Goal: Information Seeking & Learning: Find specific fact

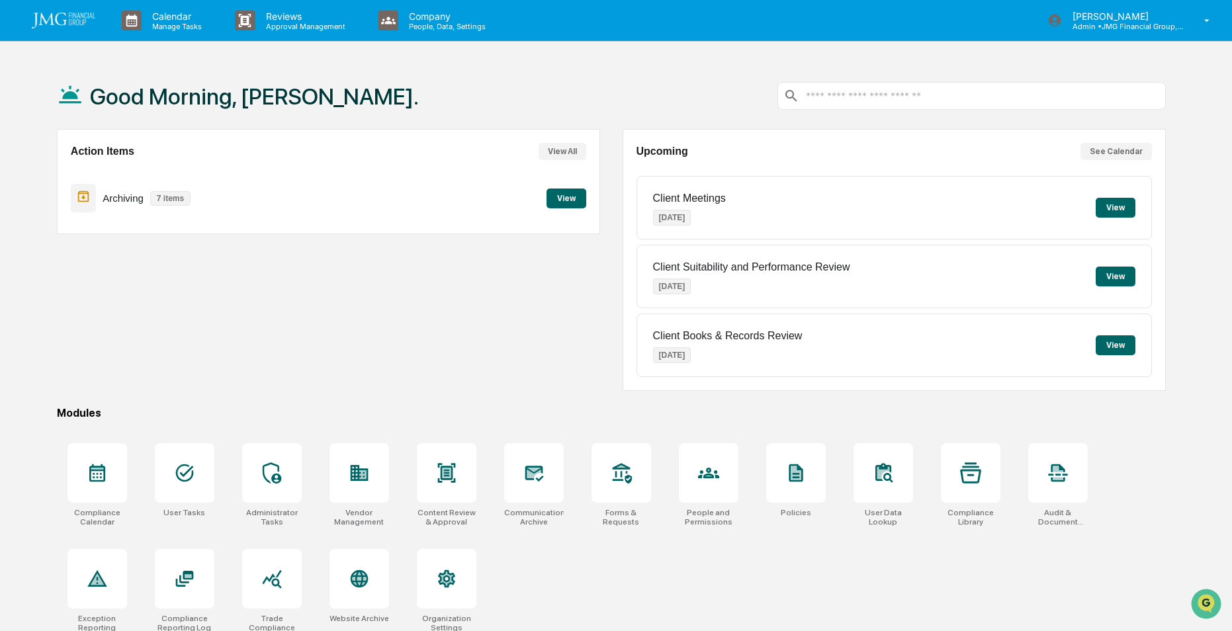
click at [36, 150] on div "Good Morning, Daniel. Action Items View All Archiving 7 items View Upcoming See…" at bounding box center [616, 378] width 1232 height 631
click at [1090, 24] on p "Admin • JMG Financial Group, Ltd." at bounding box center [1123, 26] width 123 height 9
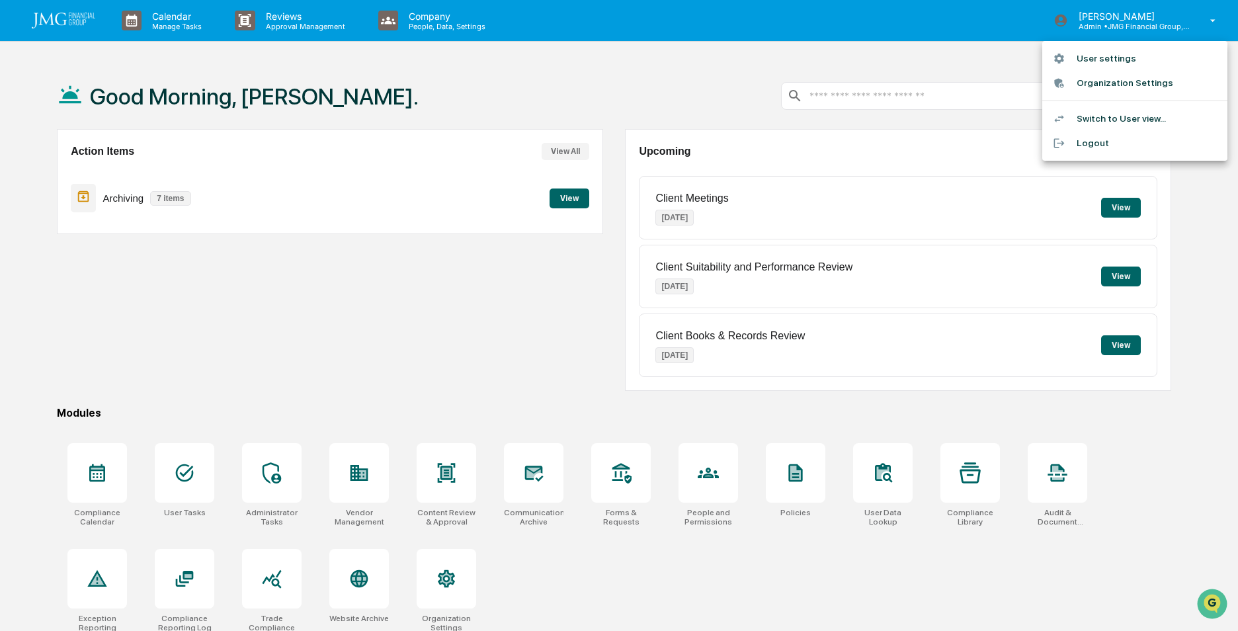
click at [1004, 19] on div at bounding box center [619, 315] width 1238 height 631
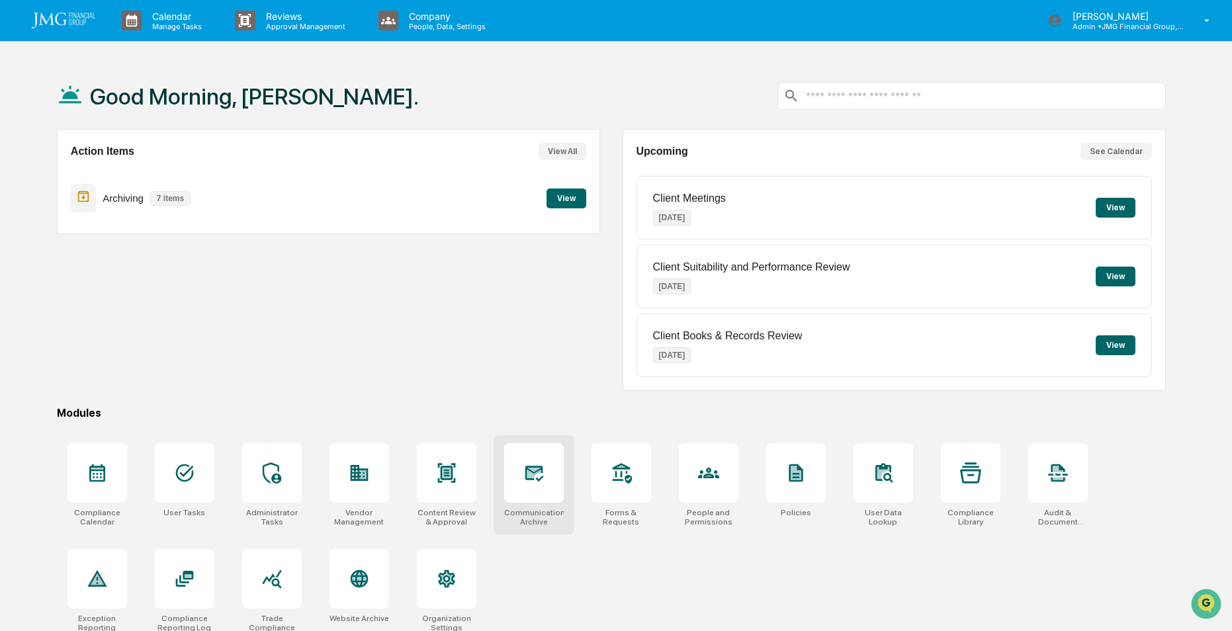
click at [540, 480] on icon at bounding box center [534, 474] width 19 height 16
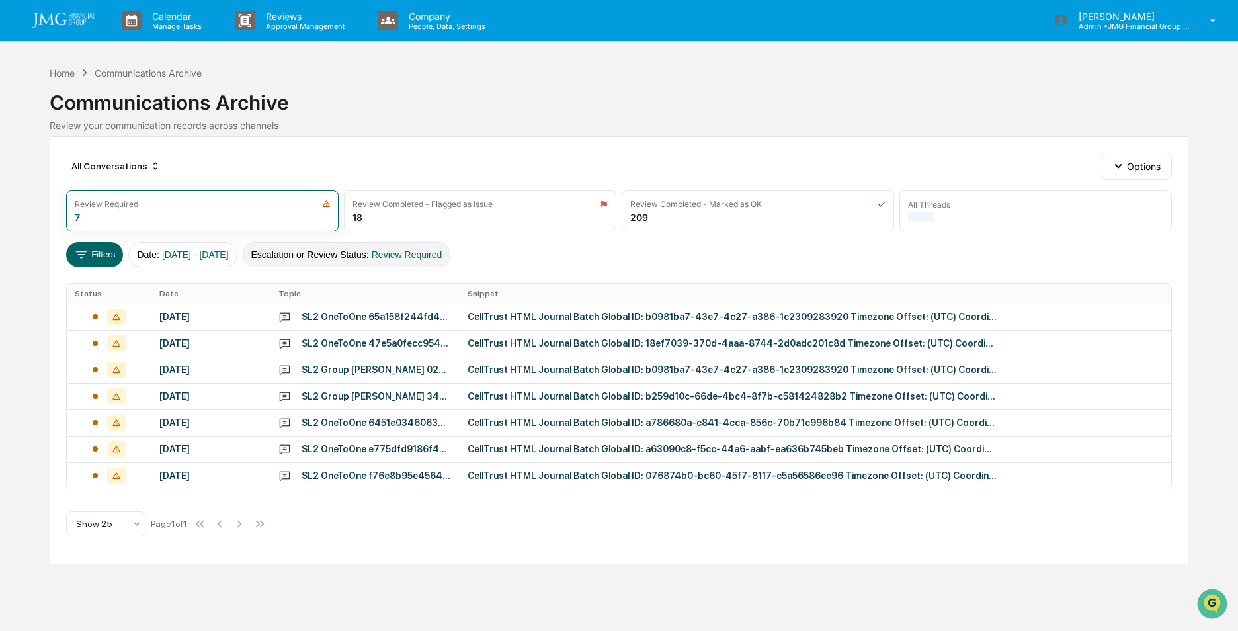
click at [389, 259] on button "Escalation or Review Status : Review Required" at bounding box center [347, 254] width 208 height 25
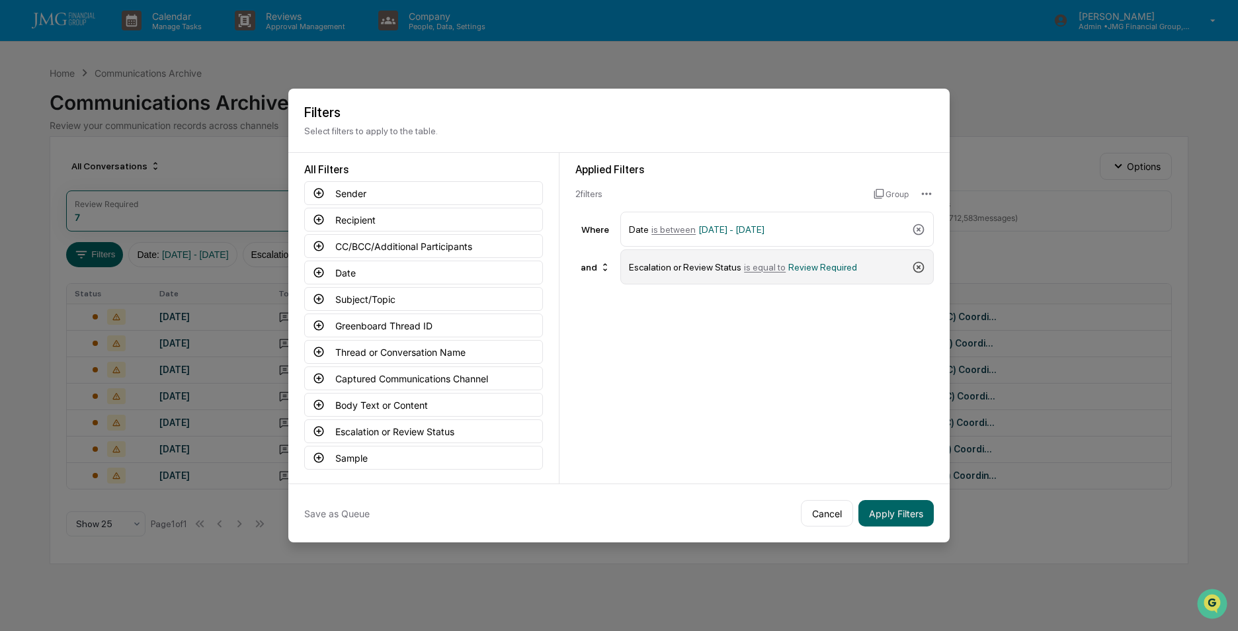
click at [922, 269] on icon at bounding box center [918, 267] width 13 height 13
click at [318, 378] on icon at bounding box center [319, 379] width 10 height 10
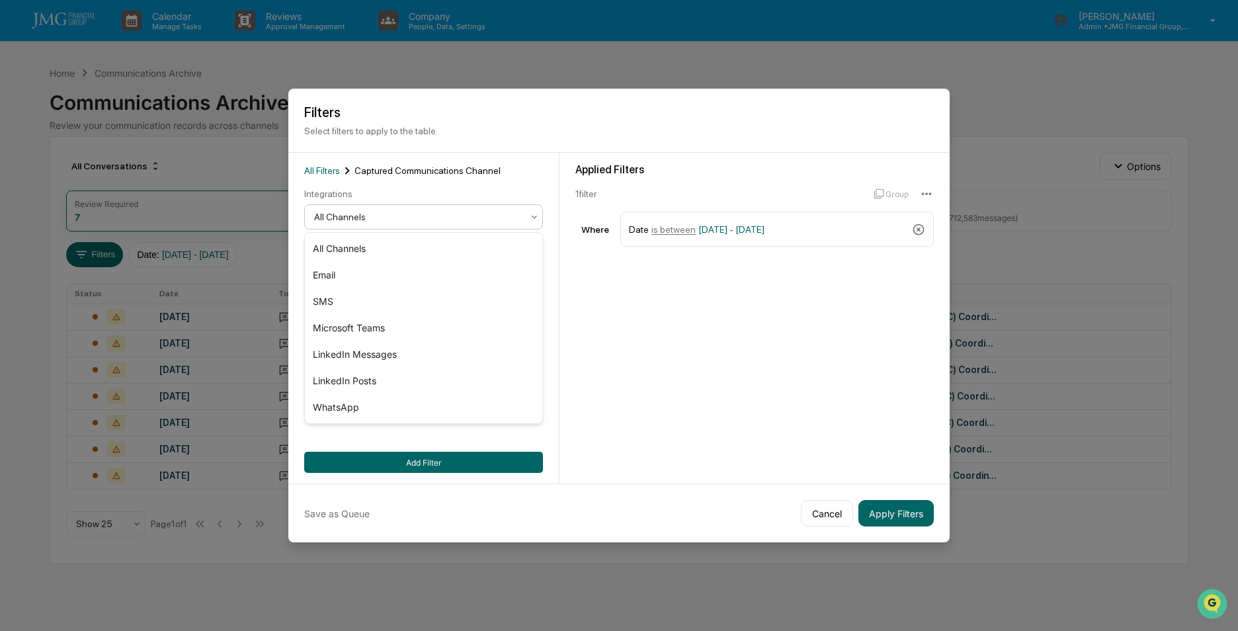
click at [402, 210] on div "All Channels" at bounding box center [419, 217] width 222 height 19
click at [347, 330] on div "Microsoft Teams" at bounding box center [423, 328] width 237 height 26
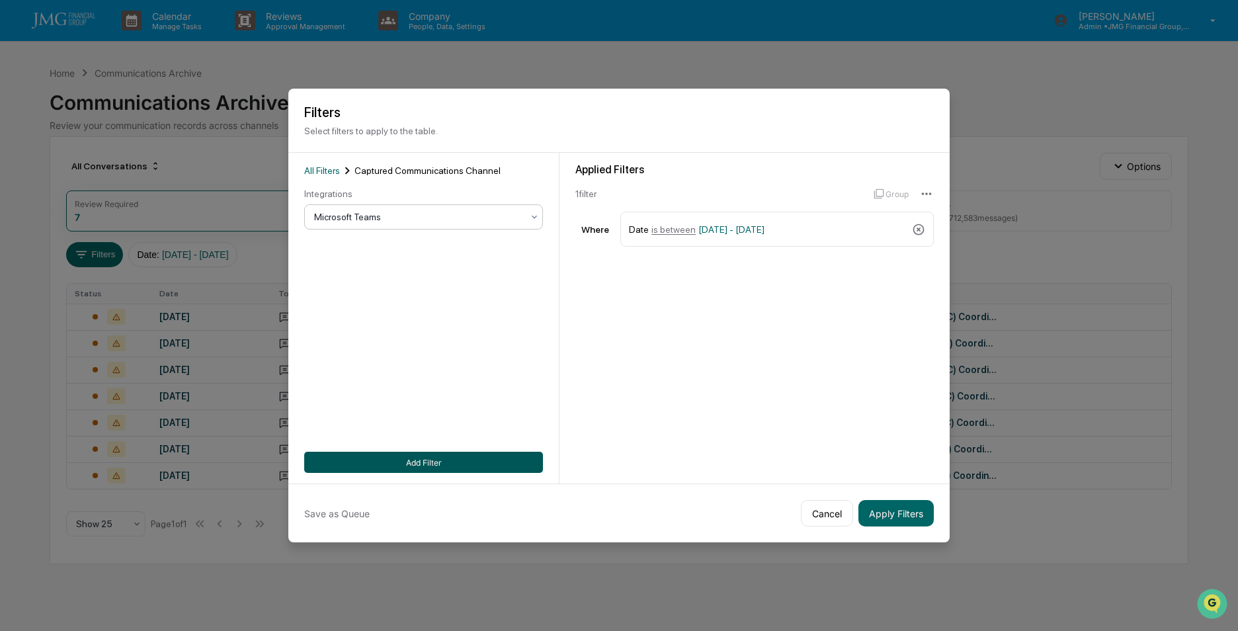
click at [413, 465] on button "Add Filter" at bounding box center [423, 462] width 239 height 21
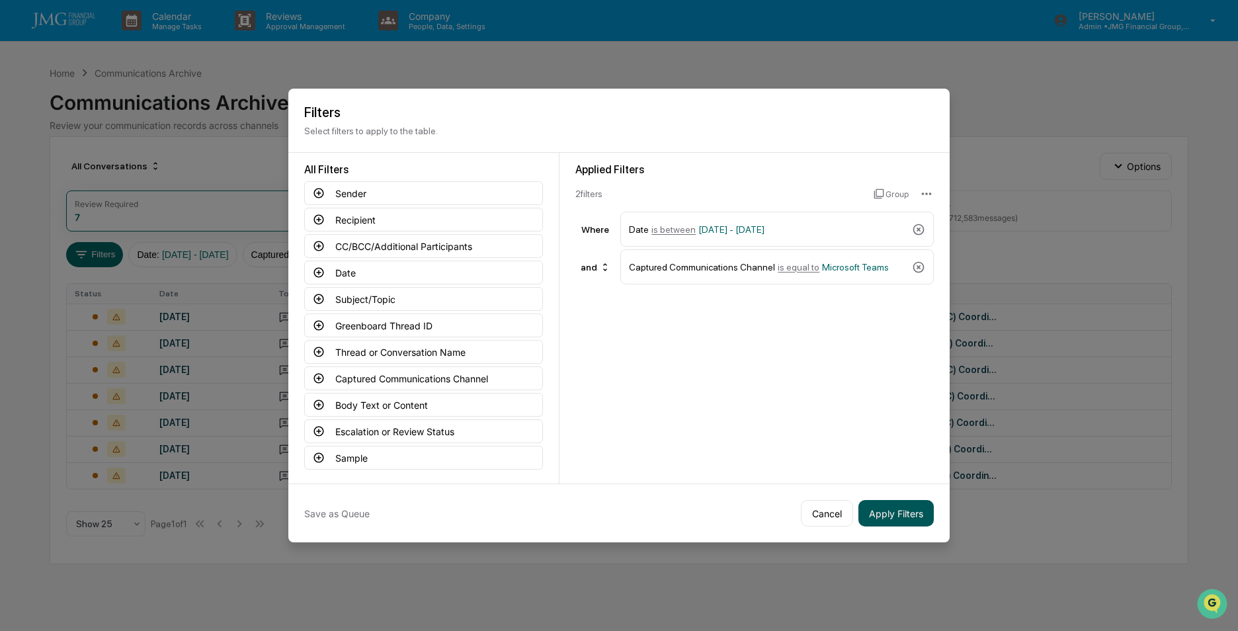
click at [896, 513] on button "Apply Filters" at bounding box center [896, 513] width 75 height 26
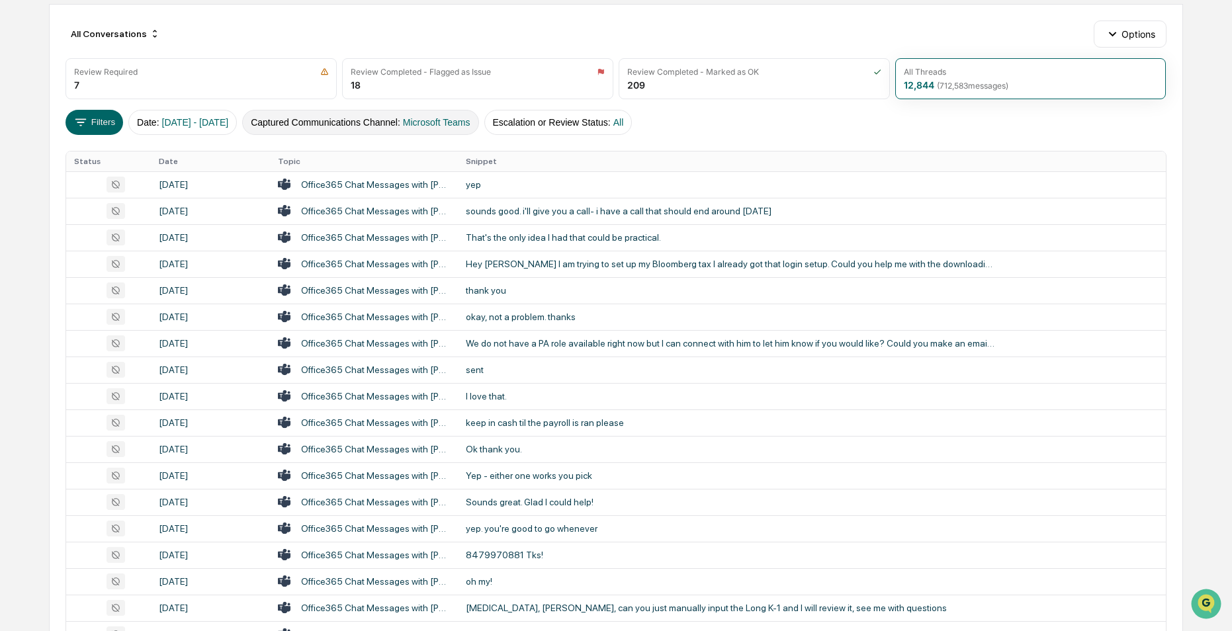
scroll to position [66, 0]
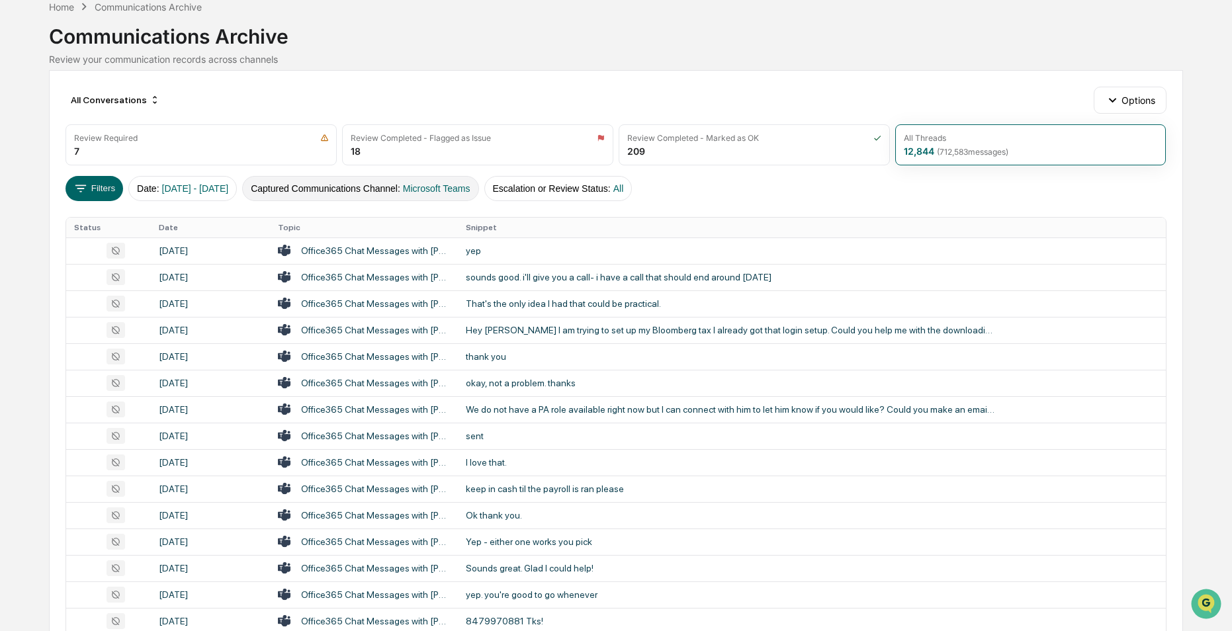
click at [460, 187] on span "Microsoft Teams" at bounding box center [436, 188] width 67 height 11
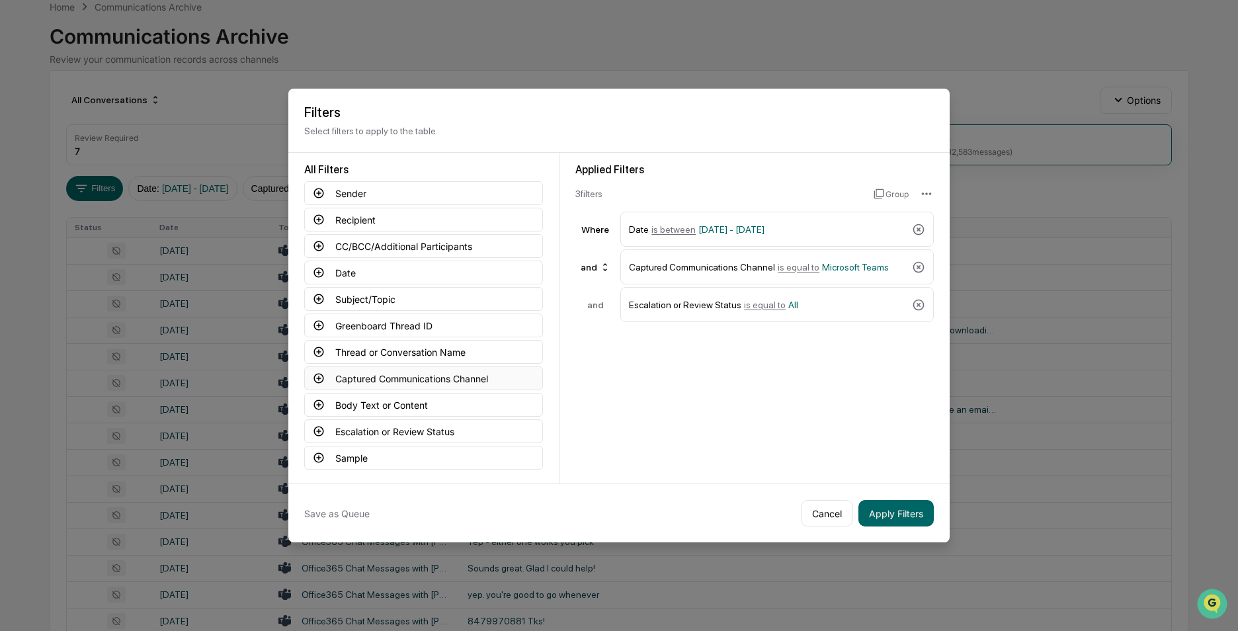
click at [318, 376] on icon at bounding box center [319, 378] width 12 height 12
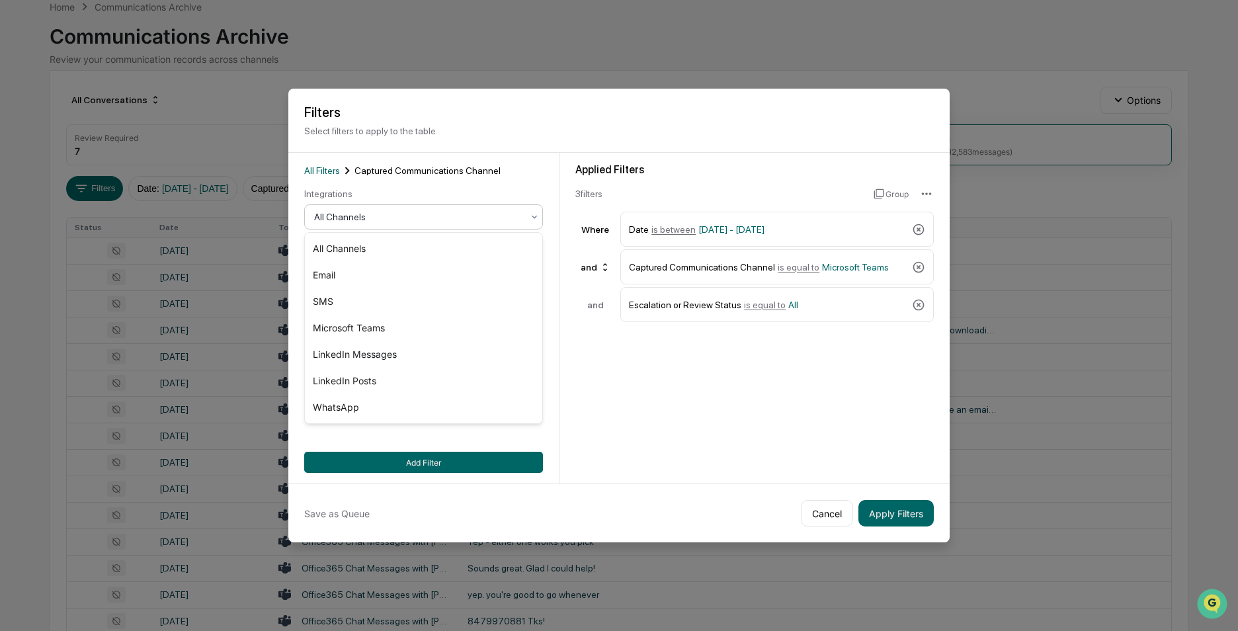
click at [349, 206] on div "All Channels" at bounding box center [423, 216] width 239 height 25
click at [332, 292] on div "SMS" at bounding box center [423, 301] width 237 height 26
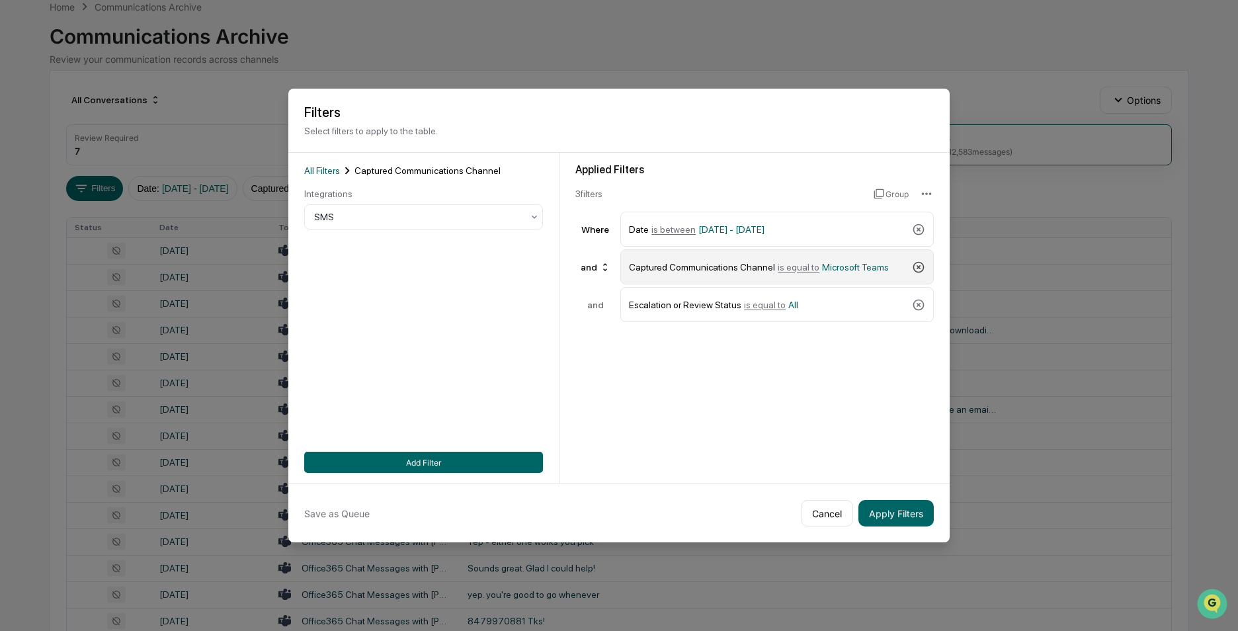
click at [916, 267] on icon at bounding box center [918, 267] width 13 height 13
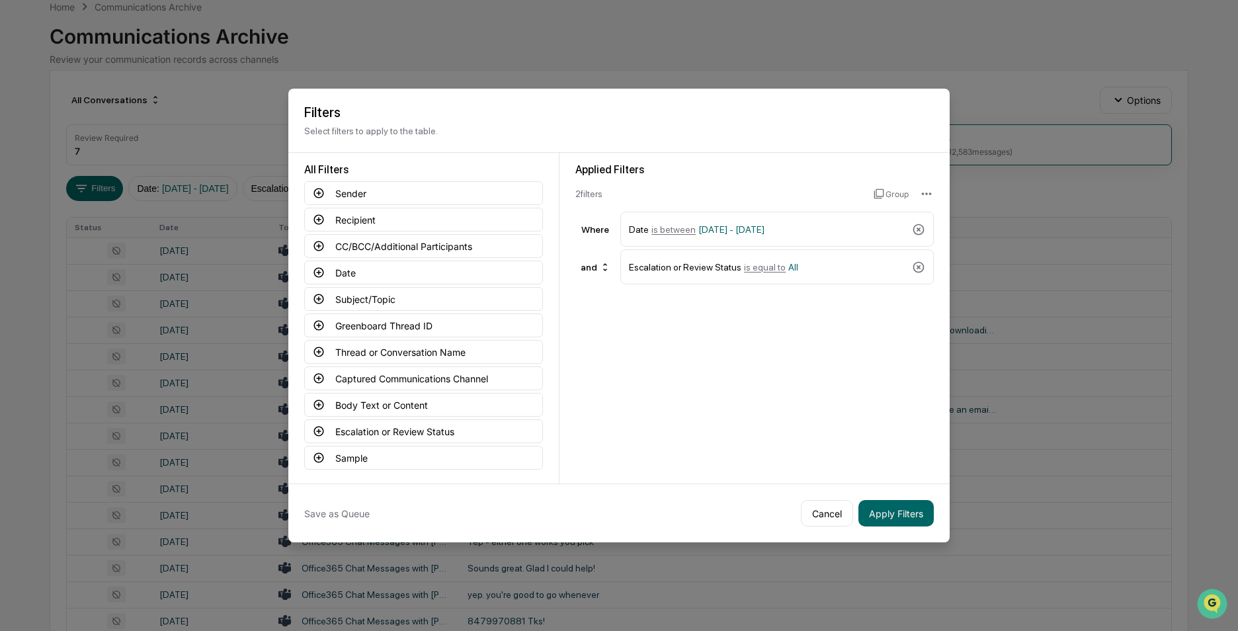
drag, startPoint x: 890, startPoint y: 513, endPoint x: 794, endPoint y: 342, distance: 196.7
click at [809, 375] on div "Filters Select filters to apply to the table. All Filters Sender Recipient CC/B…" at bounding box center [619, 316] width 662 height 454
click at [921, 265] on icon at bounding box center [918, 267] width 13 height 13
click at [320, 376] on icon at bounding box center [319, 378] width 12 height 12
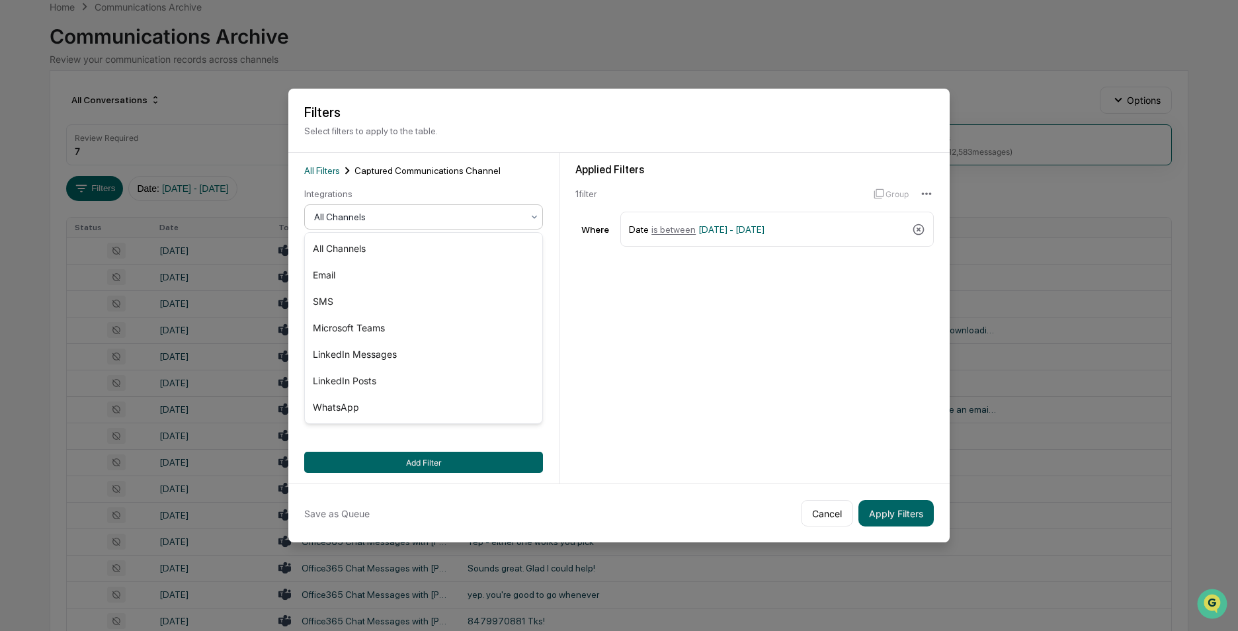
click at [415, 212] on div at bounding box center [418, 216] width 208 height 13
click at [339, 300] on div "SMS" at bounding box center [423, 301] width 237 height 26
click at [892, 519] on button "Apply Filters" at bounding box center [896, 513] width 75 height 26
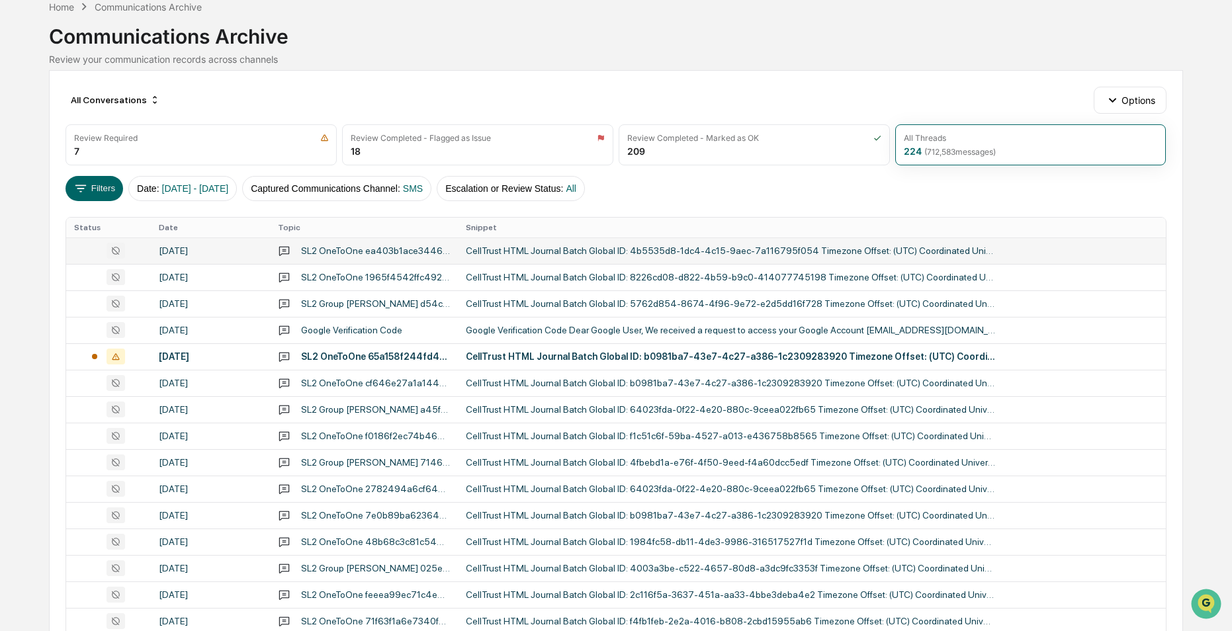
click at [446, 244] on div "SL2 OneToOne ea403b1ace3446d59feafc2214bf92921b851296a2ab435fb7b560e65295ae22" at bounding box center [364, 250] width 172 height 13
click at [21, 96] on div "Calendar Manage Tasks Reviews Approval Management Company People, Data, Setting…" at bounding box center [616, 454] width 1232 height 1041
click at [99, 193] on button "Filters" at bounding box center [94, 188] width 58 height 25
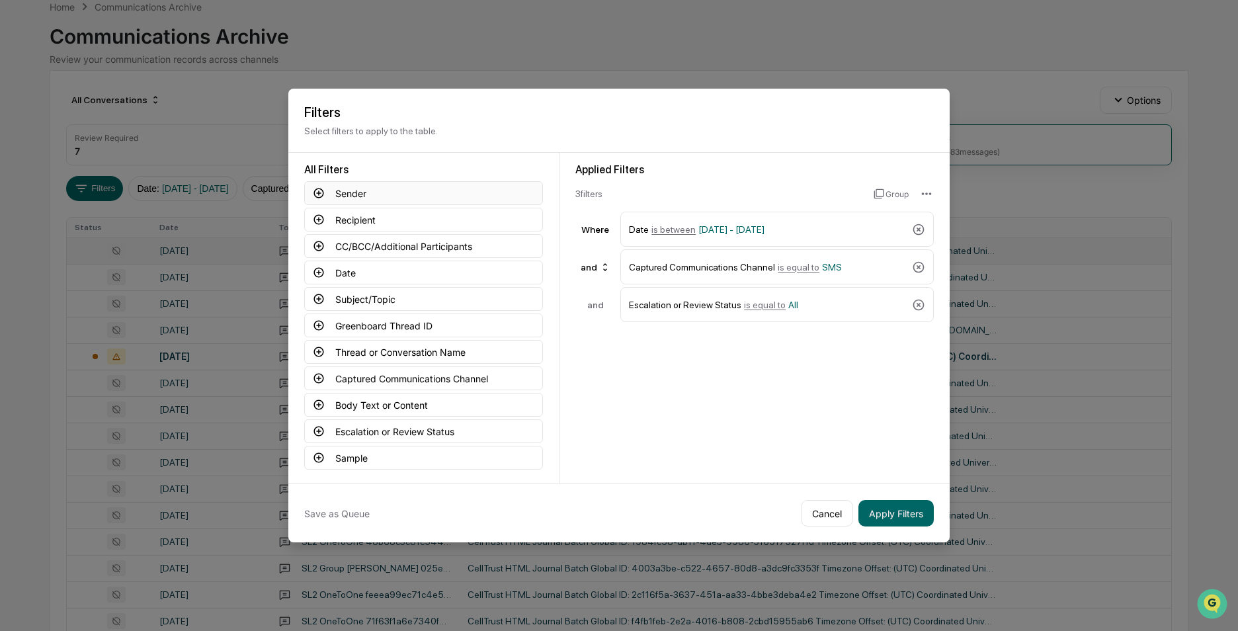
click at [319, 191] on icon at bounding box center [319, 194] width 10 height 10
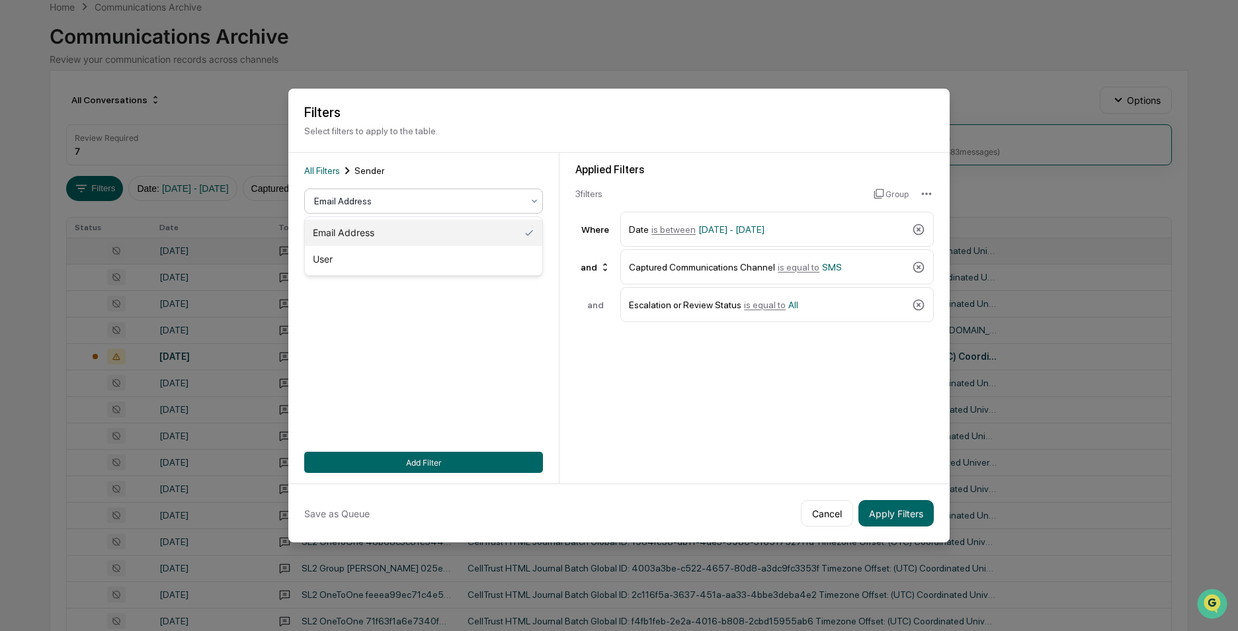
click at [370, 204] on div at bounding box center [418, 200] width 208 height 13
click at [352, 235] on div "Email Address" at bounding box center [423, 233] width 237 height 26
click at [351, 263] on input at bounding box center [423, 261] width 239 height 24
drag, startPoint x: 351, startPoint y: 262, endPoint x: 287, endPoint y: 263, distance: 64.2
click at [287, 263] on body "Calendar Manage Tasks Reviews Approval Management Company People, Data, Setting…" at bounding box center [619, 454] width 1238 height 1041
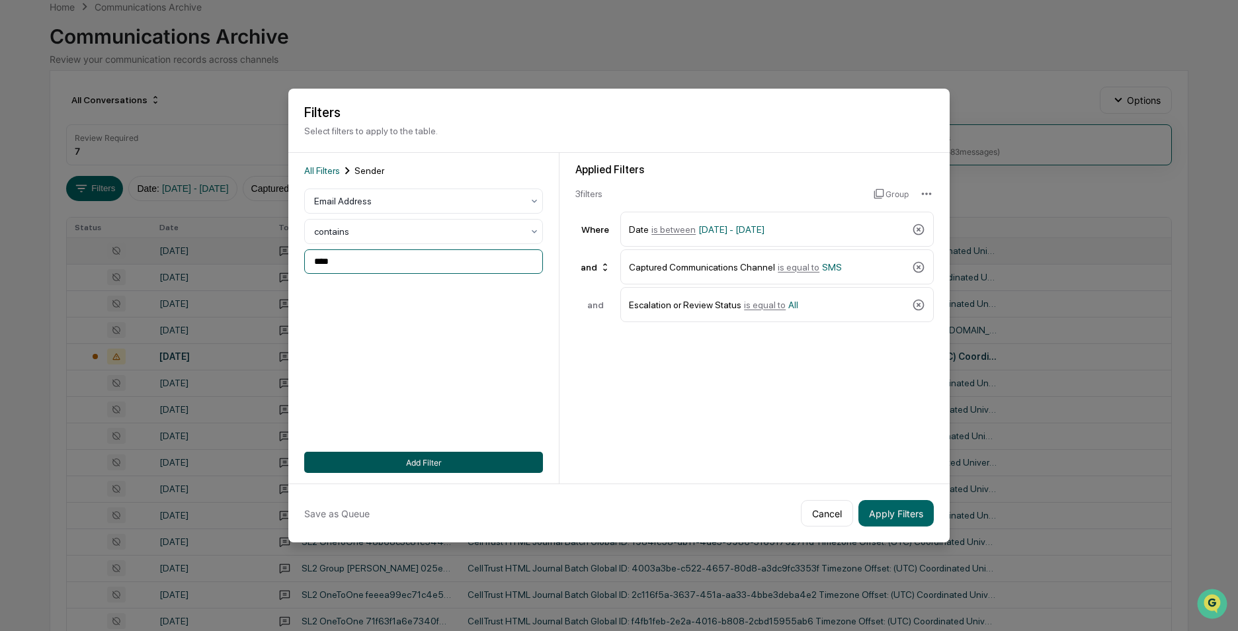
type input "****"
click at [428, 460] on button "Add Filter" at bounding box center [423, 462] width 239 height 21
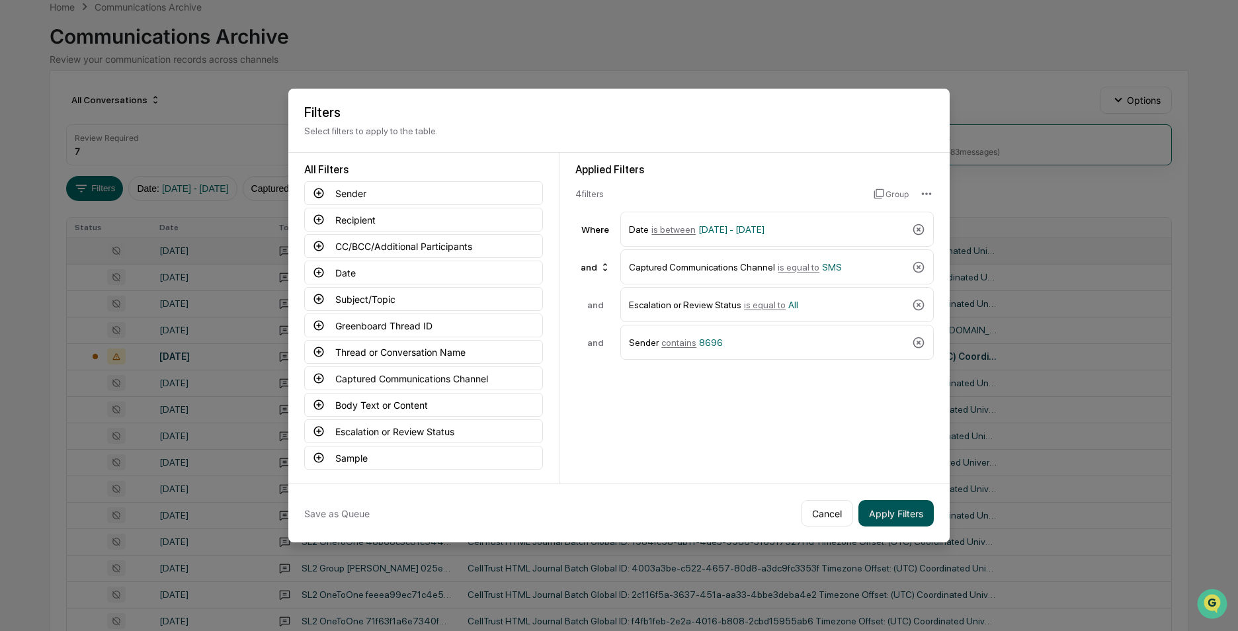
click at [894, 515] on button "Apply Filters" at bounding box center [896, 513] width 75 height 26
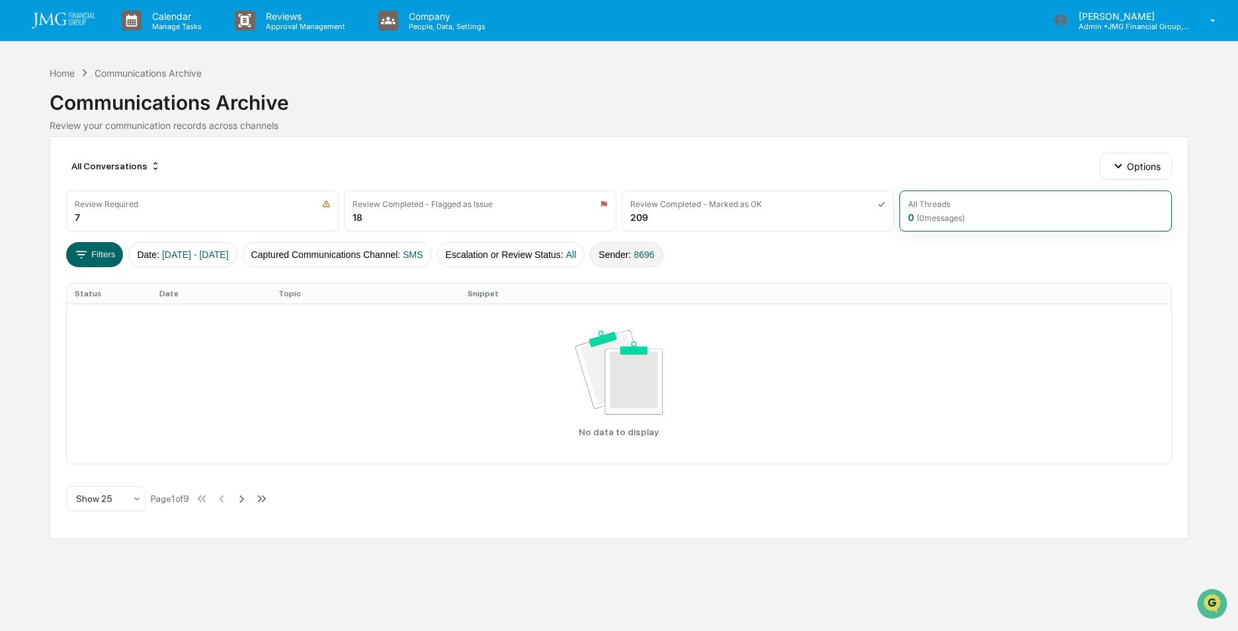
click at [663, 255] on button "Sender : 8696" at bounding box center [626, 254] width 73 height 25
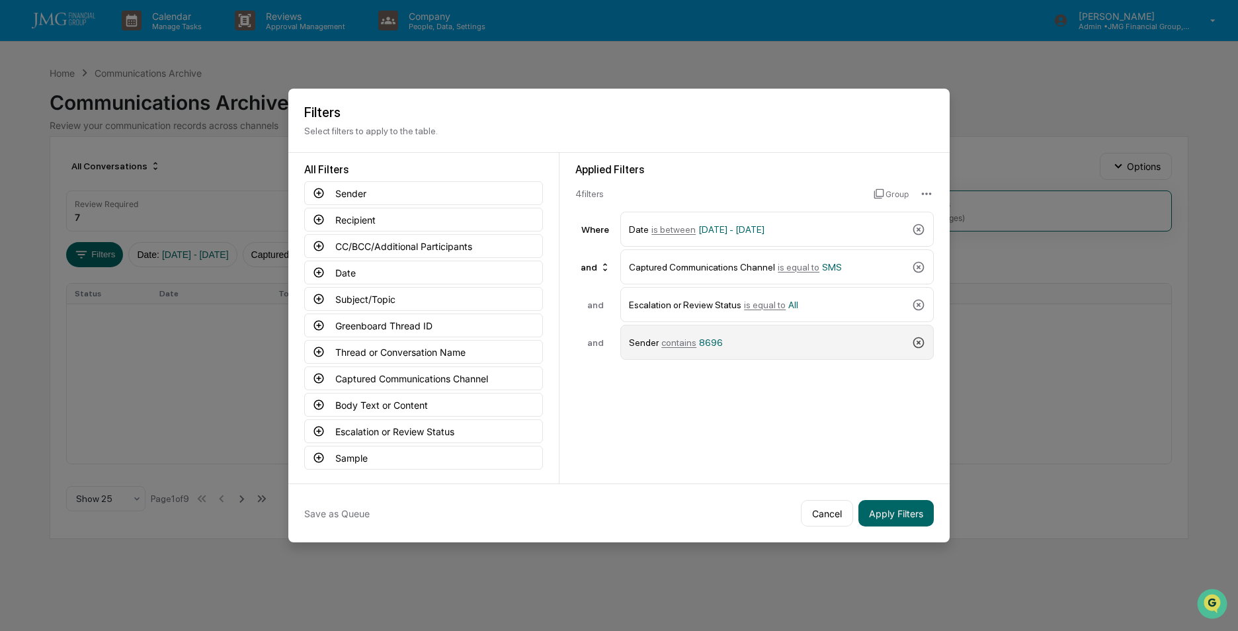
click at [914, 341] on icon at bounding box center [919, 342] width 11 height 11
click at [319, 194] on icon at bounding box center [319, 194] width 10 height 10
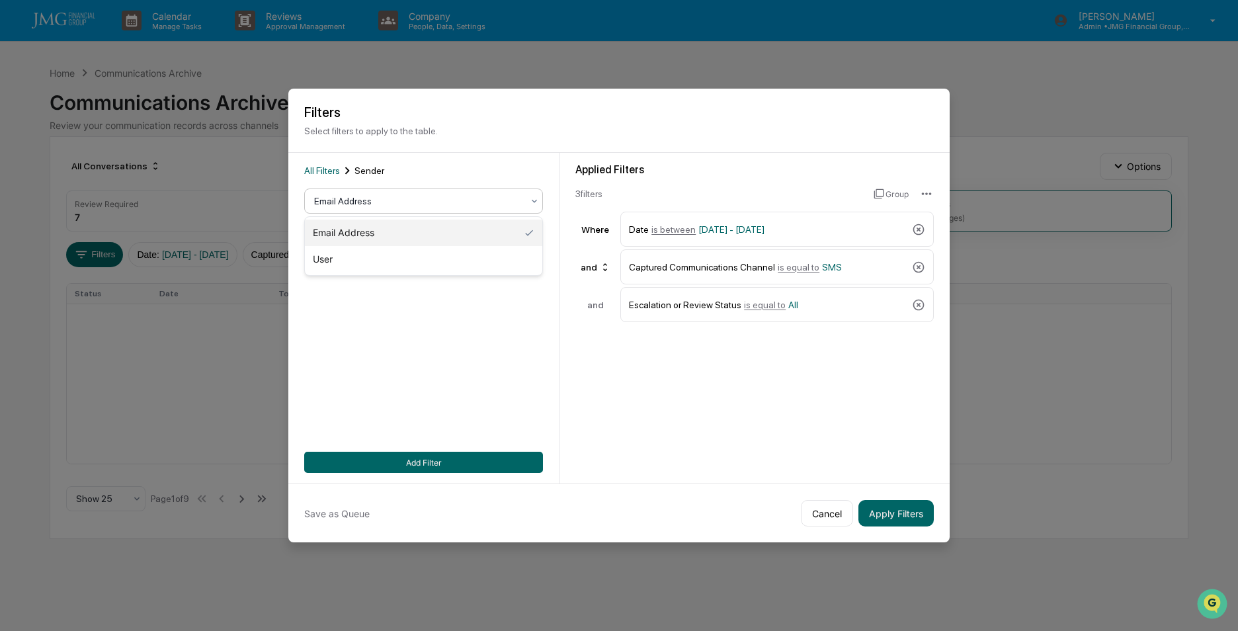
click at [380, 198] on div at bounding box center [418, 200] width 208 height 13
click at [347, 262] on div "User" at bounding box center [423, 259] width 237 height 26
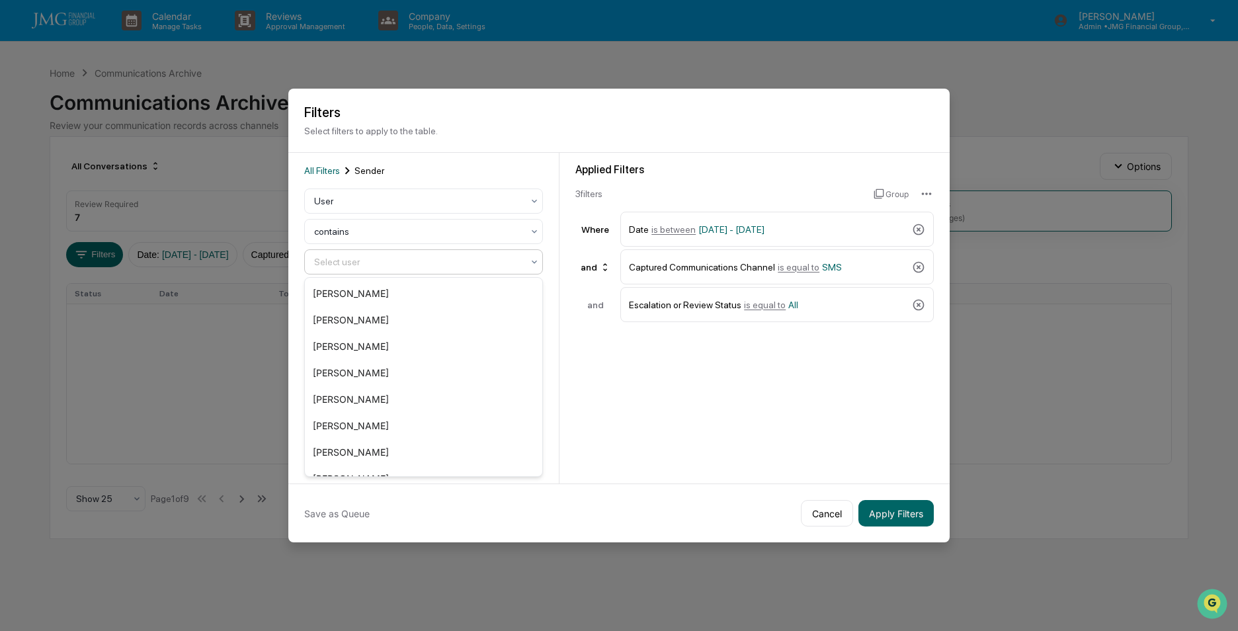
click at [359, 259] on div at bounding box center [418, 261] width 208 height 13
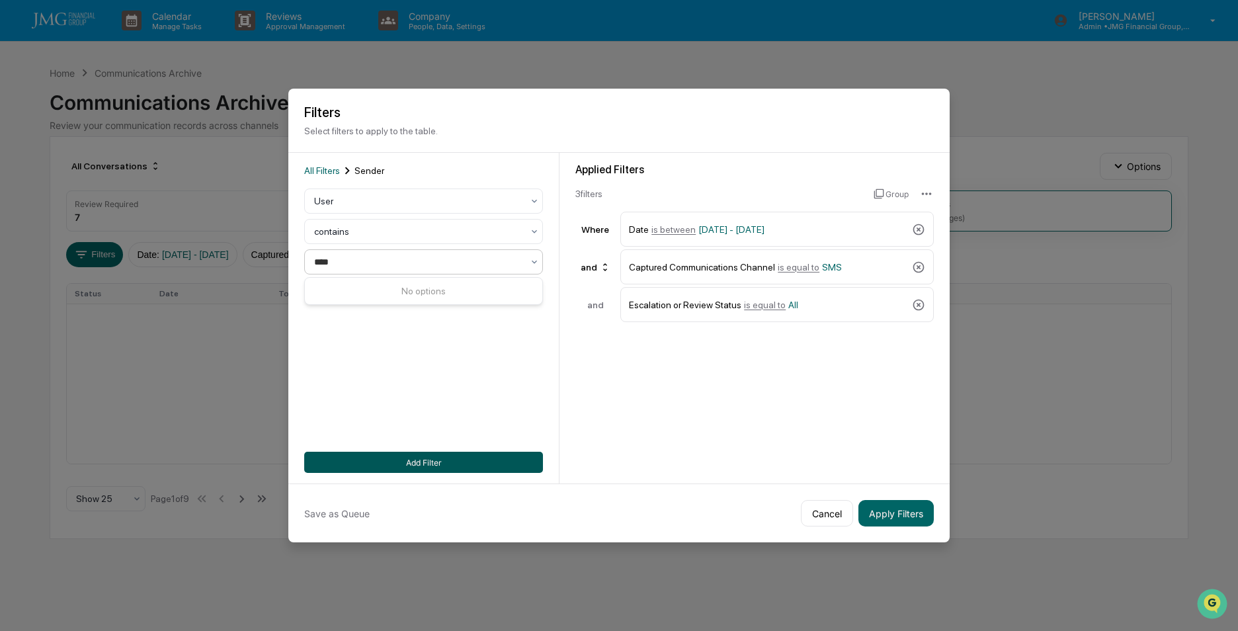
type input "****"
click at [413, 466] on button "Add Filter" at bounding box center [423, 462] width 239 height 21
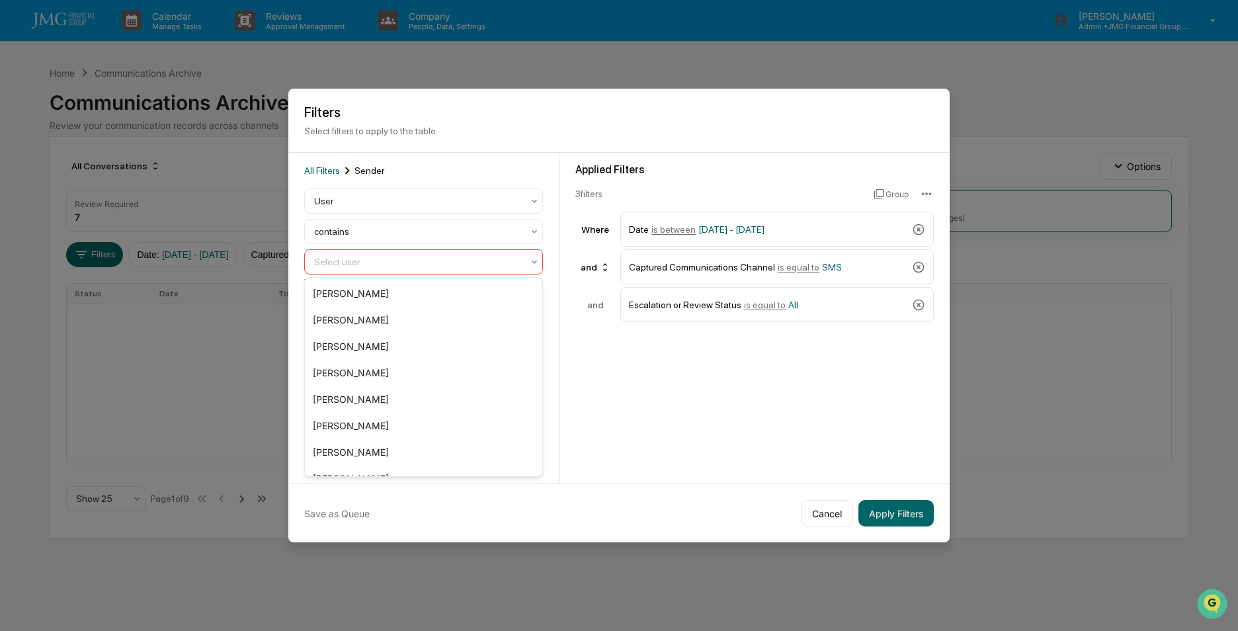
click at [402, 265] on div at bounding box center [418, 261] width 208 height 13
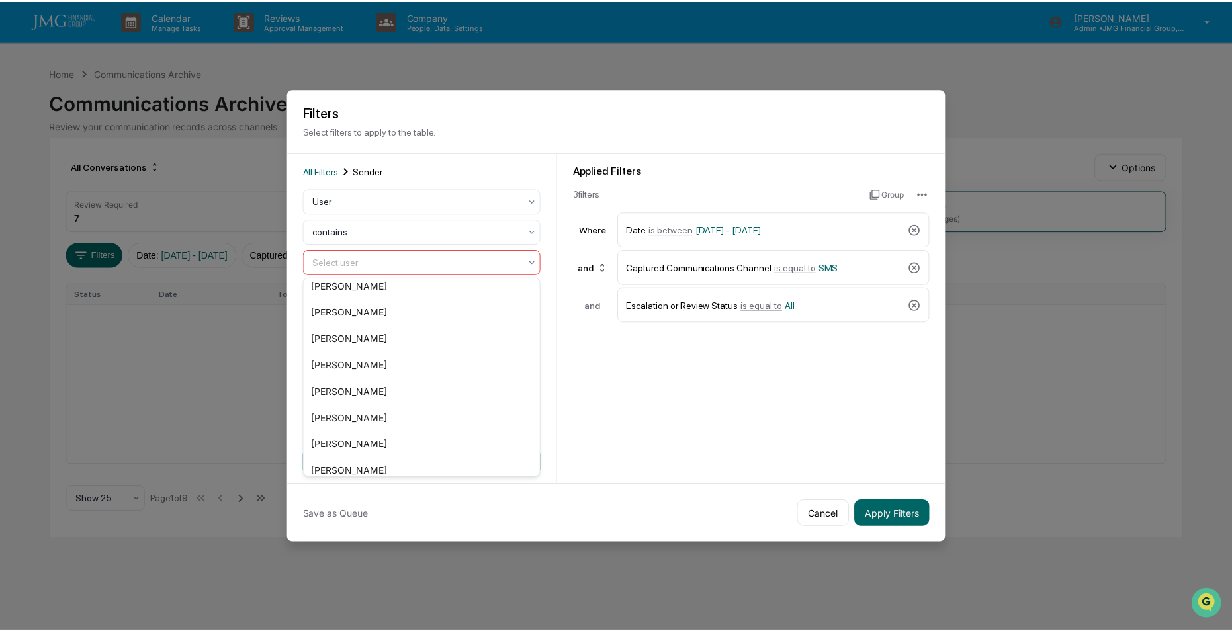
scroll to position [1908, 0]
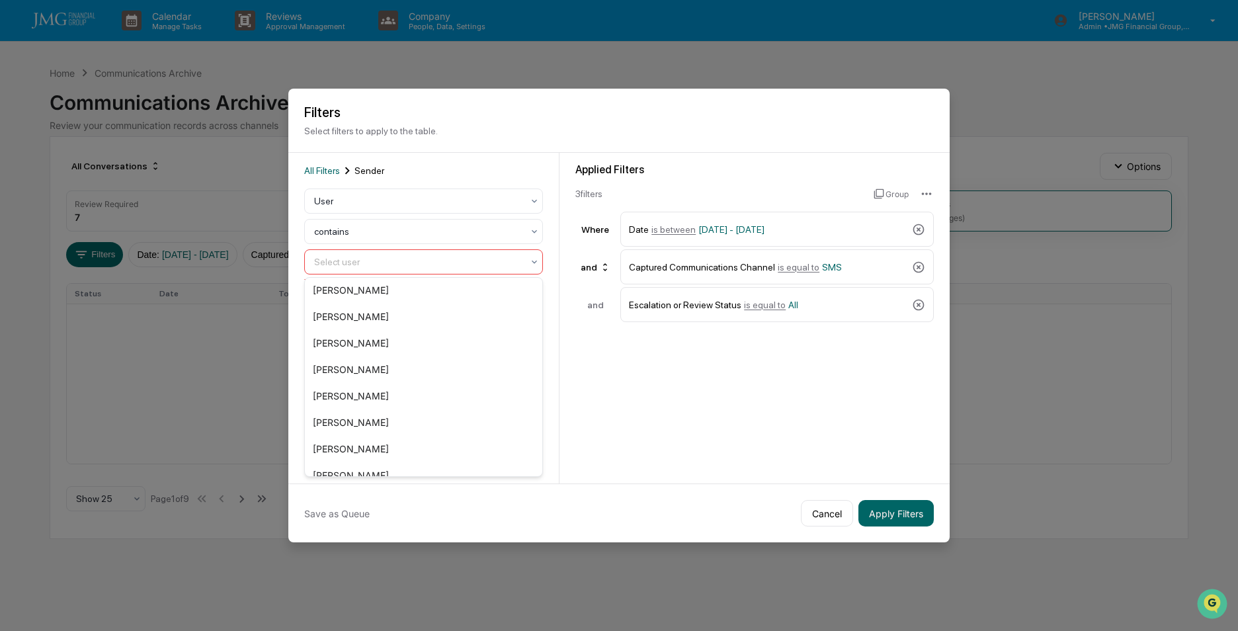
click at [604, 403] on div "Applied Filters 3 filter s Group Where Date is between [DATE] - [DATE] and Capt…" at bounding box center [755, 318] width 390 height 331
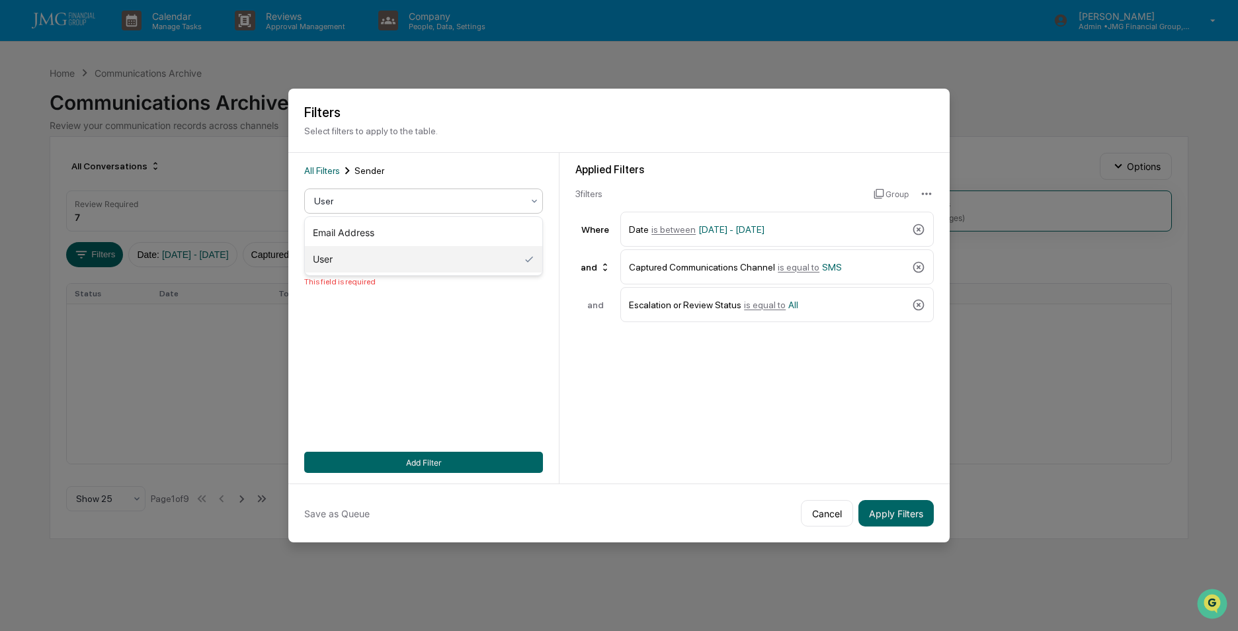
click at [400, 200] on div at bounding box center [418, 200] width 208 height 13
click at [368, 232] on div "Email Address" at bounding box center [423, 233] width 237 height 26
drag, startPoint x: 835, startPoint y: 515, endPoint x: 472, endPoint y: 286, distance: 429.3
click at [513, 318] on div "Filters Select filters to apply to the table. All Filters Sender Email Address …" at bounding box center [619, 316] width 662 height 454
click at [319, 173] on span "All Filters" at bounding box center [322, 170] width 36 height 11
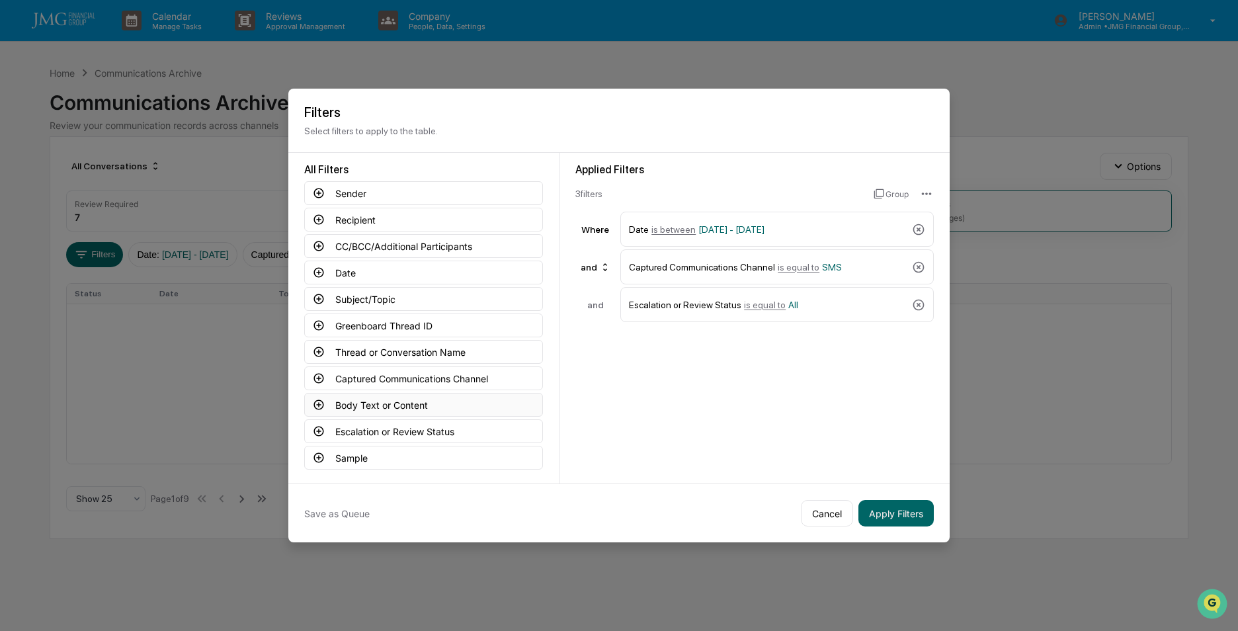
click at [320, 402] on icon at bounding box center [319, 405] width 12 height 12
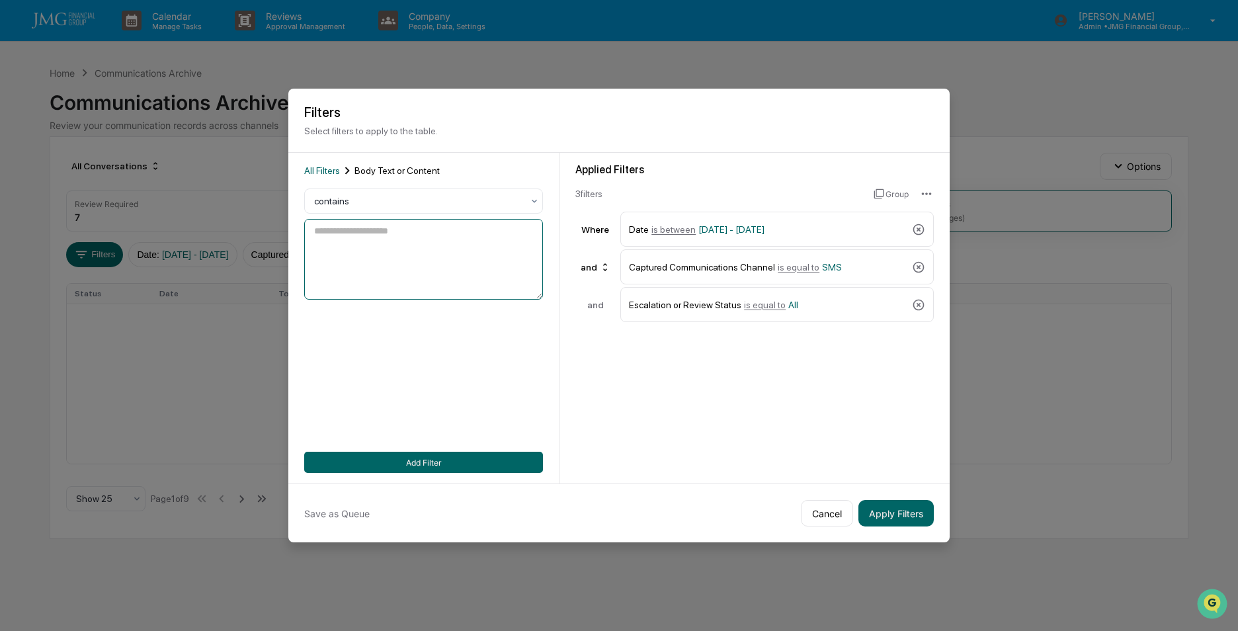
click at [372, 239] on textarea at bounding box center [423, 259] width 239 height 81
type textarea "*******"
click at [423, 461] on button "Add Filter" at bounding box center [423, 462] width 239 height 21
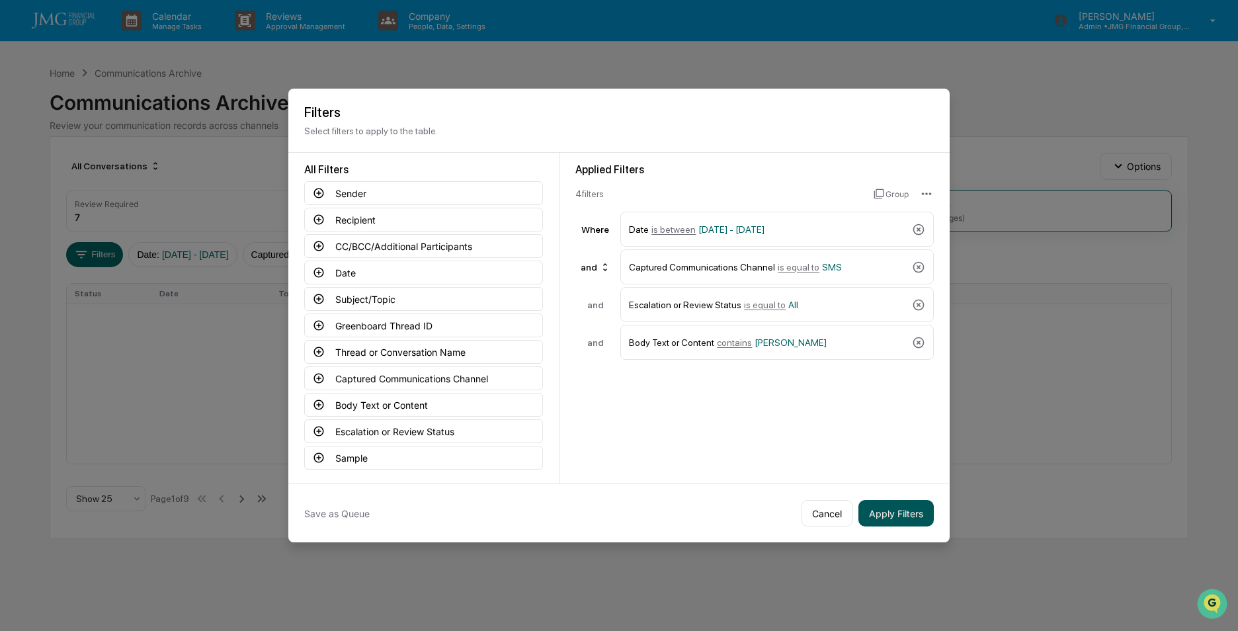
click at [890, 511] on button "Apply Filters" at bounding box center [896, 513] width 75 height 26
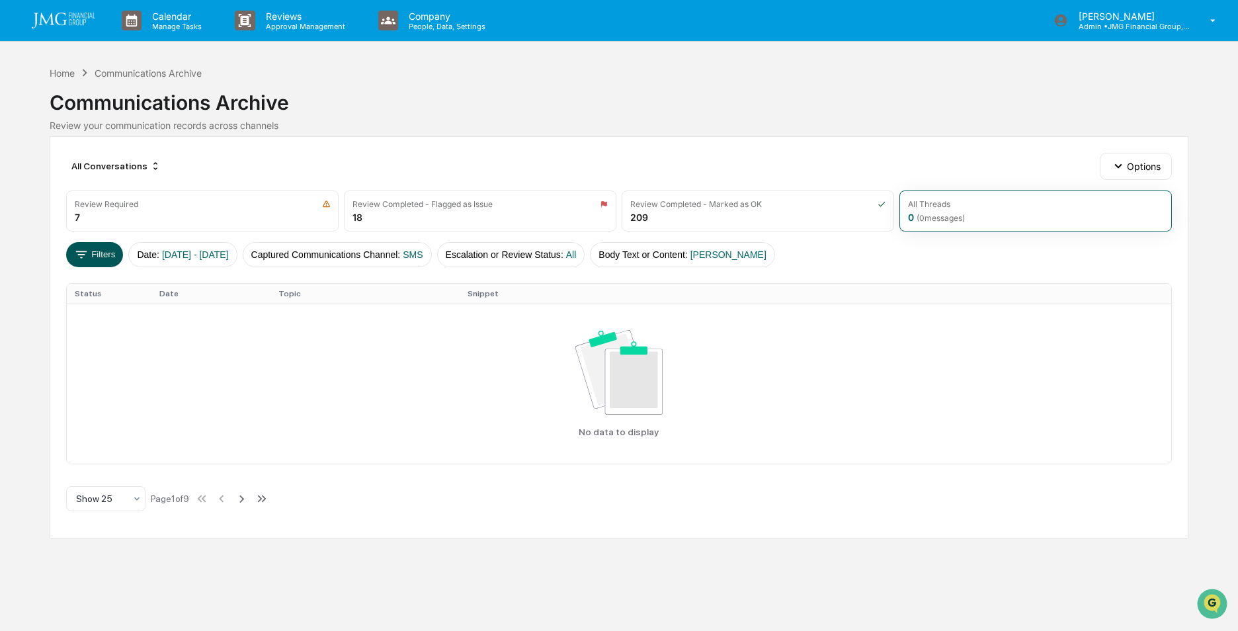
click at [84, 255] on icon at bounding box center [81, 254] width 15 height 15
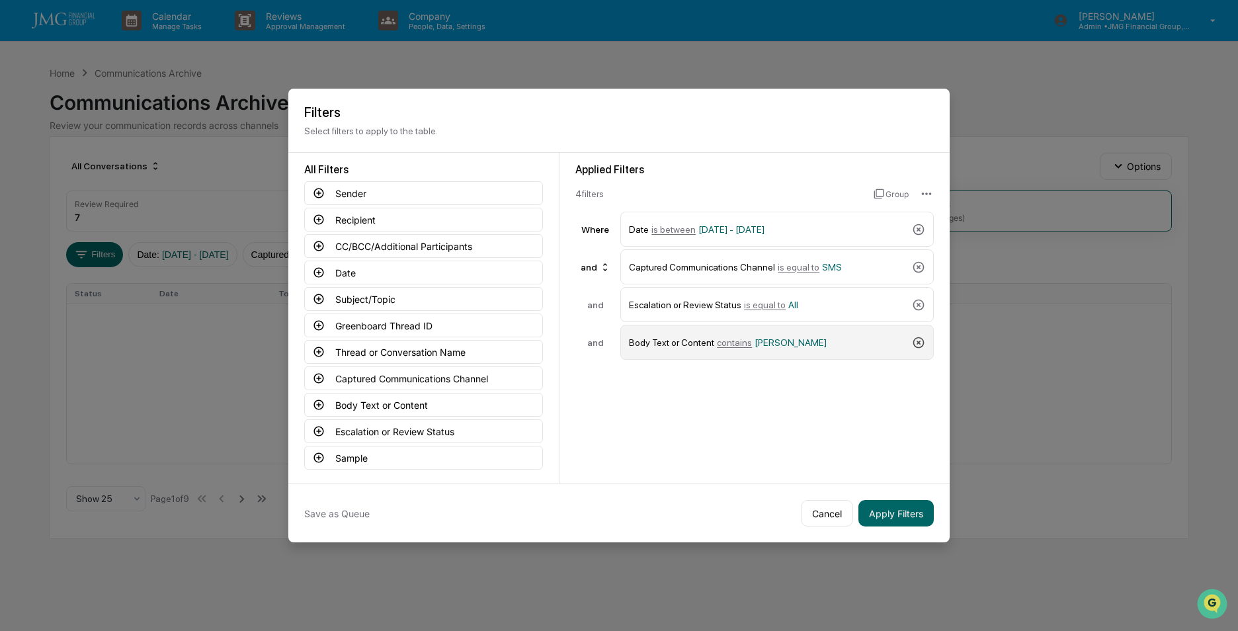
click at [920, 341] on icon at bounding box center [919, 342] width 11 height 11
click at [904, 508] on button "Apply Filters" at bounding box center [896, 513] width 75 height 26
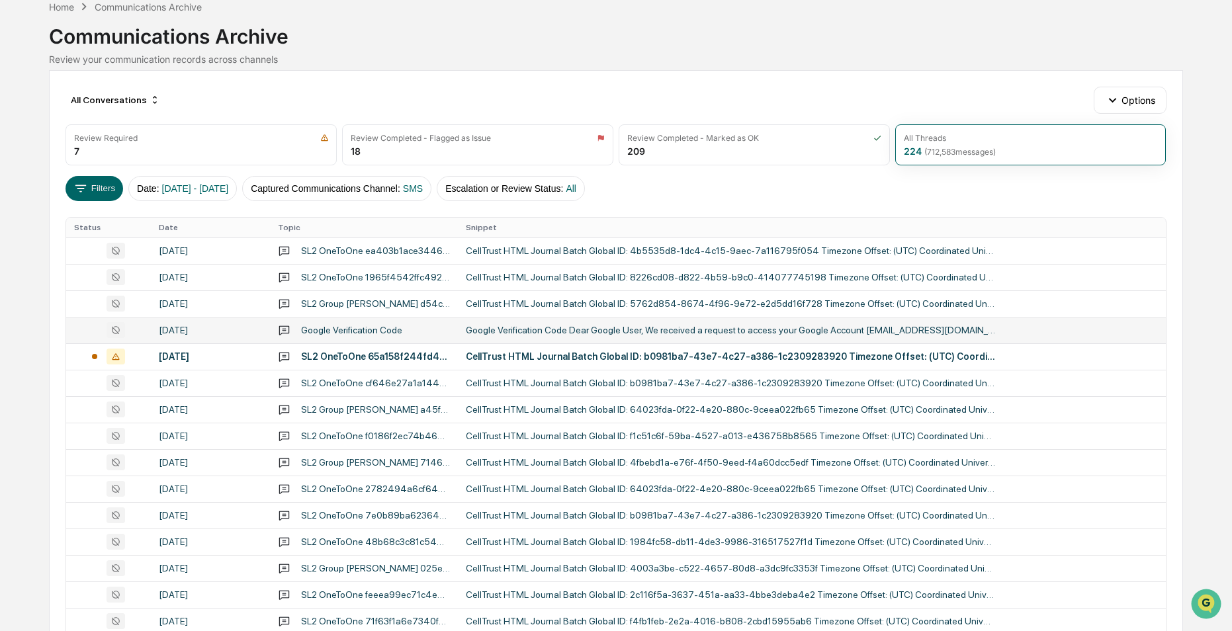
scroll to position [132, 0]
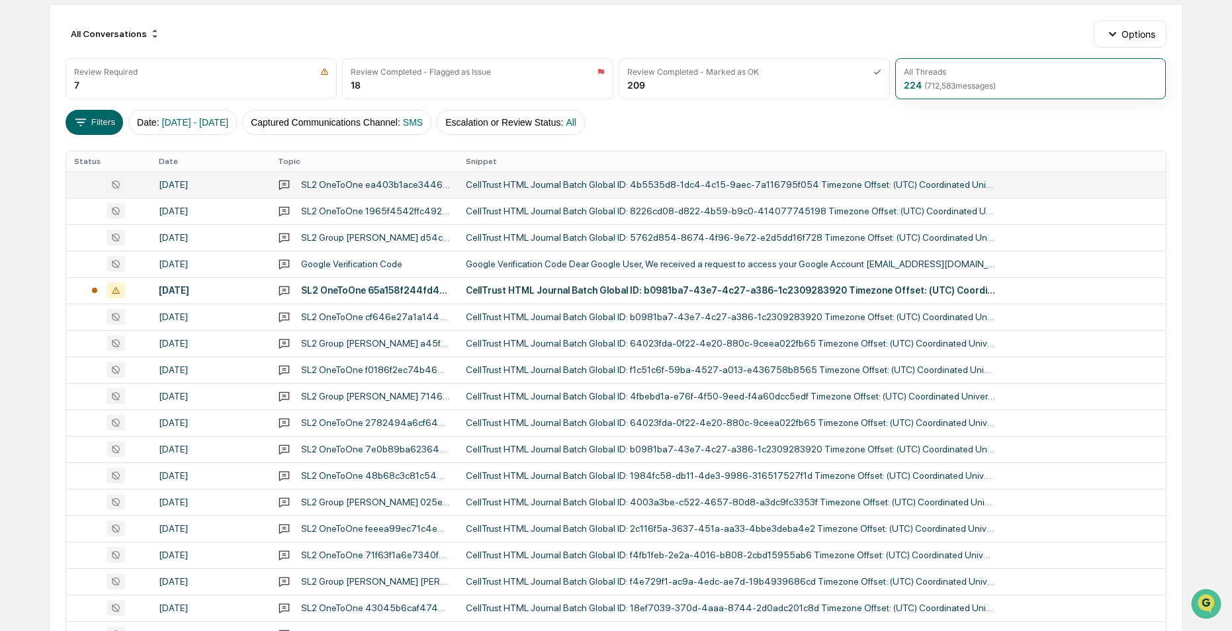
click at [335, 185] on div "SL2 OneToOne ea403b1ace3446d59feafc2214bf92921b851296a2ab435fb7b560e65295ae22" at bounding box center [375, 184] width 149 height 11
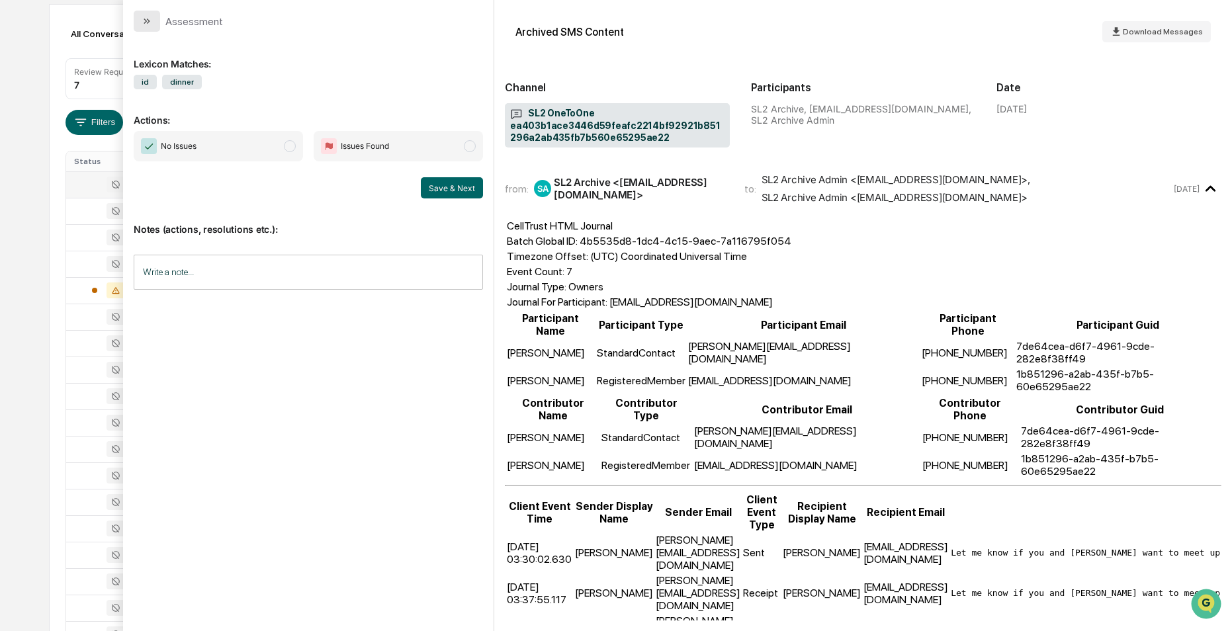
click at [148, 18] on icon "modal" at bounding box center [147, 21] width 11 height 11
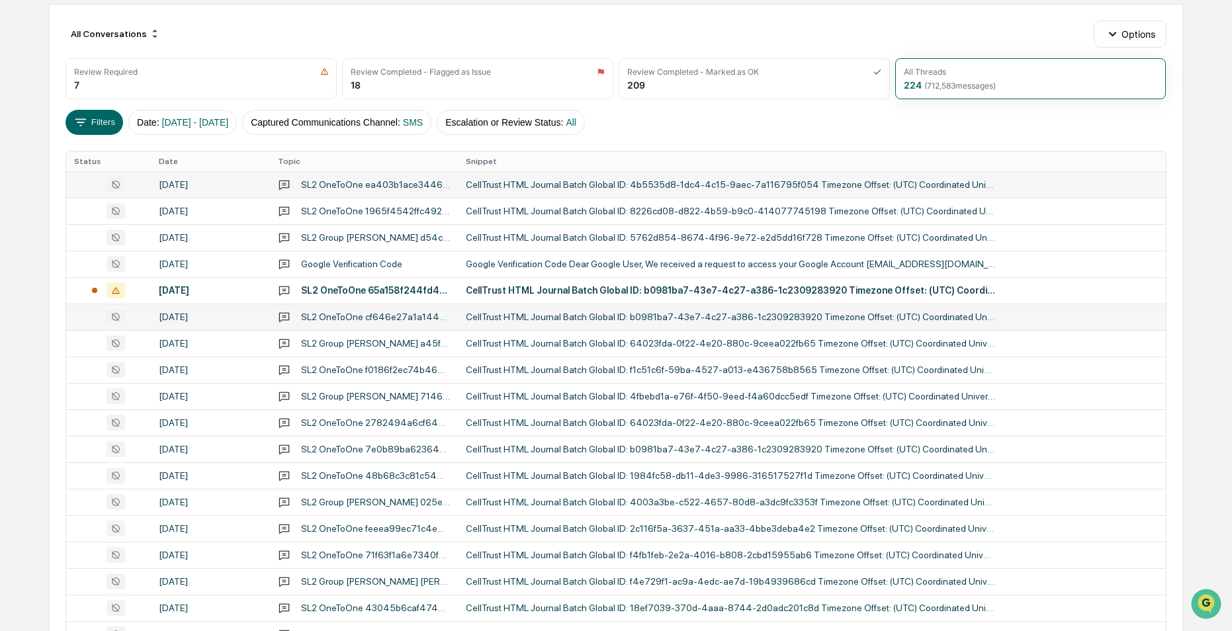
click at [376, 313] on div "SL2 OneToOne cf646e27a1a144bdae2bd3105471a0474c4e108a7cfe45748d930ef9818c8397" at bounding box center [375, 317] width 149 height 11
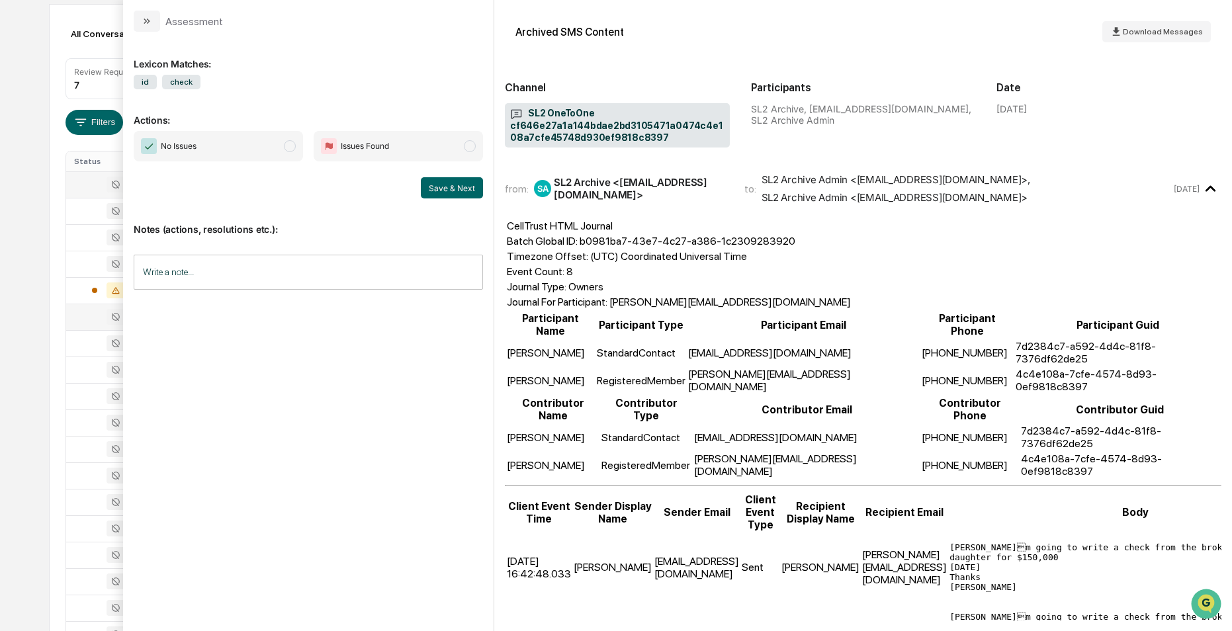
click at [81, 313] on div at bounding box center [108, 317] width 68 height 16
click at [146, 28] on button "modal" at bounding box center [147, 21] width 26 height 21
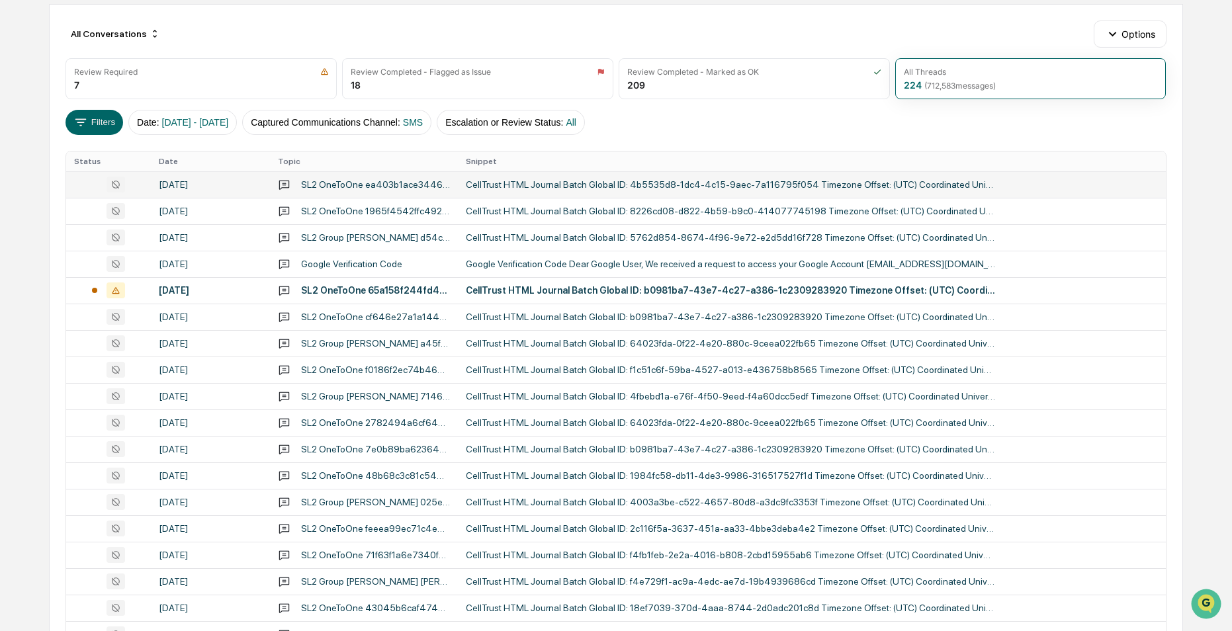
click at [407, 314] on div "SL2 OneToOne cf646e27a1a144bdae2bd3105471a0474c4e108a7cfe45748d930ef9818c8397" at bounding box center [375, 317] width 149 height 11
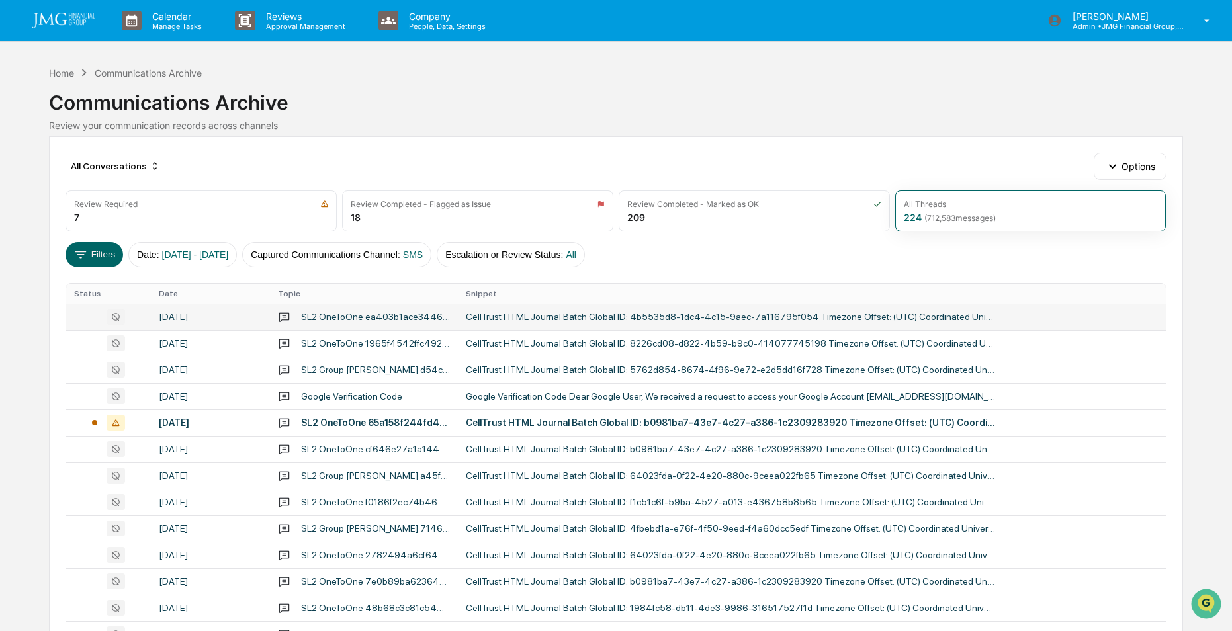
click at [339, 450] on div "SL2 OneToOne cf646e27a1a144bdae2bd3105471a0474c4e108a7cfe45748d930ef9818c8397" at bounding box center [375, 449] width 149 height 11
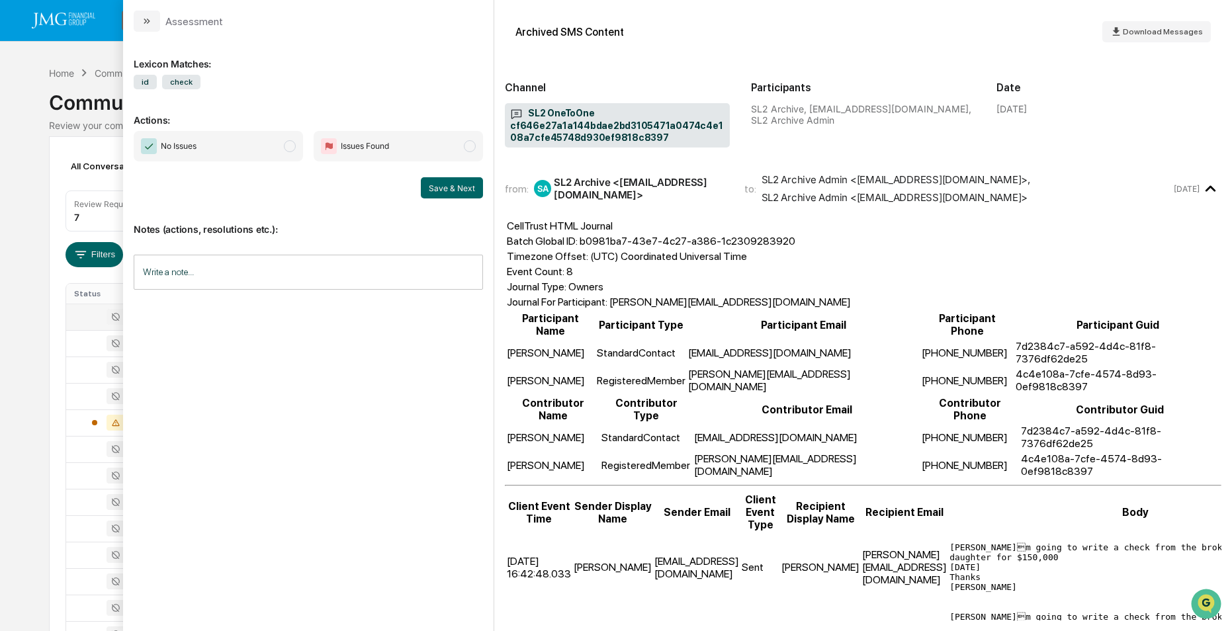
click at [291, 147] on span "modal" at bounding box center [290, 146] width 12 height 12
click at [290, 146] on span "modal" at bounding box center [290, 146] width 12 height 12
click at [203, 148] on span "No Issues" at bounding box center [218, 146] width 169 height 30
click at [291, 142] on span "modal" at bounding box center [290, 146] width 12 height 12
click at [468, 146] on span "modal" at bounding box center [470, 146] width 12 height 12
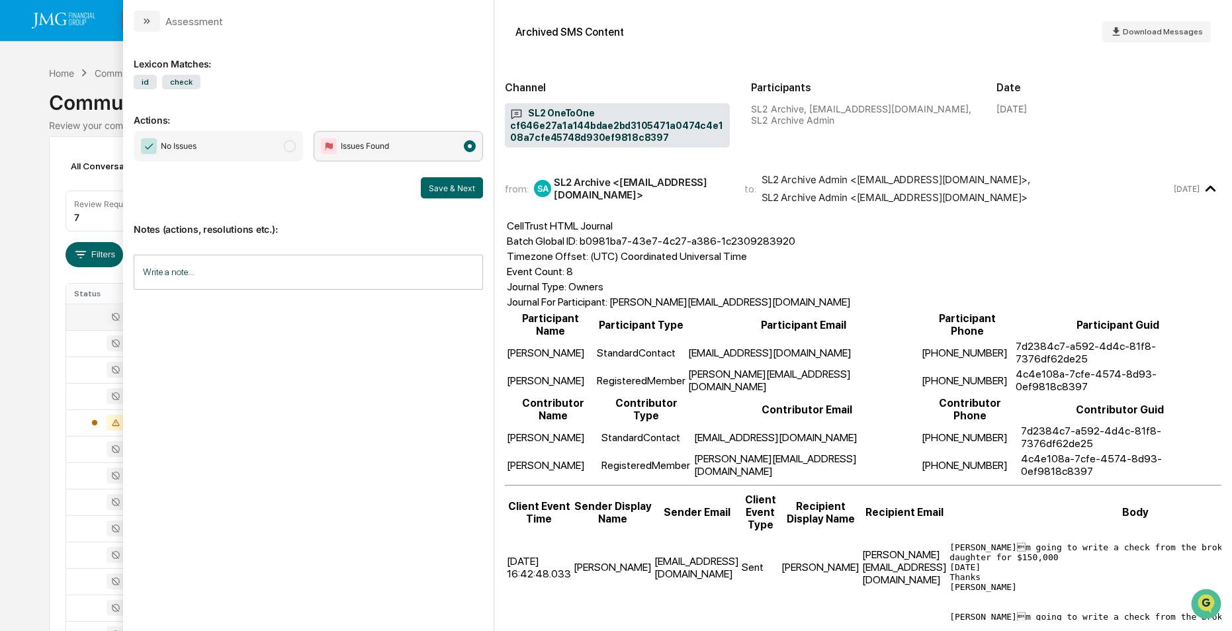
click at [282, 146] on span "No Issues" at bounding box center [218, 146] width 169 height 30
click at [287, 146] on span "modal" at bounding box center [290, 146] width 12 height 12
click at [287, 148] on span "modal" at bounding box center [290, 146] width 12 height 12
click at [147, 21] on icon "modal" at bounding box center [145, 21] width 3 height 5
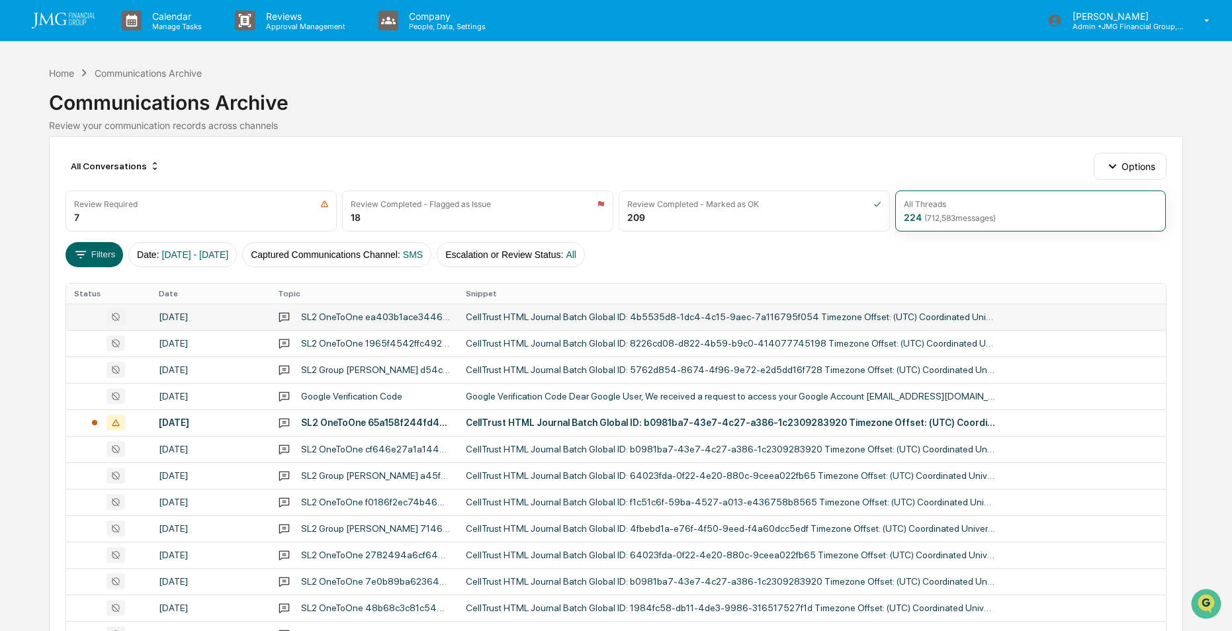
click at [372, 446] on div "SL2 OneToOne cf646e27a1a144bdae2bd3105471a0474c4e108a7cfe45748d930ef9818c8397" at bounding box center [375, 449] width 149 height 11
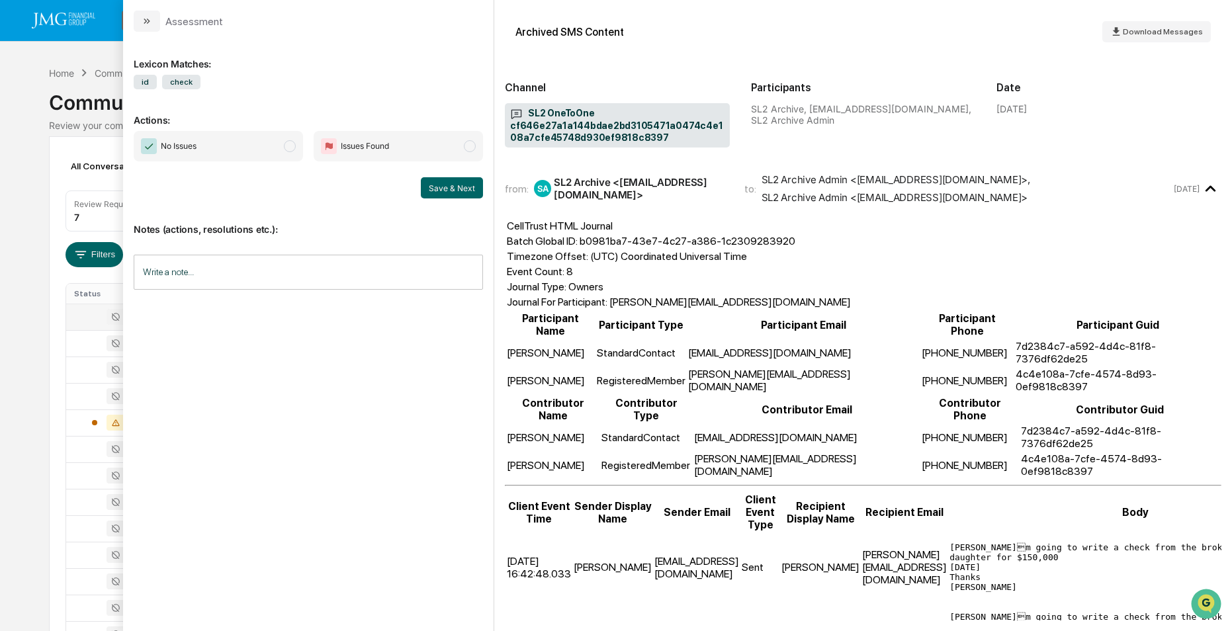
click at [143, 22] on icon "modal" at bounding box center [147, 21] width 11 height 11
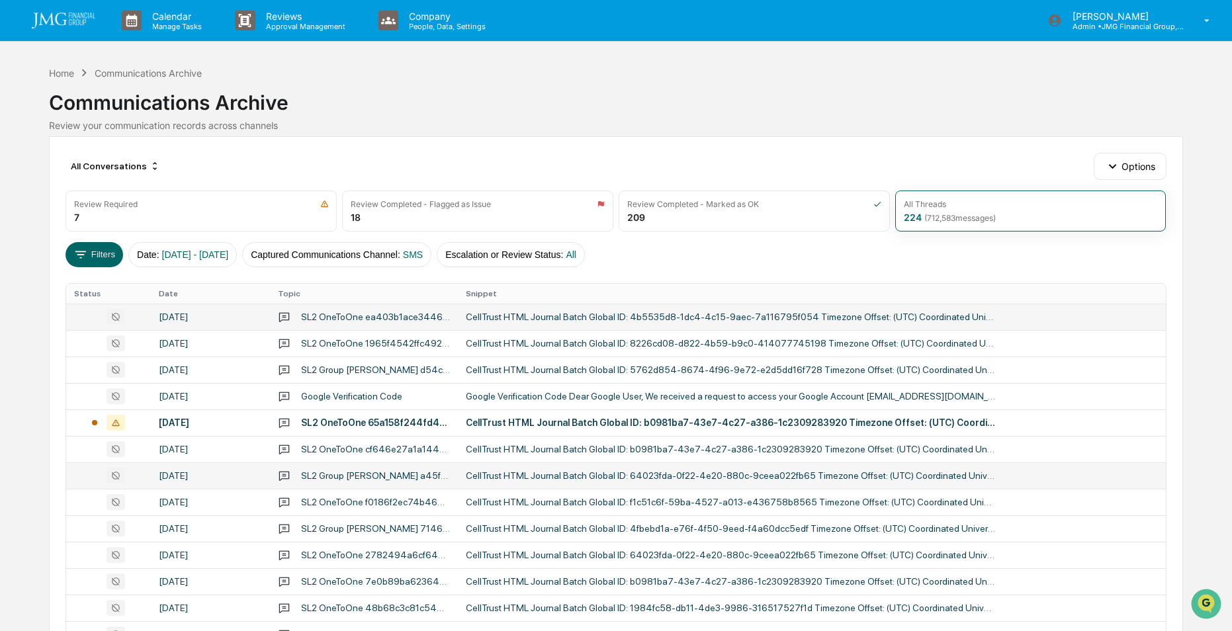
click at [406, 474] on div "SL2 Group [PERSON_NAME] a45f0c4c1b9f4a1180ca21b4853d05244c4e108a7cfe45748d930ef…" at bounding box center [375, 475] width 149 height 11
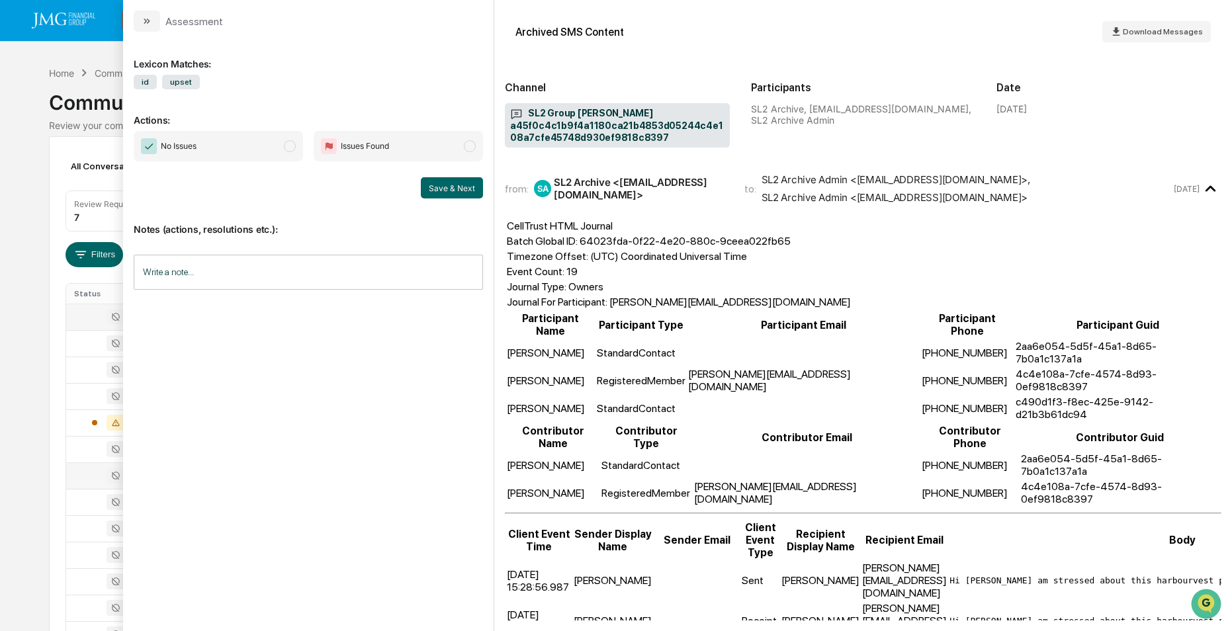
click at [47, 357] on div "Calendar Manage Tasks Reviews Approval Management Company People, Data, Setting…" at bounding box center [616, 520] width 1232 height 1041
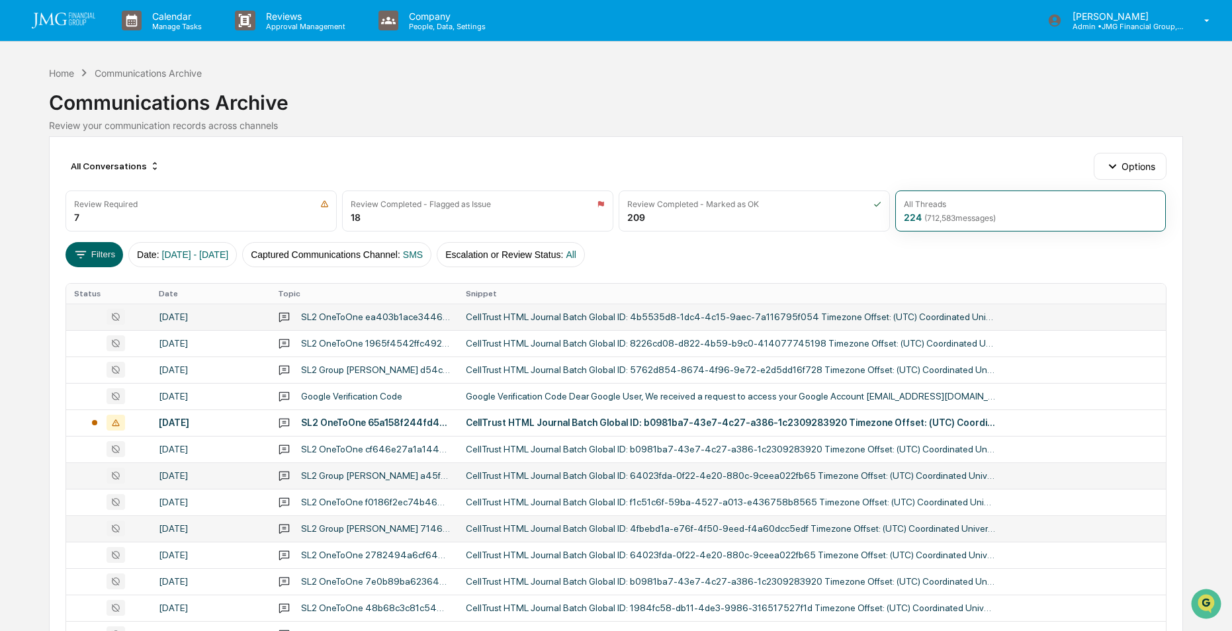
click at [379, 528] on div "SL2 Group [PERSON_NAME] 714618feae524240a63e157b2553eaeb4c4e108a7cfe45748d930ef…" at bounding box center [375, 528] width 149 height 11
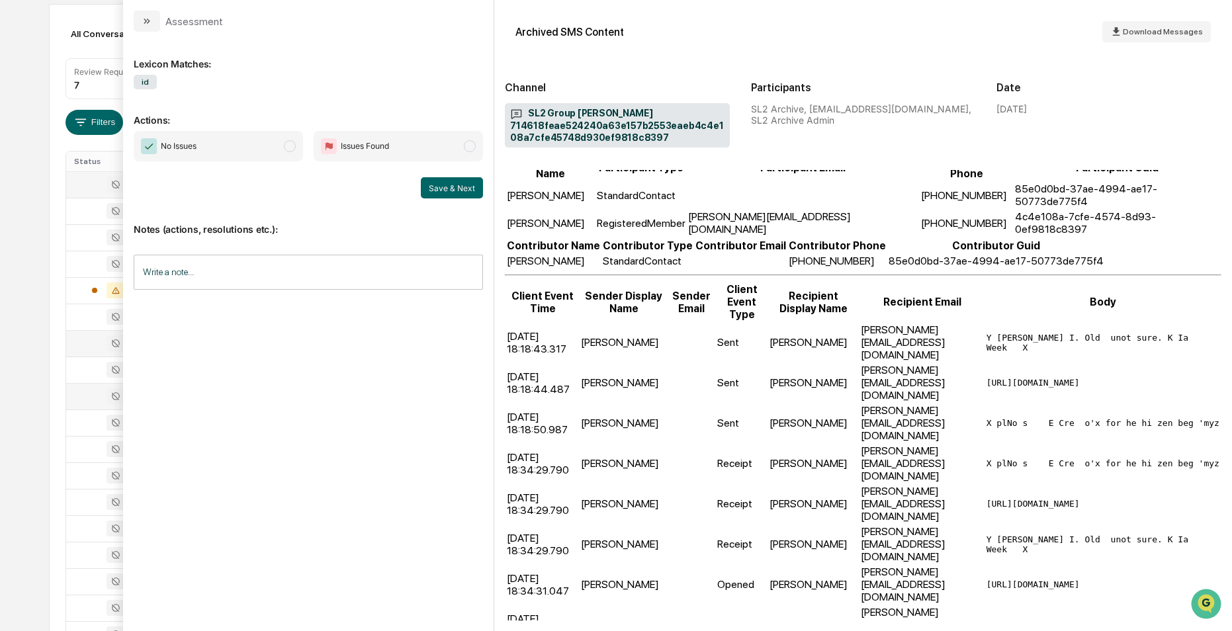
scroll to position [25, 0]
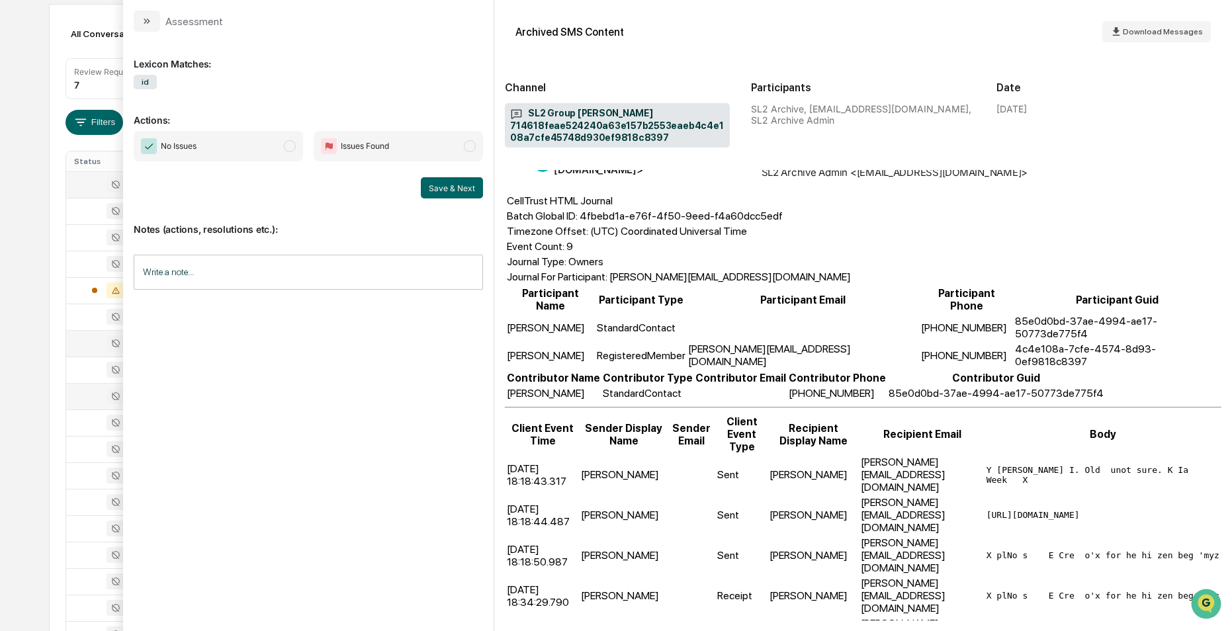
click at [973, 386] on td "85e0d0bd-37ae-4994-ae17-50773de775f4" at bounding box center [996, 393] width 216 height 14
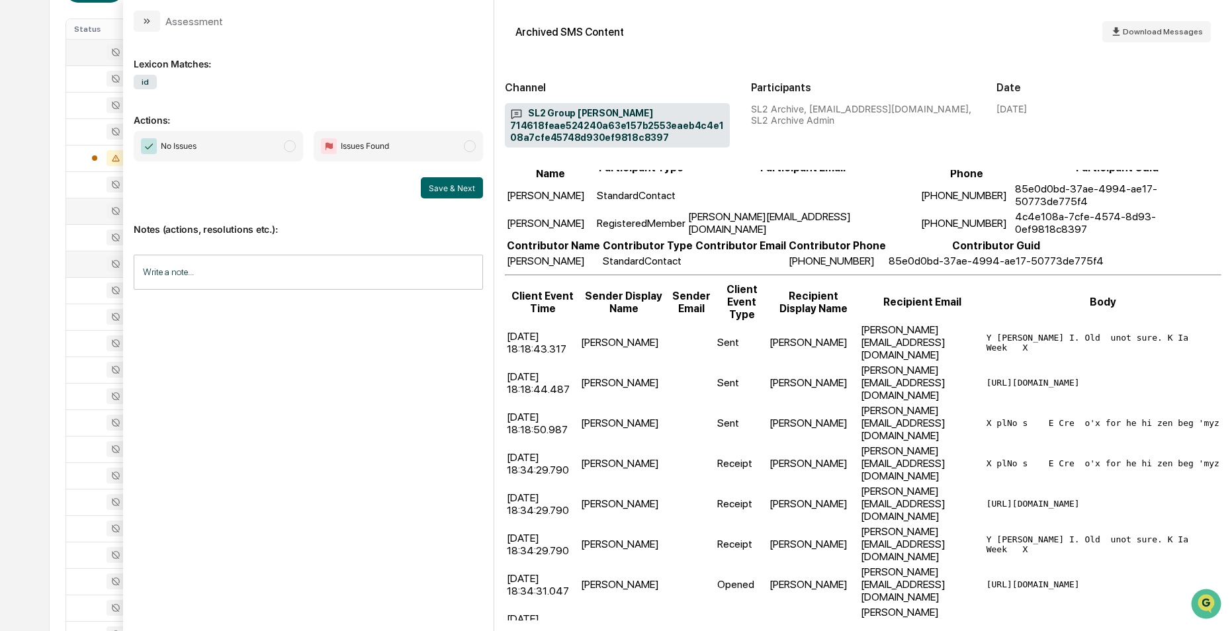
scroll to position [409, 0]
click at [150, 20] on icon "modal" at bounding box center [147, 21] width 11 height 11
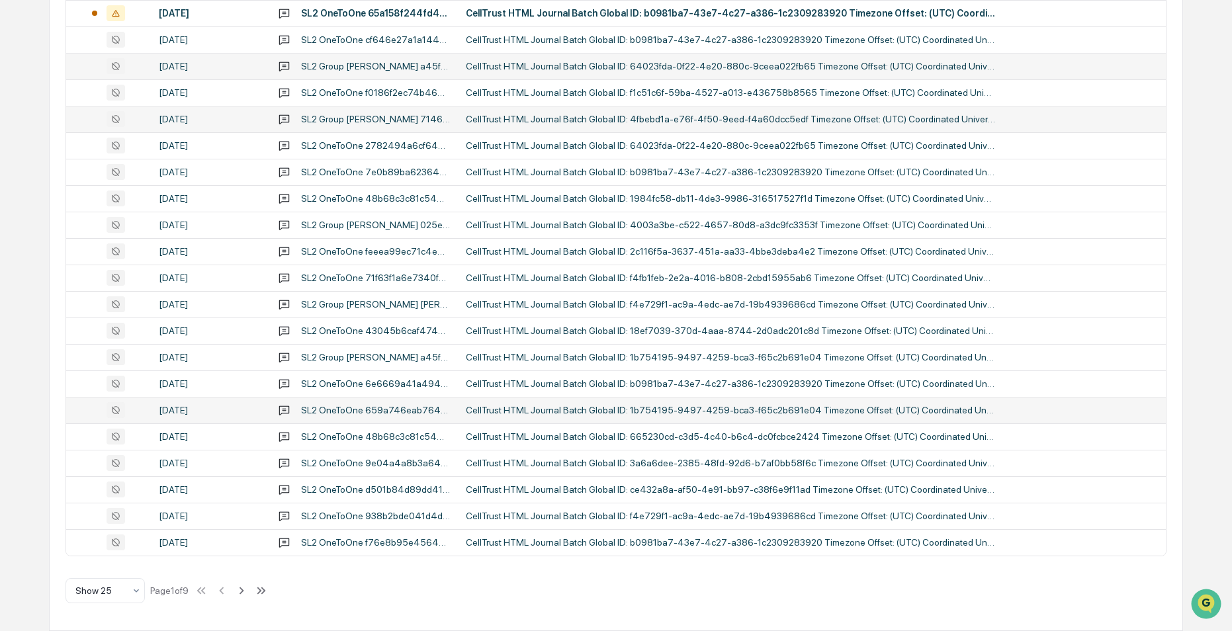
click at [536, 411] on div "CellTrust HTML Journal Batch Global ID: 1b754195-9497-4259-bca3-f65c2b691e04 Ti…" at bounding box center [730, 410] width 529 height 11
click at [22, 380] on div "Calendar Manage Tasks Reviews Approval Management Company People, Data, Setting…" at bounding box center [616, 111] width 1232 height 1041
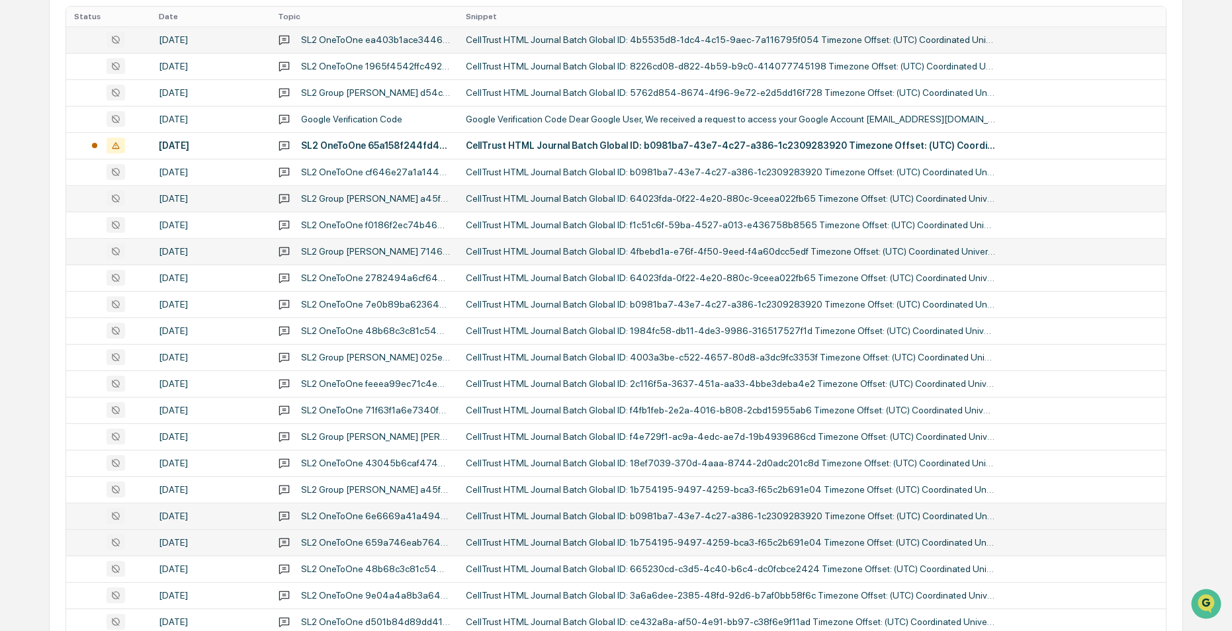
scroll to position [409, 0]
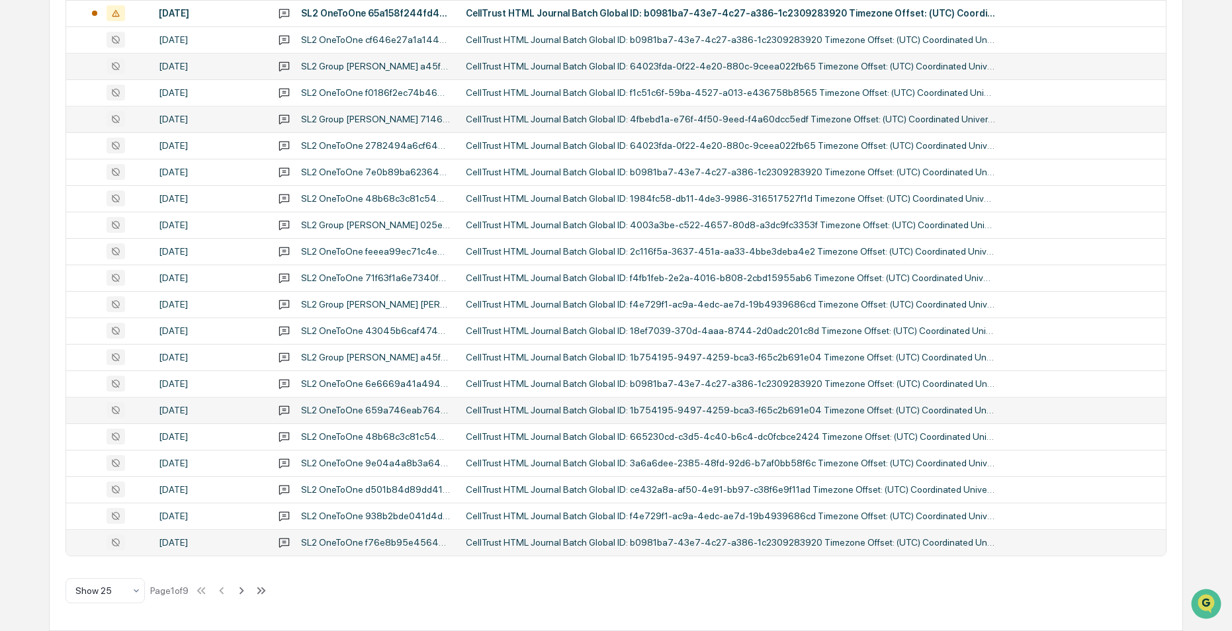
click at [362, 534] on td "SL2 OneToOne f76e8b95e45640efa2297a4f148fa49446a2703b7801479c956f22e7f3347786" at bounding box center [364, 542] width 188 height 26
click at [31, 457] on div "Calendar Manage Tasks Reviews Approval Management Company People, Data, Setting…" at bounding box center [616, 111] width 1232 height 1041
click at [244, 589] on icon at bounding box center [241, 590] width 5 height 7
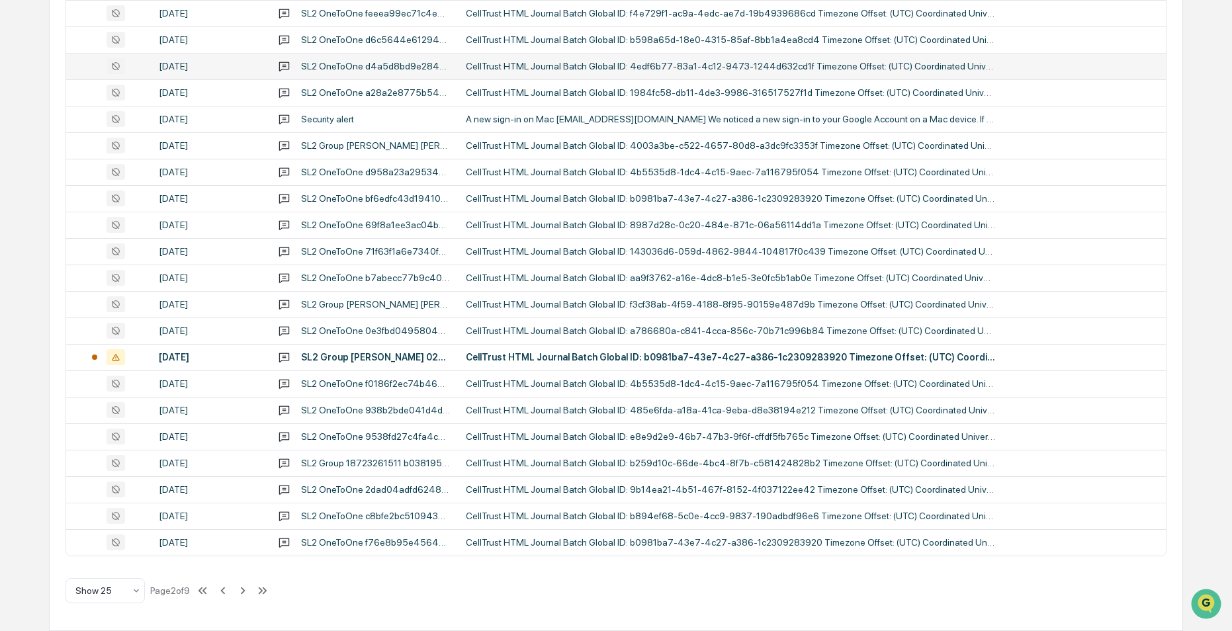
scroll to position [277, 0]
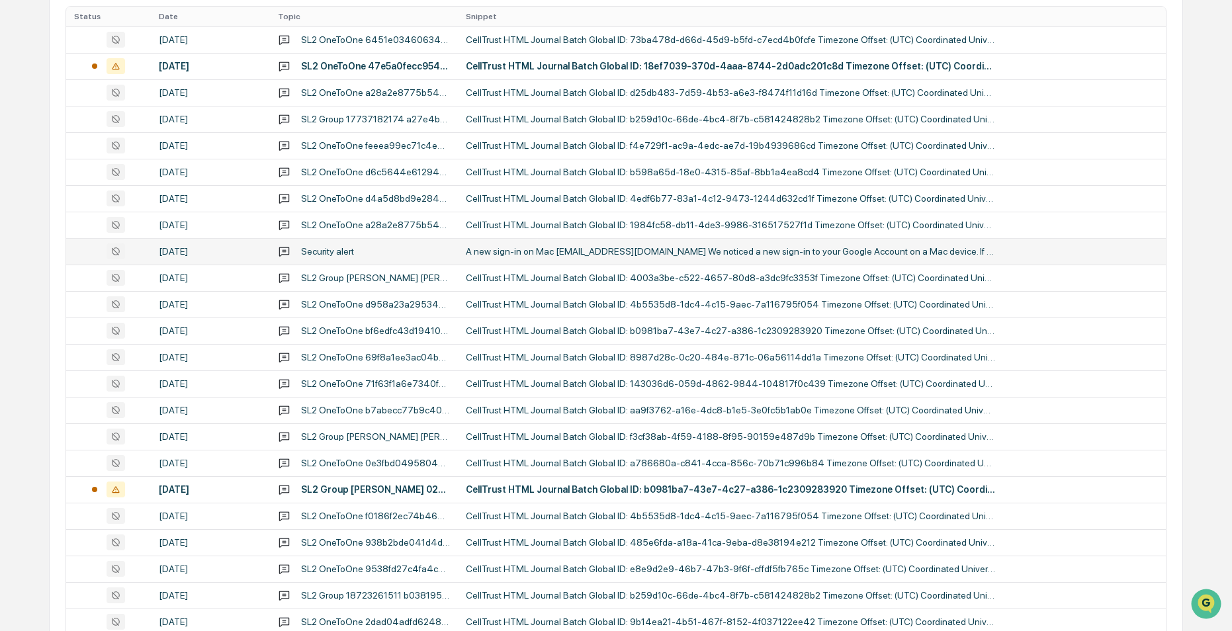
click at [581, 251] on div "A new sign-in on Mac [EMAIL_ADDRESS][DOMAIN_NAME] We noticed a new sign-in to y…" at bounding box center [730, 251] width 529 height 11
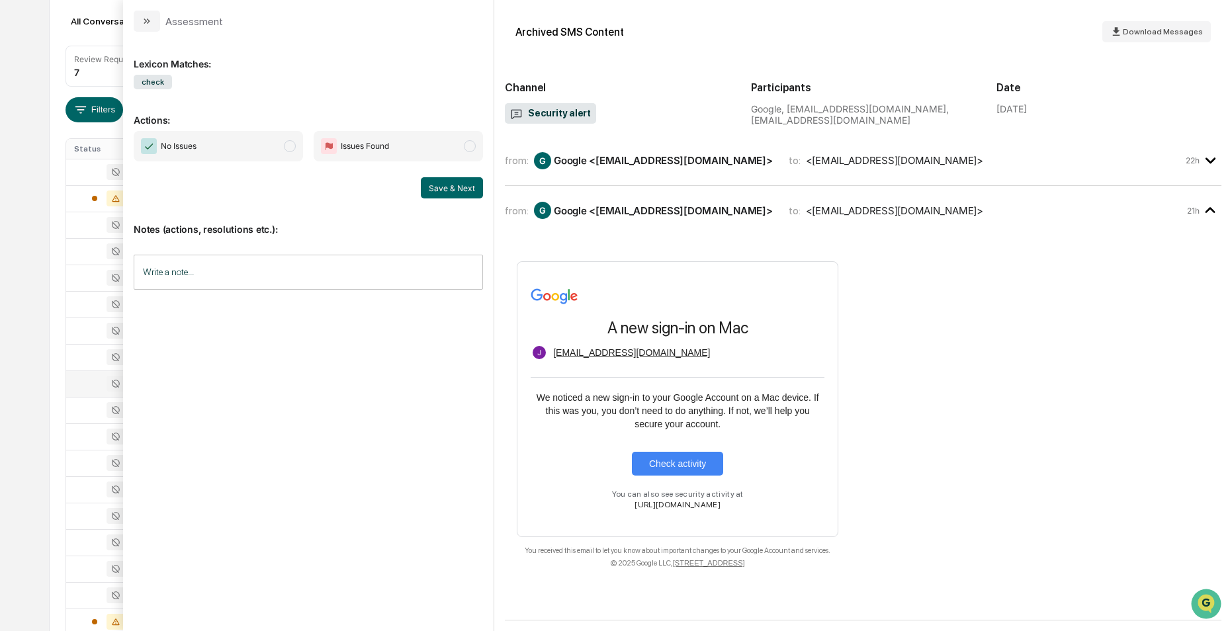
scroll to position [79, 0]
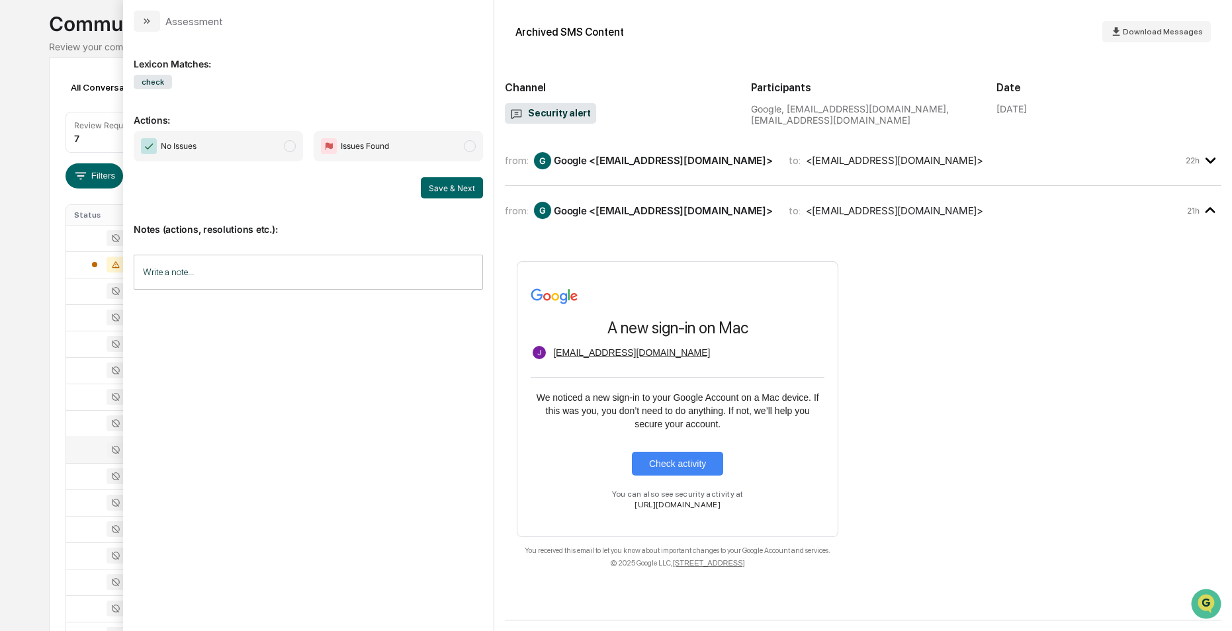
click at [42, 267] on div "Calendar Manage Tasks Reviews Approval Management Company People, Data, Setting…" at bounding box center [616, 441] width 1232 height 1041
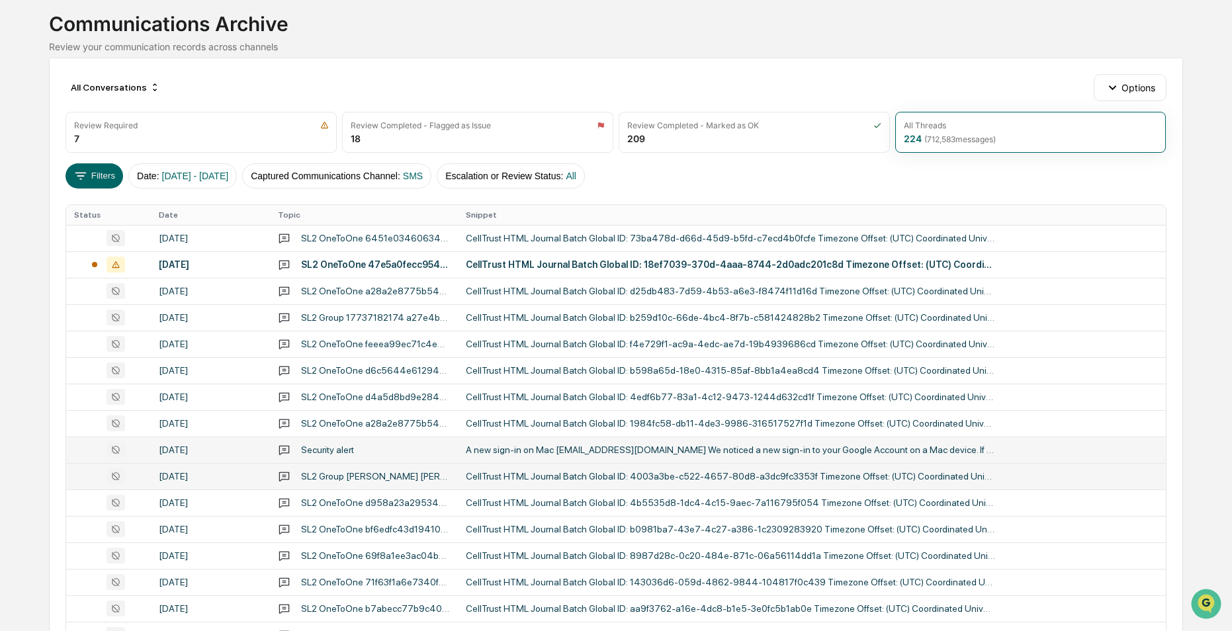
click at [617, 474] on div "CellTrust HTML Journal Batch Global ID: 4003a3be-c522-4657-80d8-a3dc9fc3353f Ti…" at bounding box center [730, 476] width 529 height 11
click at [28, 277] on div "Calendar Manage Tasks Reviews Approval Management Company People, Data, Setting…" at bounding box center [616, 441] width 1232 height 1041
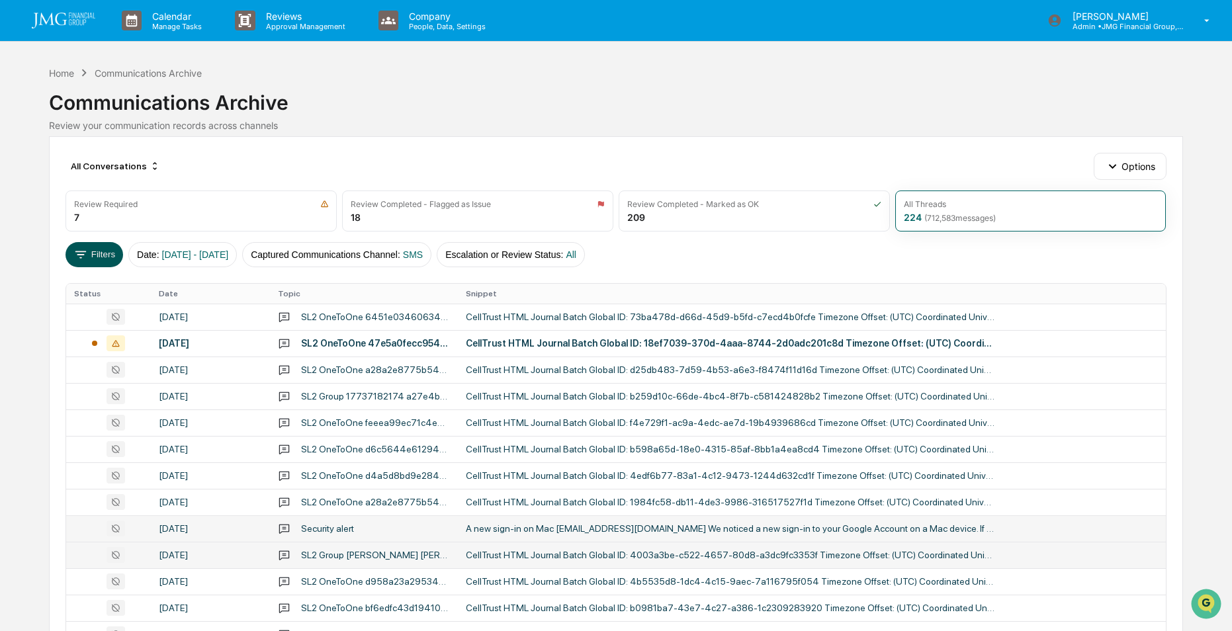
click at [85, 255] on icon at bounding box center [80, 254] width 15 height 15
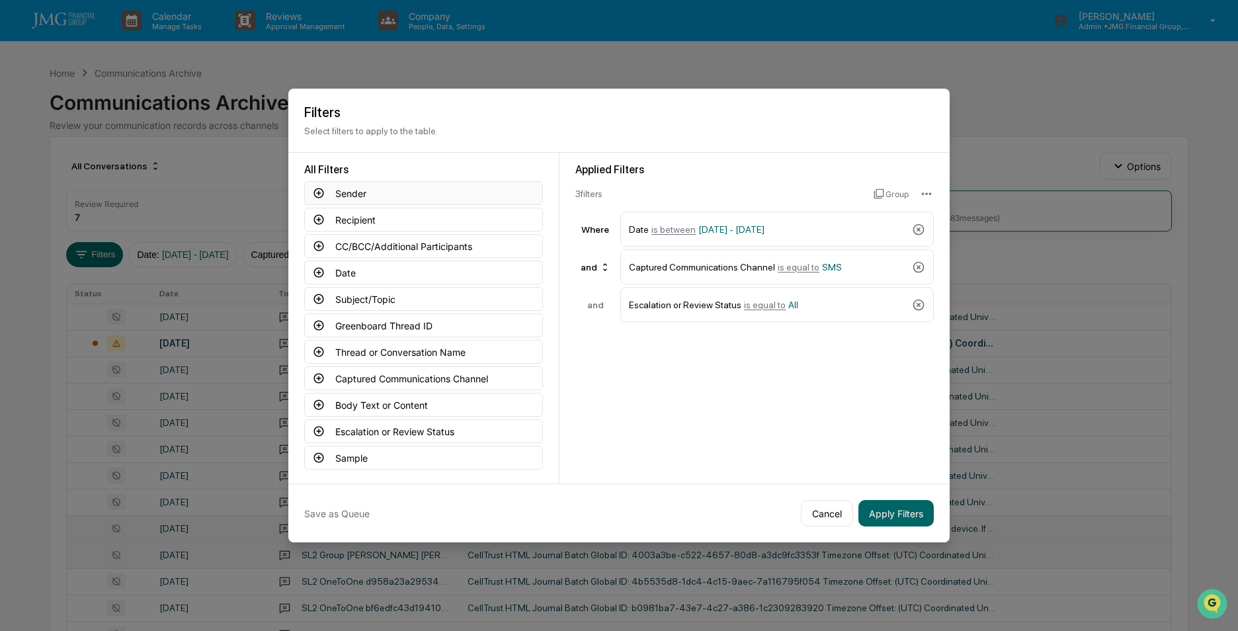
click at [320, 188] on icon at bounding box center [319, 193] width 12 height 12
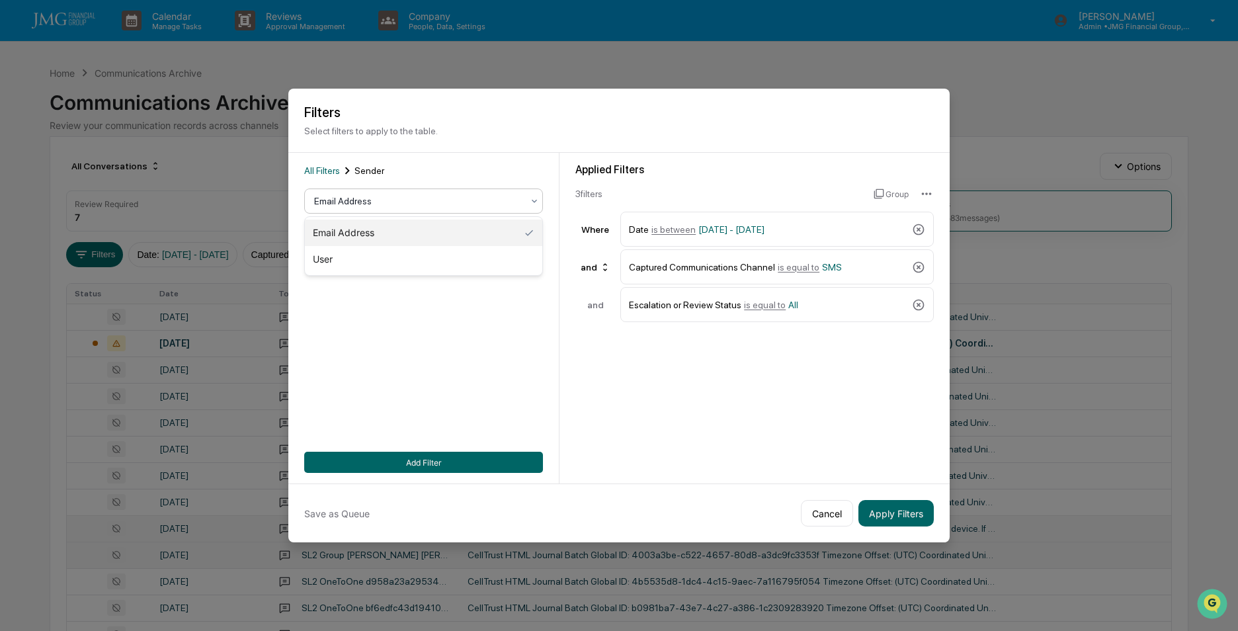
click at [365, 202] on div at bounding box center [418, 200] width 208 height 13
drag, startPoint x: 378, startPoint y: 230, endPoint x: 372, endPoint y: 251, distance: 21.4
click at [372, 251] on div "Email Address User" at bounding box center [423, 246] width 237 height 58
click at [349, 254] on div "User" at bounding box center [423, 259] width 237 height 26
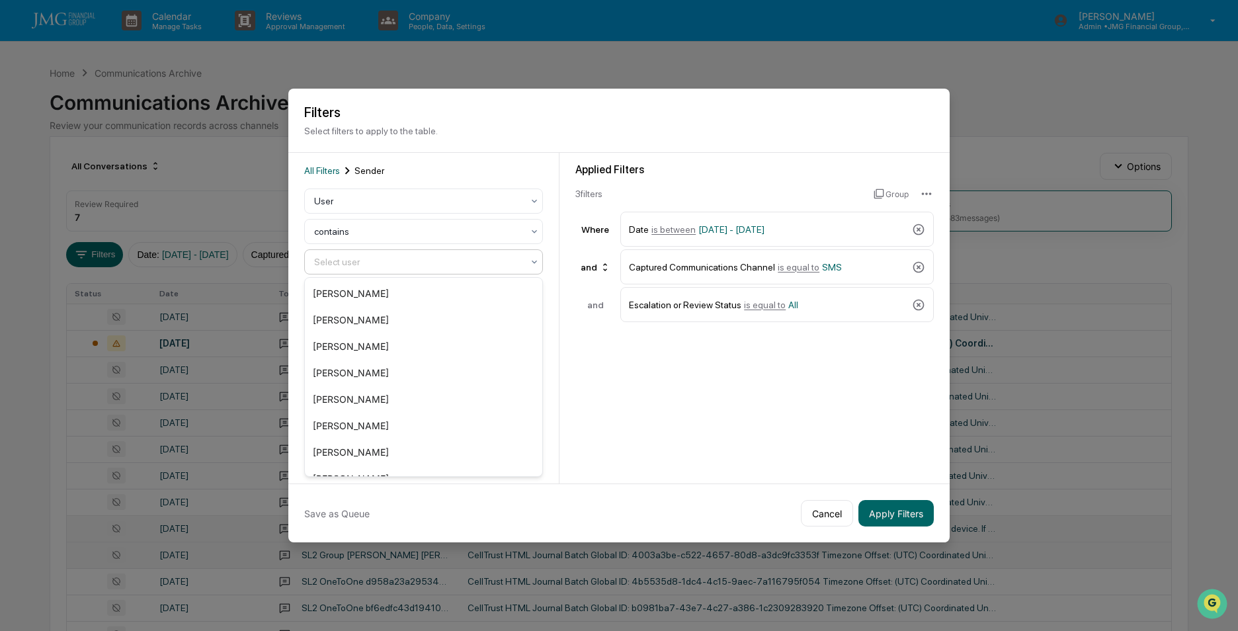
click at [462, 257] on div at bounding box center [418, 261] width 208 height 13
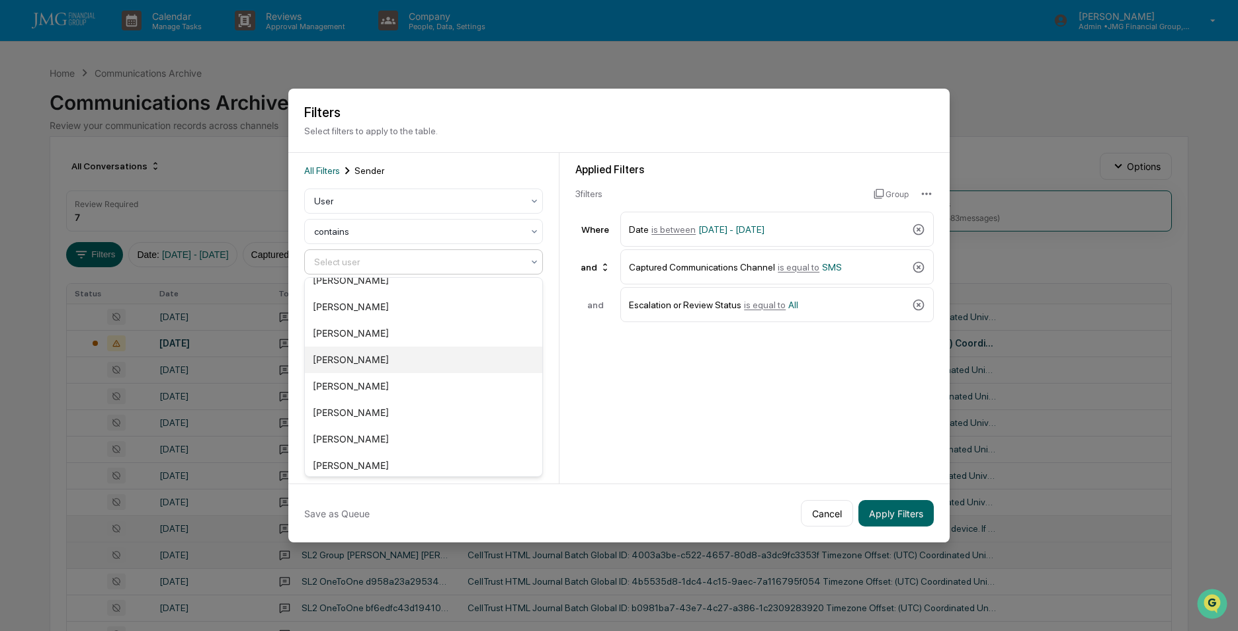
click at [359, 354] on div "[PERSON_NAME]" at bounding box center [423, 360] width 237 height 26
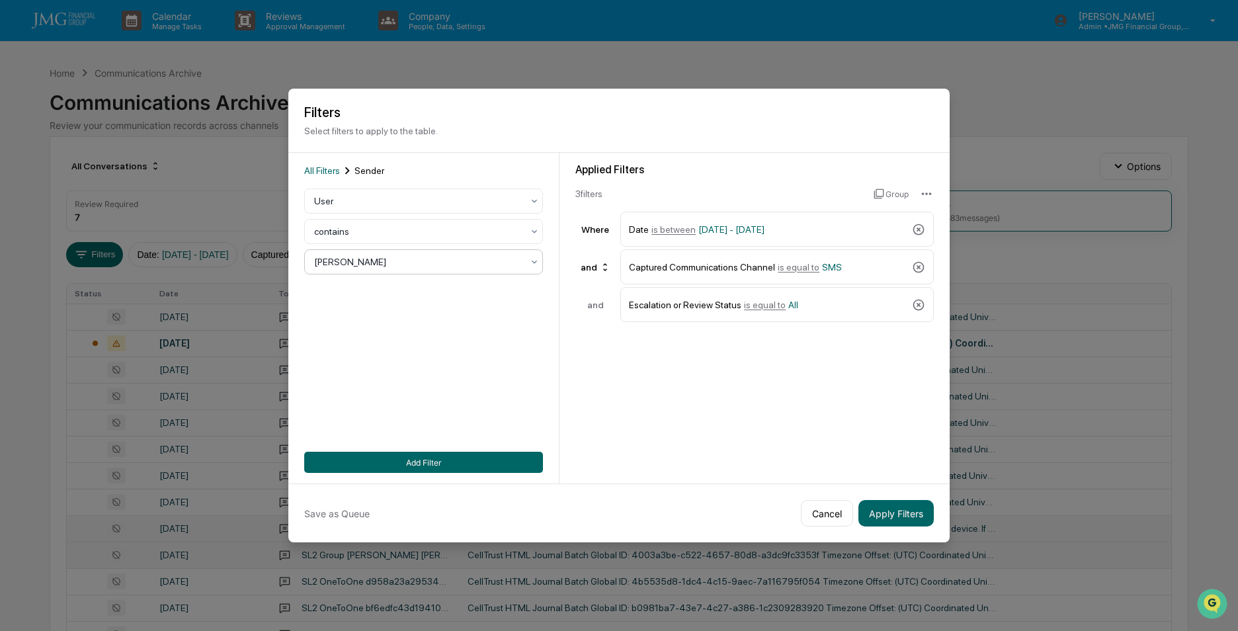
click at [400, 256] on div at bounding box center [418, 261] width 208 height 13
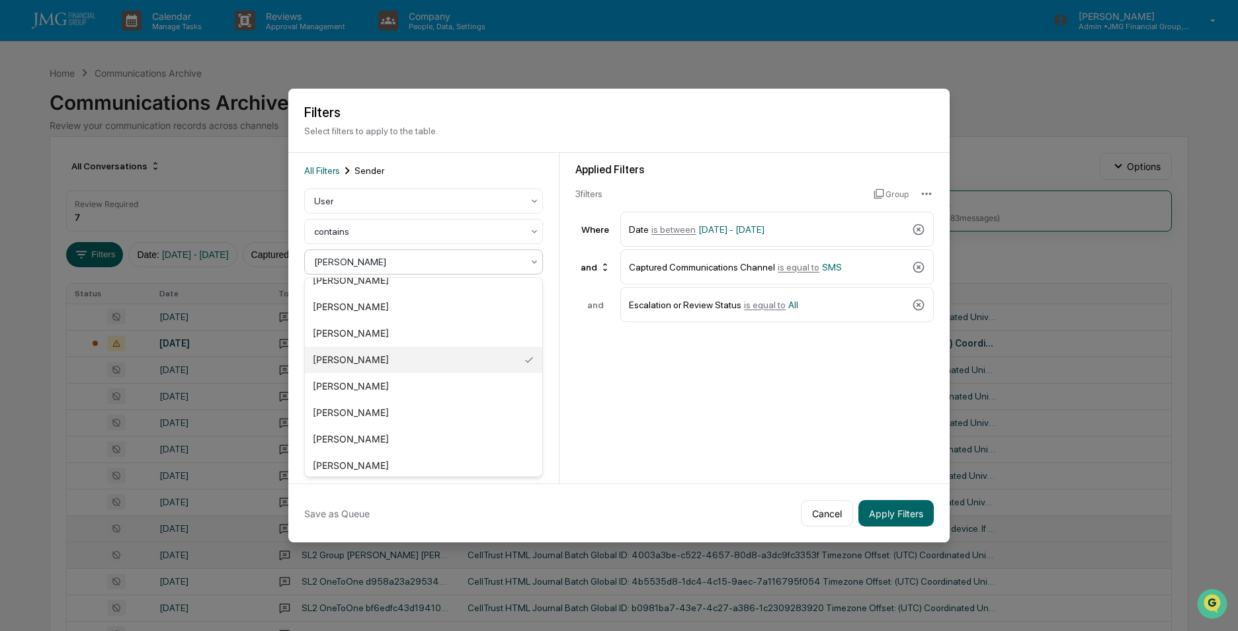
click at [351, 357] on div "[PERSON_NAME]" at bounding box center [423, 360] width 237 height 26
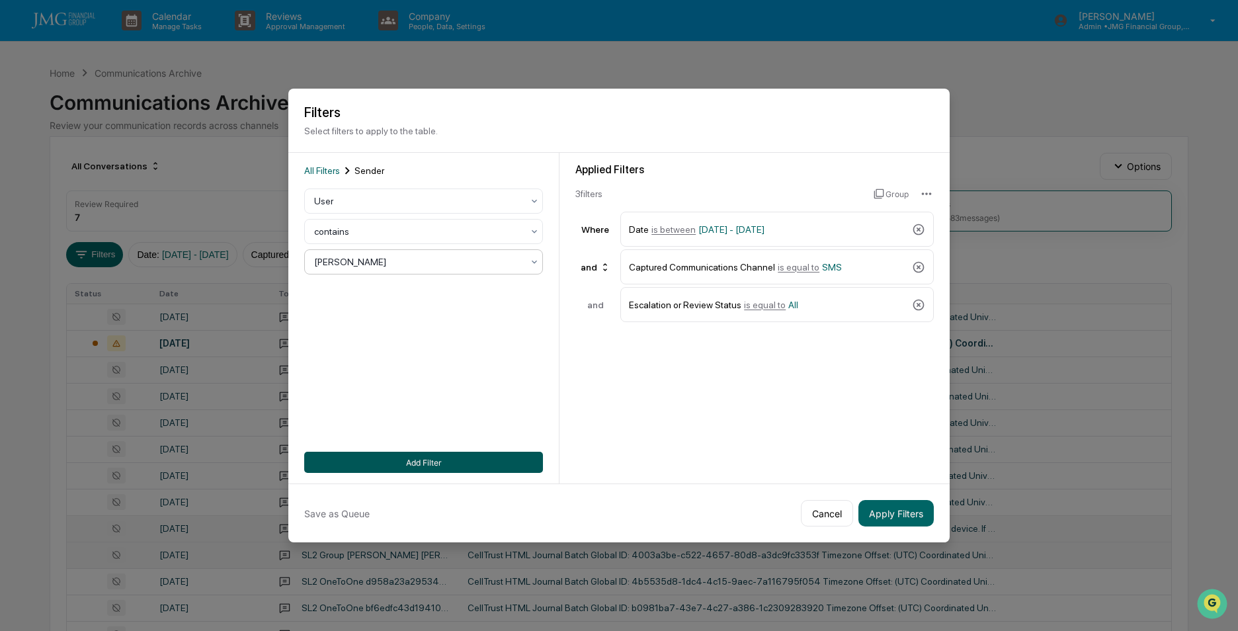
click at [415, 464] on button "Add Filter" at bounding box center [423, 462] width 239 height 21
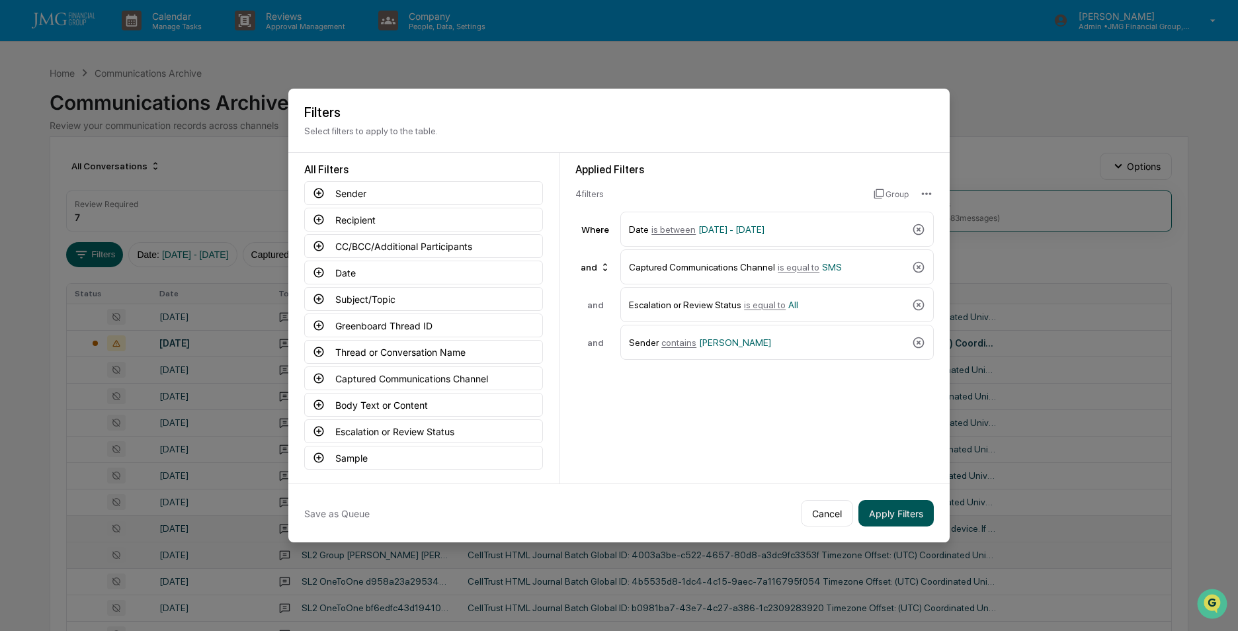
click at [890, 513] on button "Apply Filters" at bounding box center [896, 513] width 75 height 26
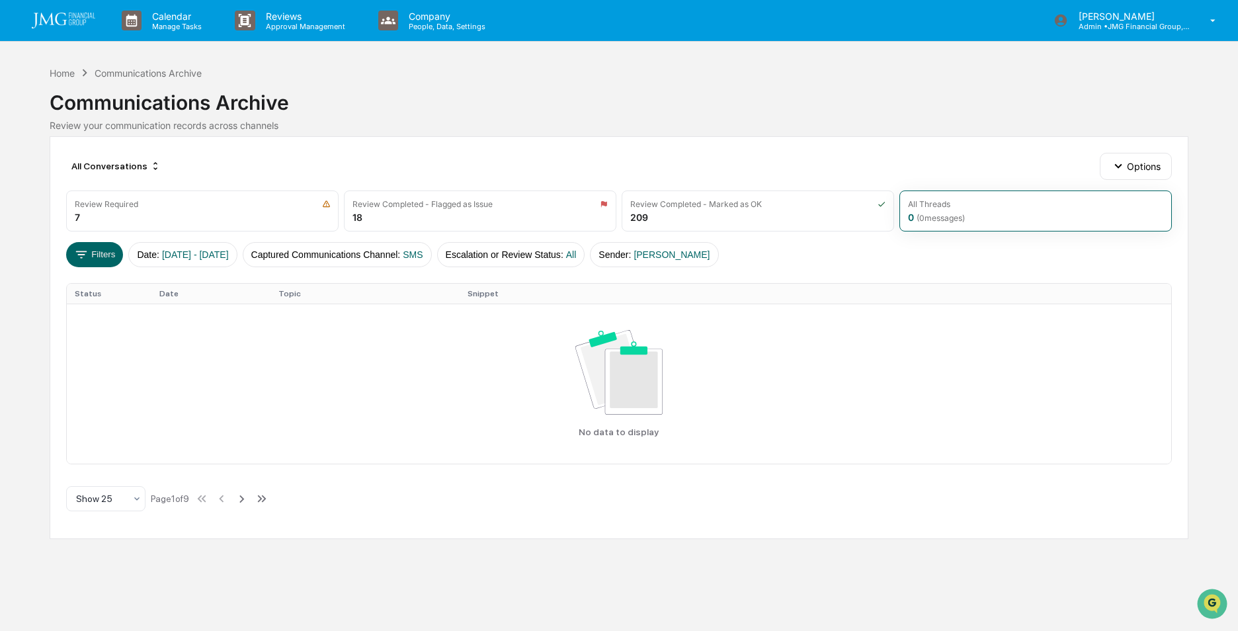
click at [776, 247] on div "Filters Date : [DATE] - [DATE] Captured Communications Channel : SMS Escalation…" at bounding box center [619, 254] width 1106 height 25
click at [656, 143] on div "All Conversations Options Review Required 7 Review Completed - Flagged as Issue…" at bounding box center [619, 337] width 1139 height 403
click at [402, 110] on div "Communications Archive" at bounding box center [619, 97] width 1139 height 34
click at [108, 254] on button "Filters" at bounding box center [95, 254] width 58 height 25
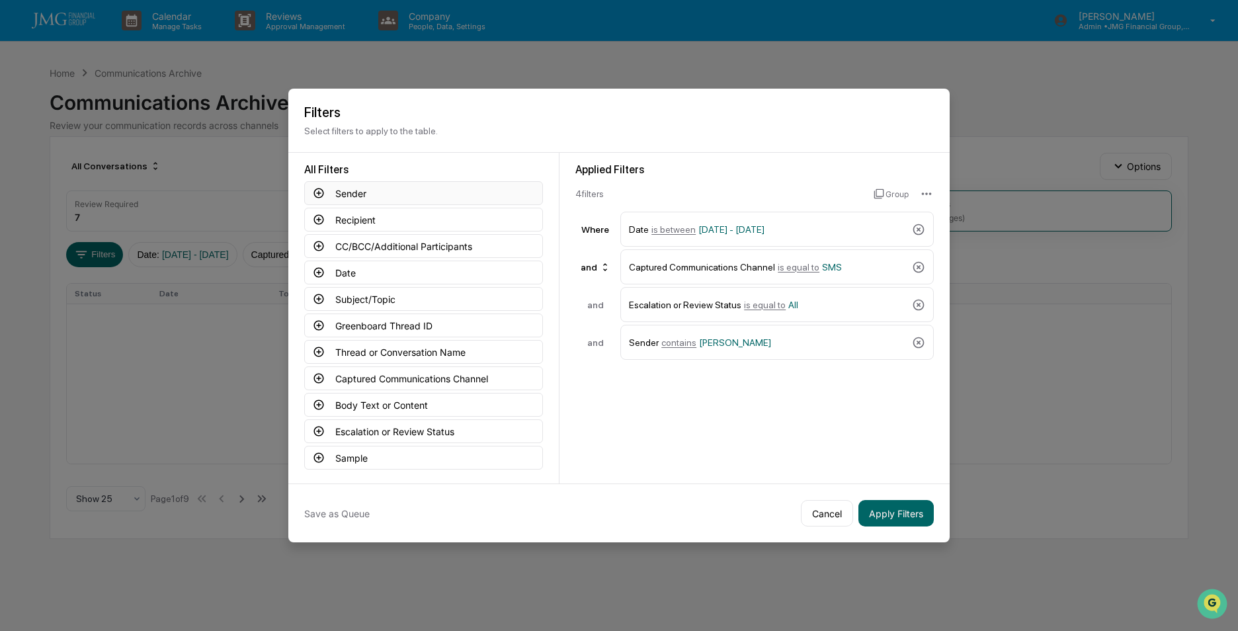
click at [316, 191] on icon at bounding box center [319, 193] width 12 height 12
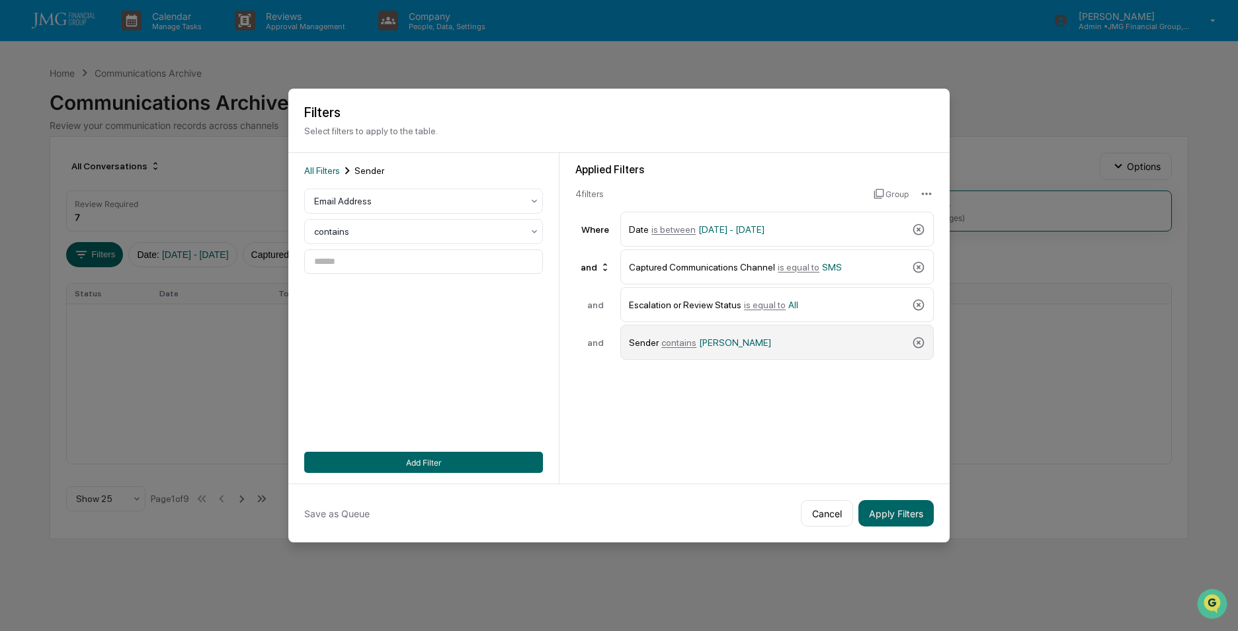
click at [727, 343] on span "[PERSON_NAME]" at bounding box center [735, 342] width 72 height 11
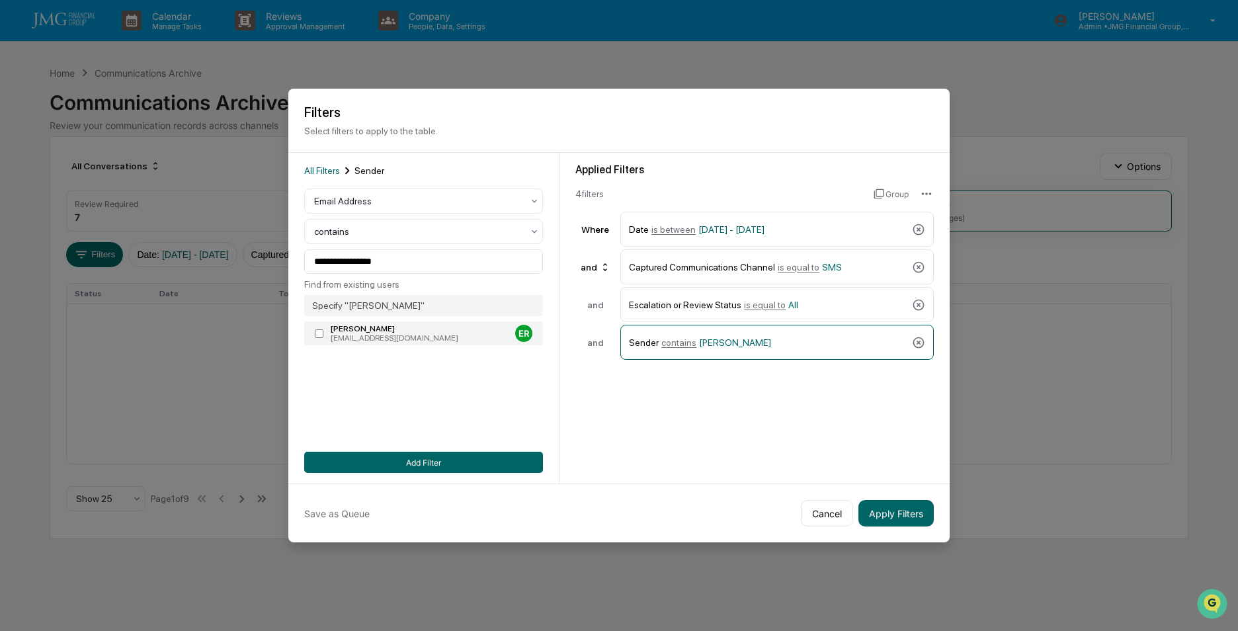
type input "**********"
click at [426, 334] on div "[EMAIL_ADDRESS][DOMAIN_NAME]" at bounding box center [420, 337] width 179 height 9
click at [348, 333] on div "[PERSON_NAME]" at bounding box center [420, 328] width 179 height 9
click at [922, 341] on icon at bounding box center [918, 342] width 13 height 13
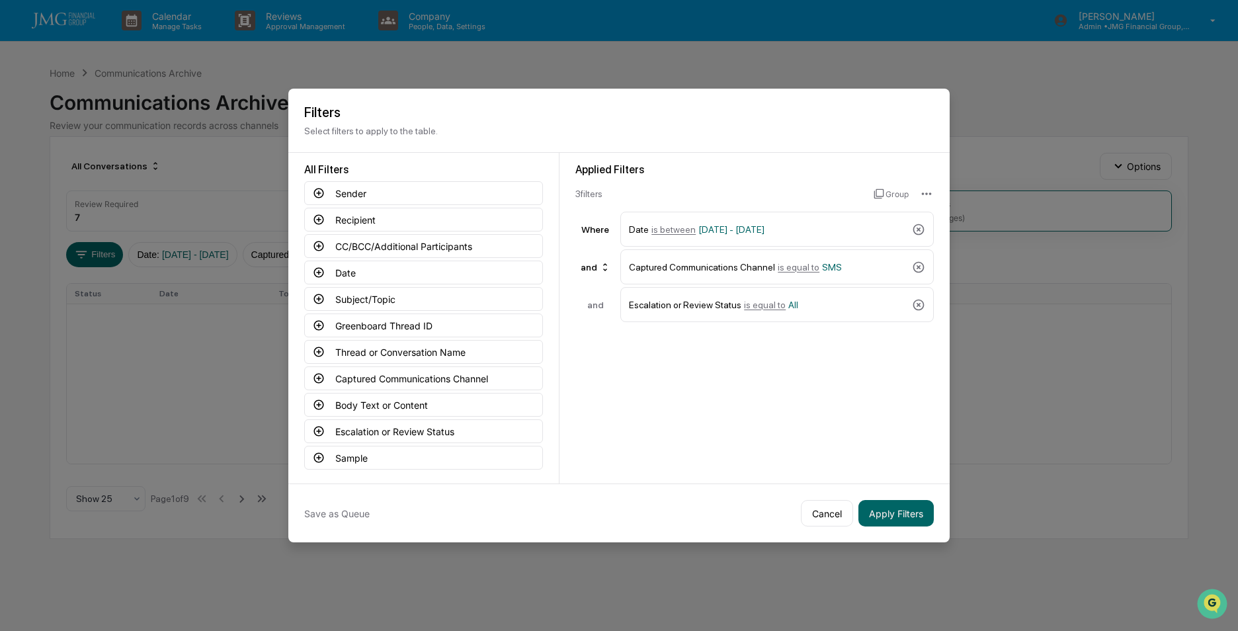
drag, startPoint x: 601, startPoint y: 98, endPoint x: 556, endPoint y: 122, distance: 50.3
click at [593, 110] on div "Filters Select filters to apply to the table." at bounding box center [619, 121] width 662 height 64
click at [317, 403] on icon at bounding box center [319, 405] width 12 height 12
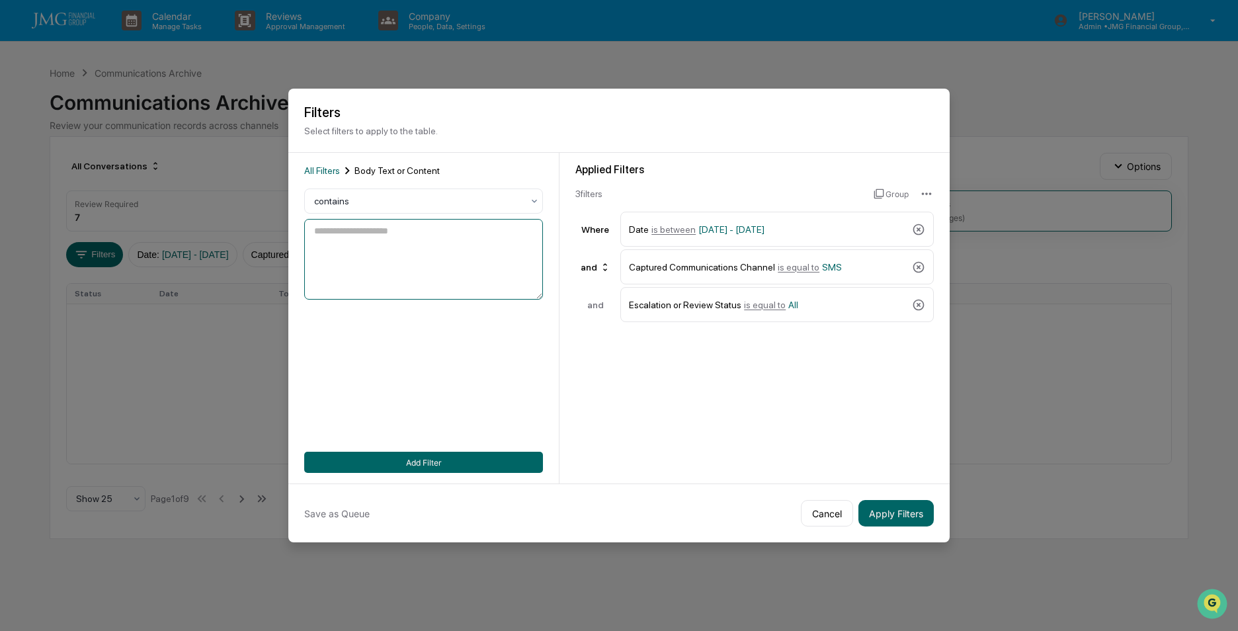
click at [398, 234] on textarea at bounding box center [423, 259] width 239 height 81
type textarea "****"
click at [414, 460] on button "Add Filter" at bounding box center [423, 462] width 239 height 21
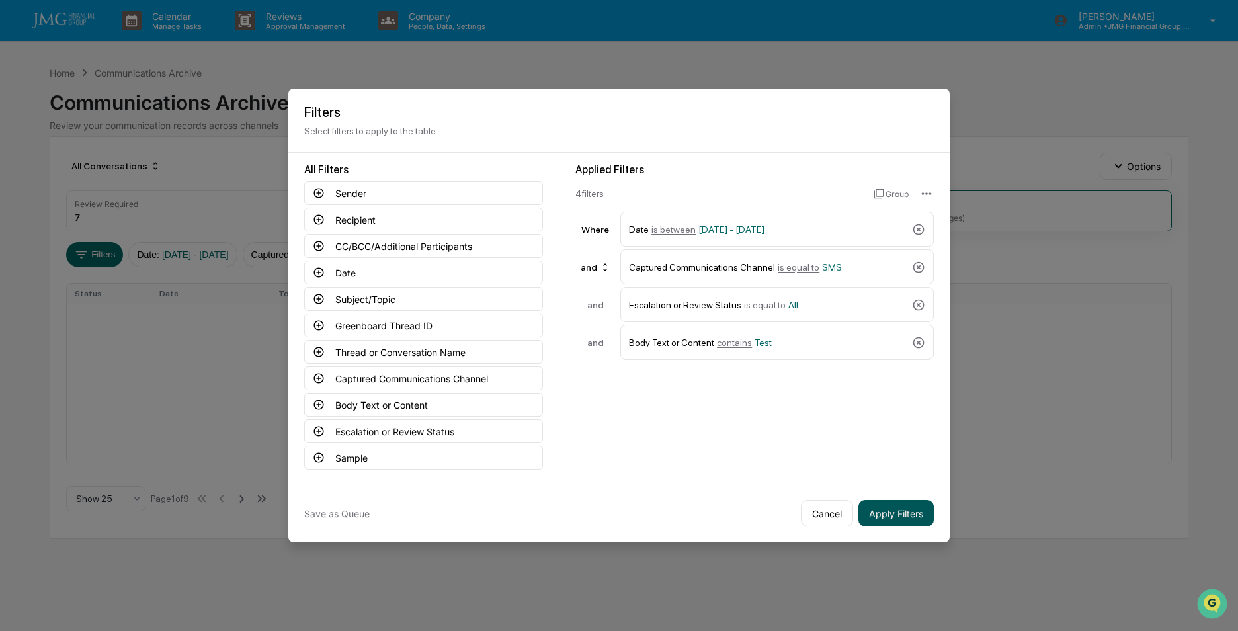
click at [896, 514] on button "Apply Filters" at bounding box center [896, 513] width 75 height 26
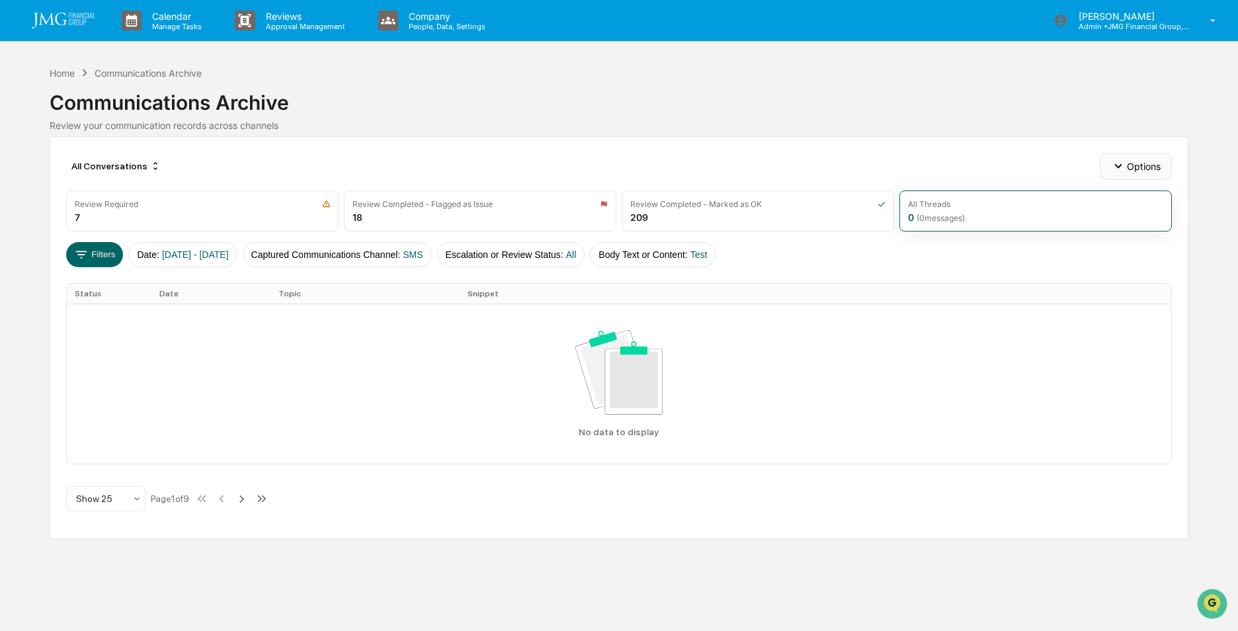
click at [1131, 168] on button "Options" at bounding box center [1136, 166] width 72 height 26
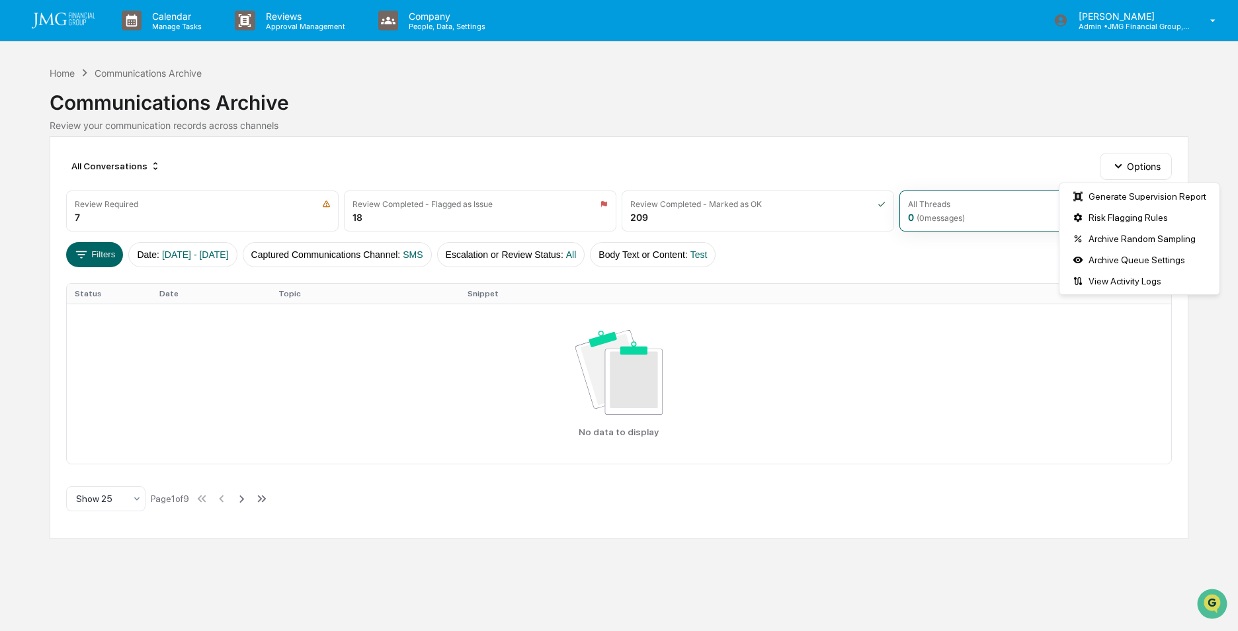
click at [1084, 110] on div "Communications Archive" at bounding box center [619, 97] width 1139 height 34
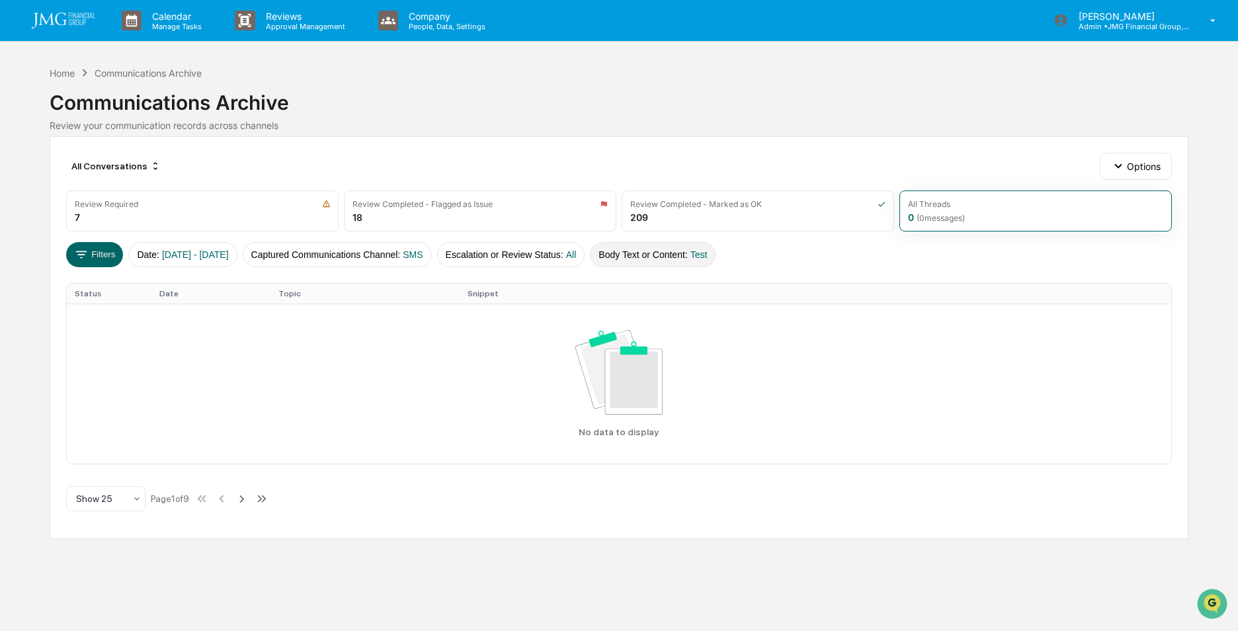
click at [679, 261] on button "Body Text or Content : Test" at bounding box center [653, 254] width 126 height 25
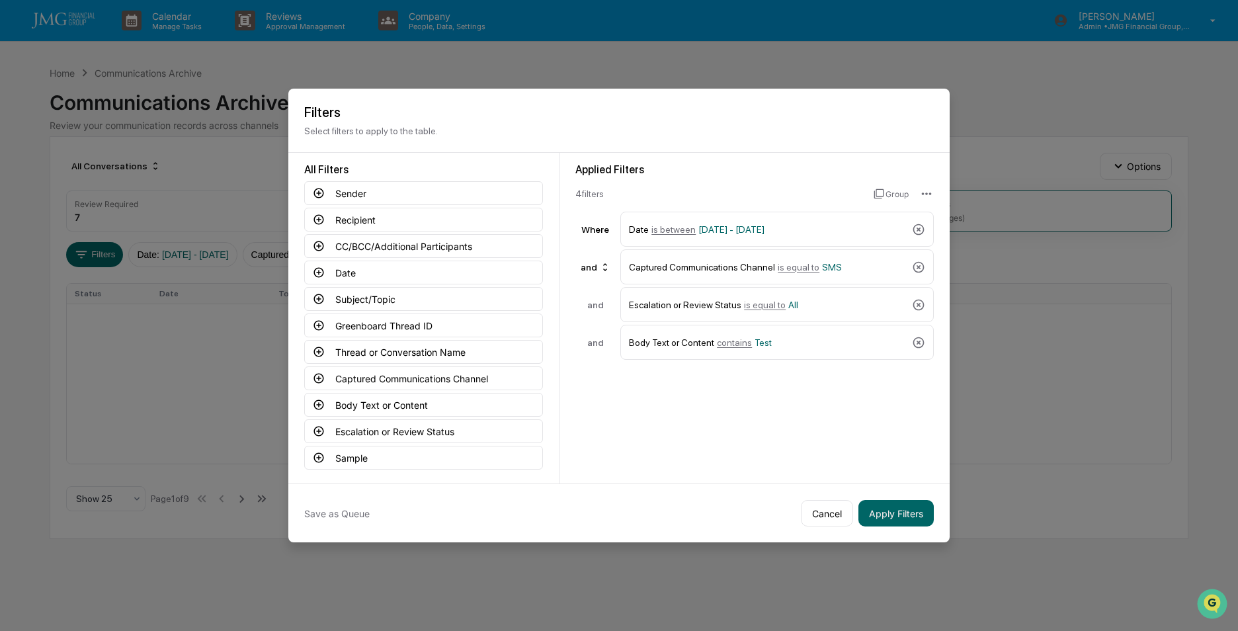
click at [916, 345] on icon at bounding box center [918, 342] width 13 height 13
click at [891, 519] on button "Apply Filters" at bounding box center [896, 513] width 75 height 26
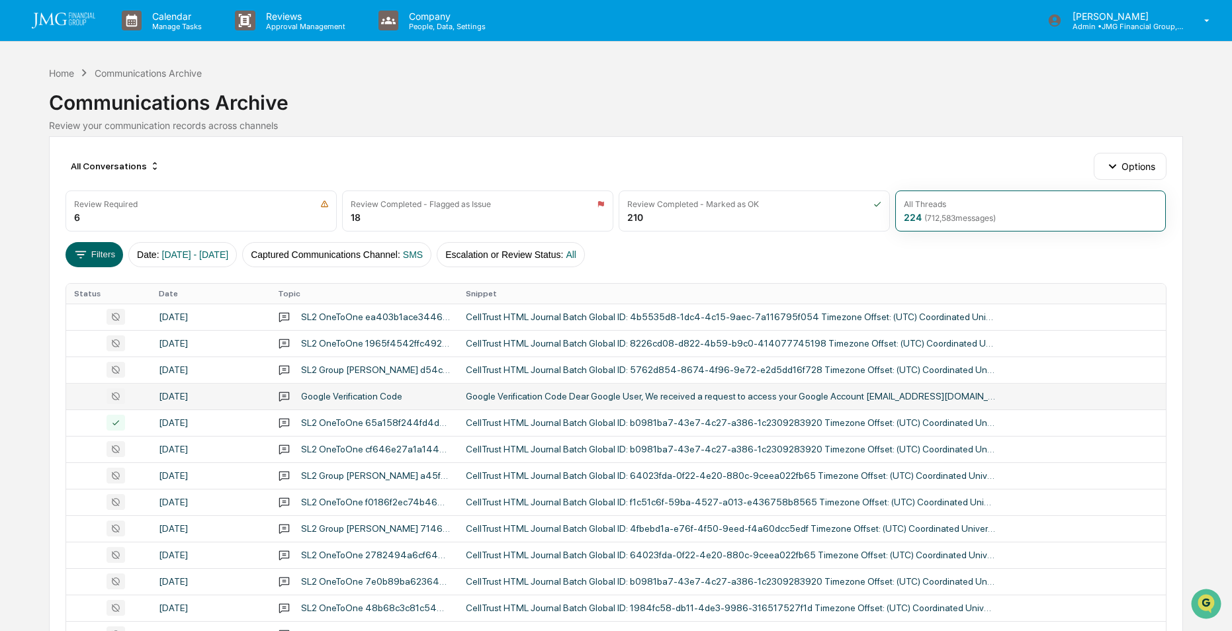
click at [601, 396] on div "Google Verification Code Dear Google User, We received a request to access your…" at bounding box center [730, 396] width 529 height 11
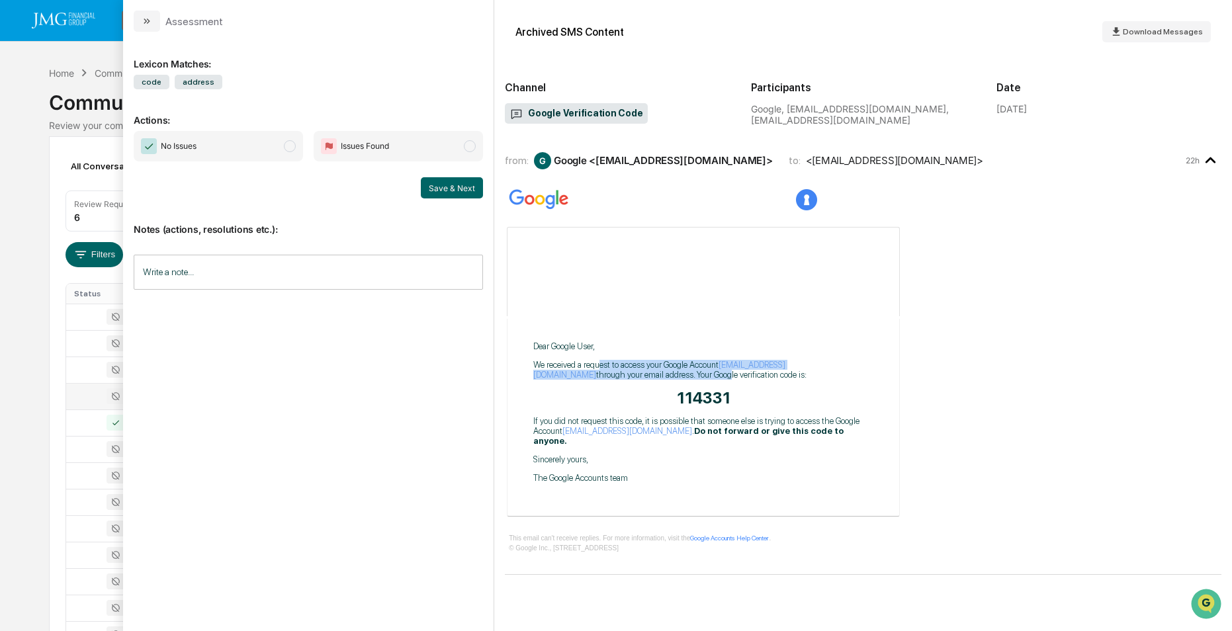
drag, startPoint x: 602, startPoint y: 367, endPoint x: 637, endPoint y: 370, distance: 35.2
click at [637, 370] on p "We received a request to access your Google Account [EMAIL_ADDRESS][DOMAIN_NAME…" at bounding box center [703, 370] width 340 height 20
click at [1015, 362] on span "Google Verification Code Dear Google User, We received a request to access your…" at bounding box center [863, 374] width 716 height 378
click at [32, 113] on div "Calendar Manage Tasks Reviews Approval Management Company People, Data, Setting…" at bounding box center [616, 520] width 1232 height 1041
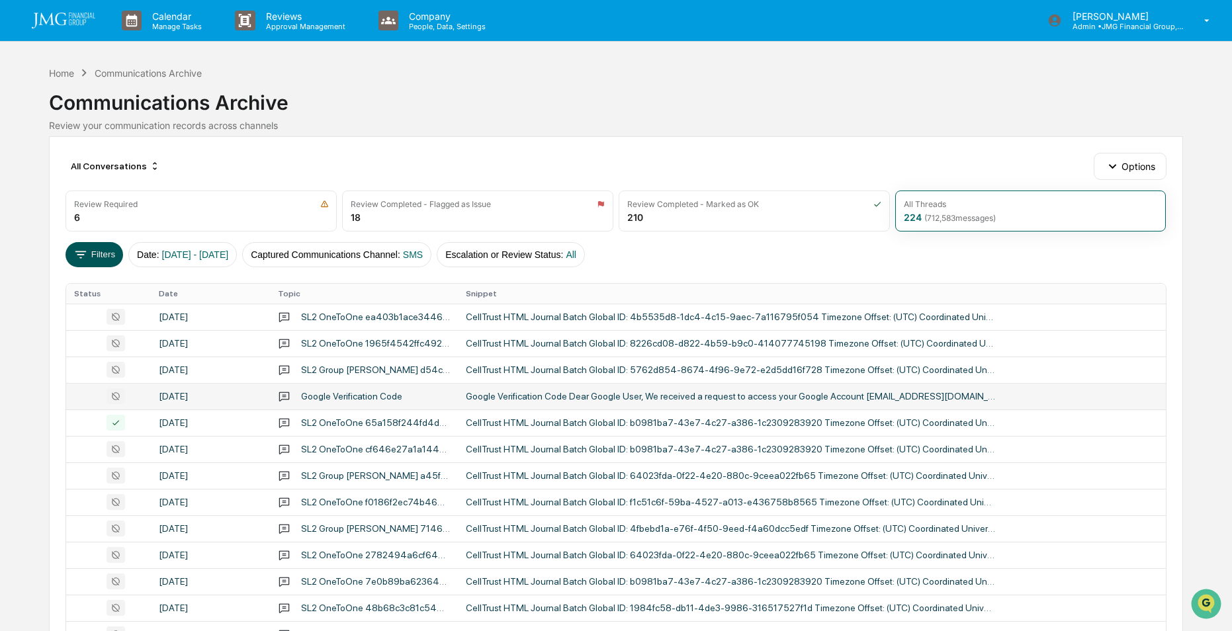
click at [98, 257] on button "Filters" at bounding box center [94, 254] width 58 height 25
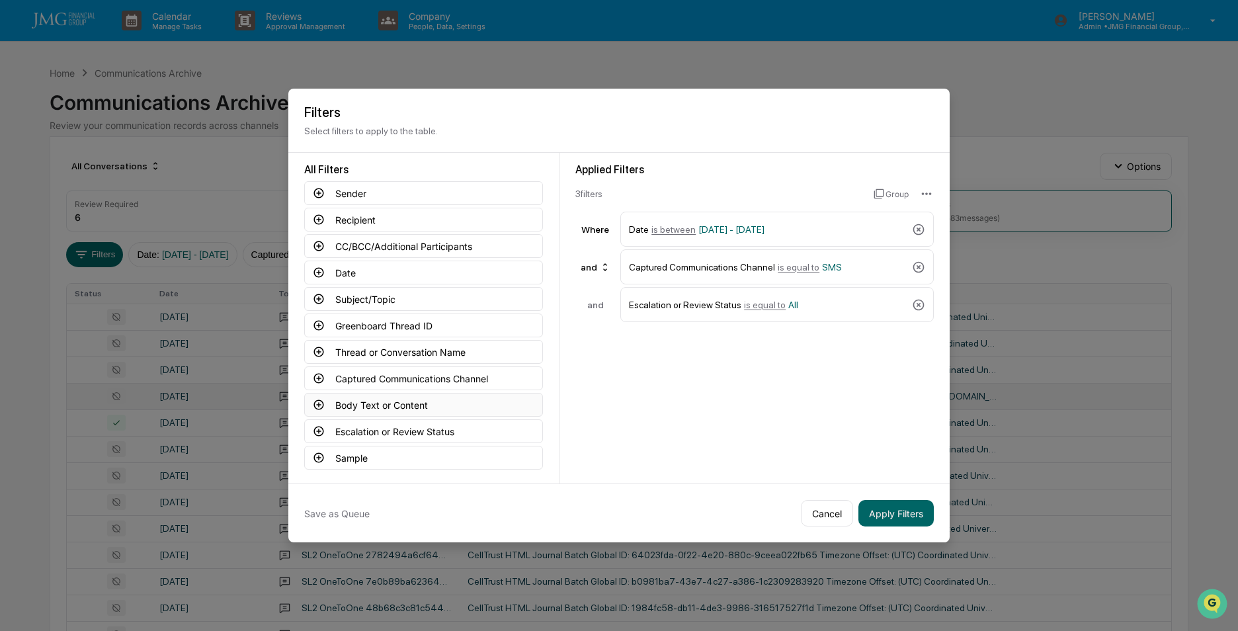
click at [343, 410] on button "Body Text or Content" at bounding box center [423, 405] width 239 height 24
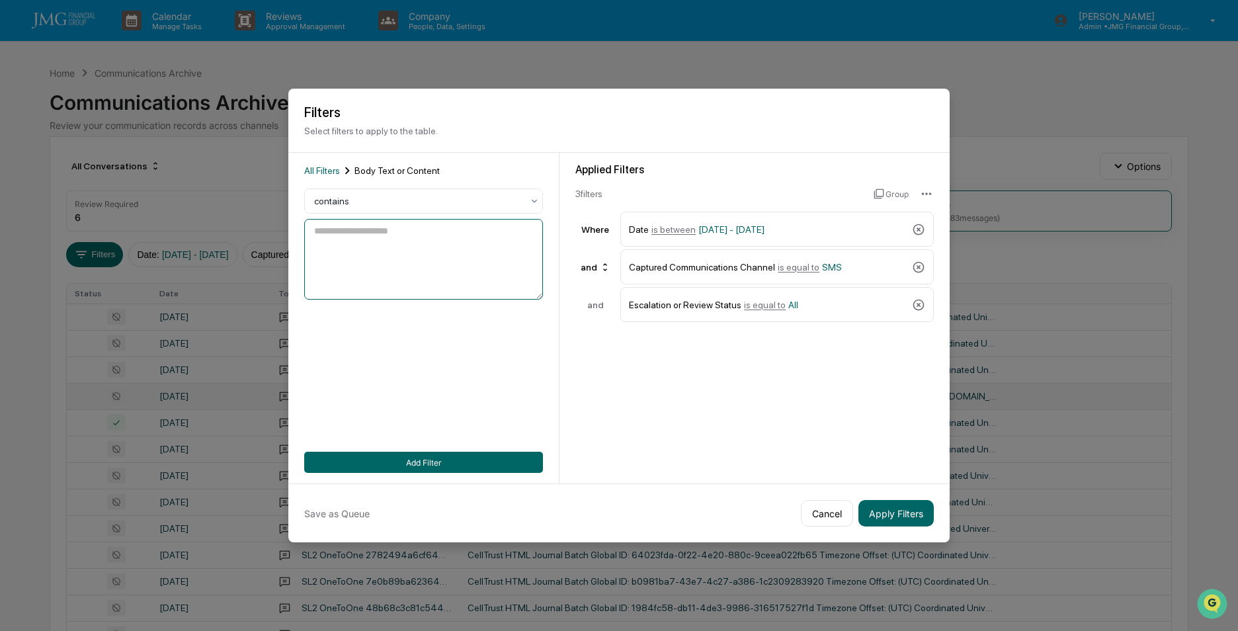
click at [392, 237] on textarea at bounding box center [423, 259] width 239 height 81
type textarea "*******"
click at [429, 460] on button "Add Filter" at bounding box center [423, 462] width 239 height 21
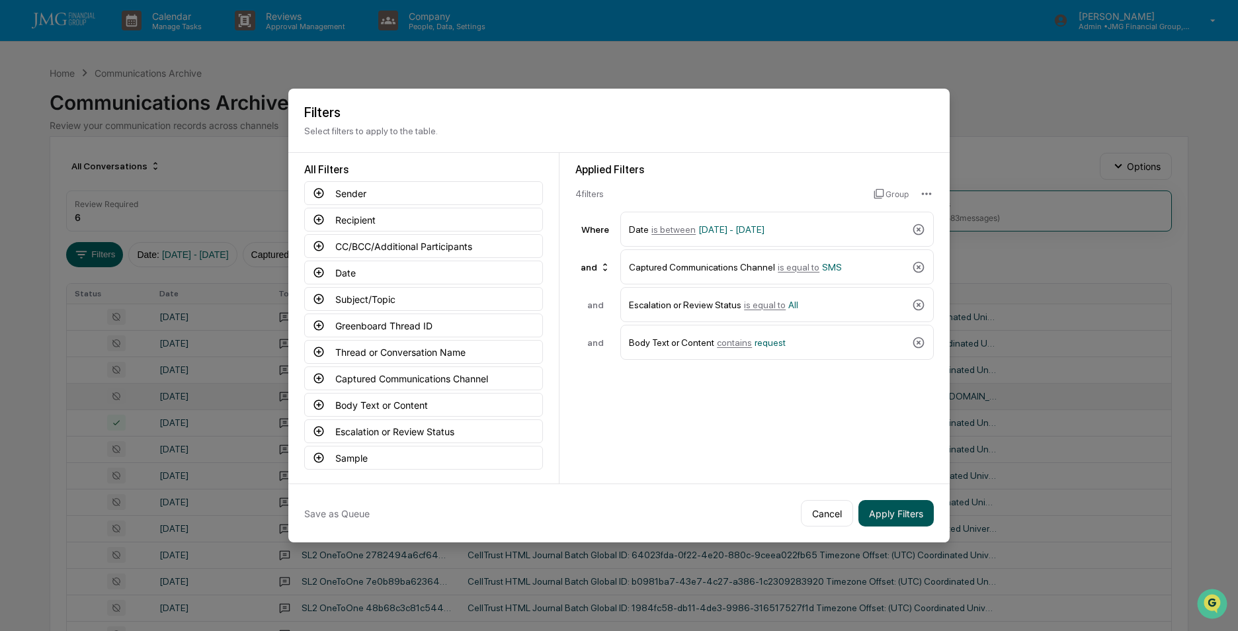
click at [886, 517] on button "Apply Filters" at bounding box center [896, 513] width 75 height 26
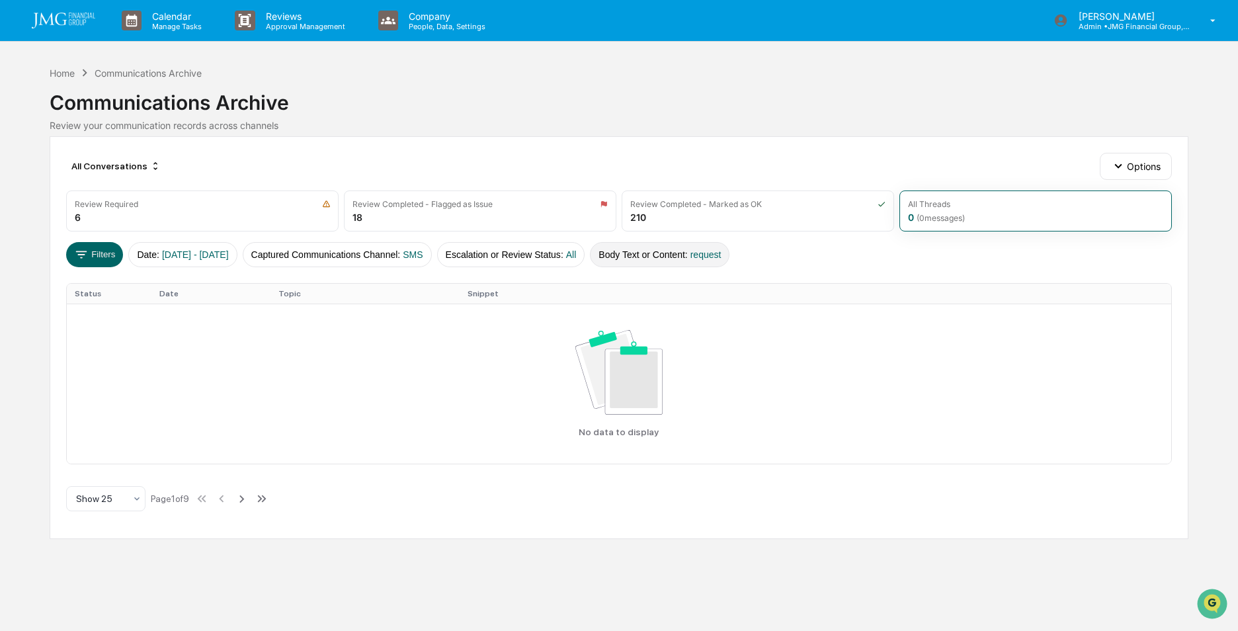
click at [722, 255] on span "request" at bounding box center [706, 254] width 31 height 11
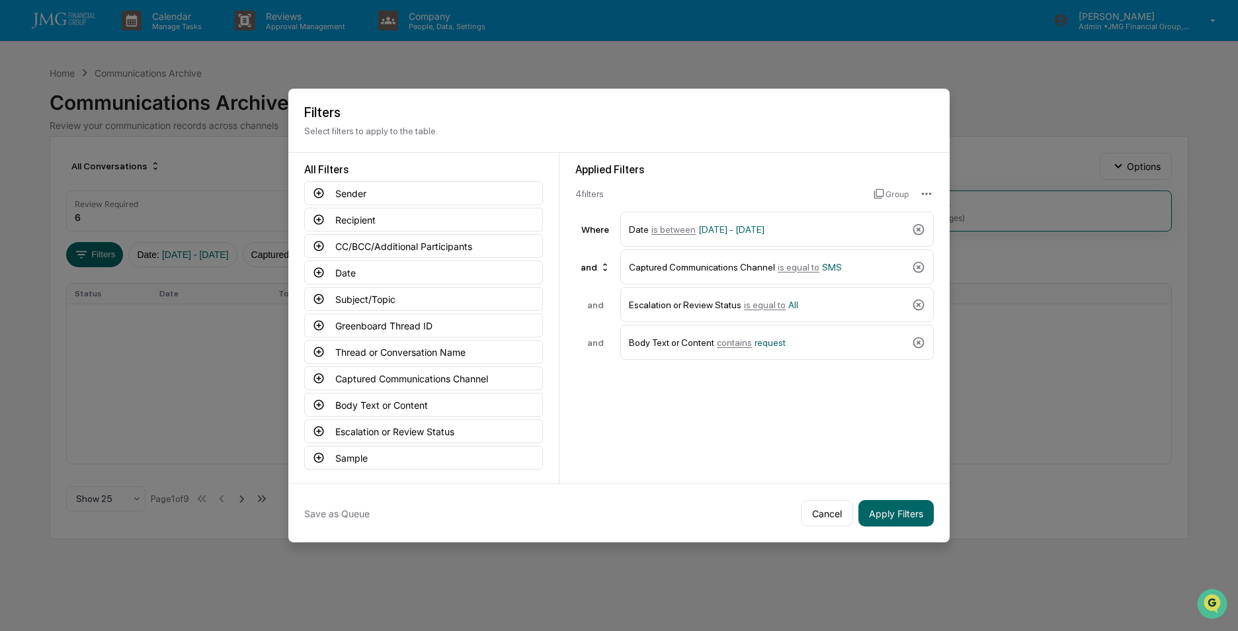
click at [833, 514] on button "Cancel" at bounding box center [827, 513] width 52 height 26
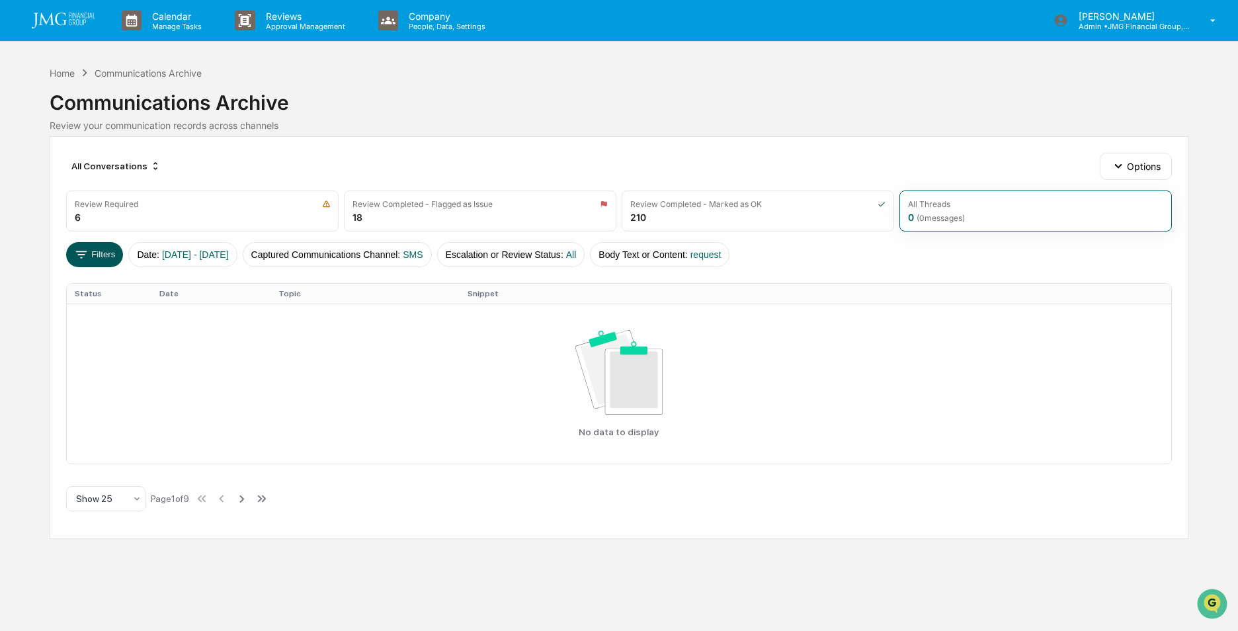
click at [74, 251] on icon at bounding box center [81, 254] width 15 height 15
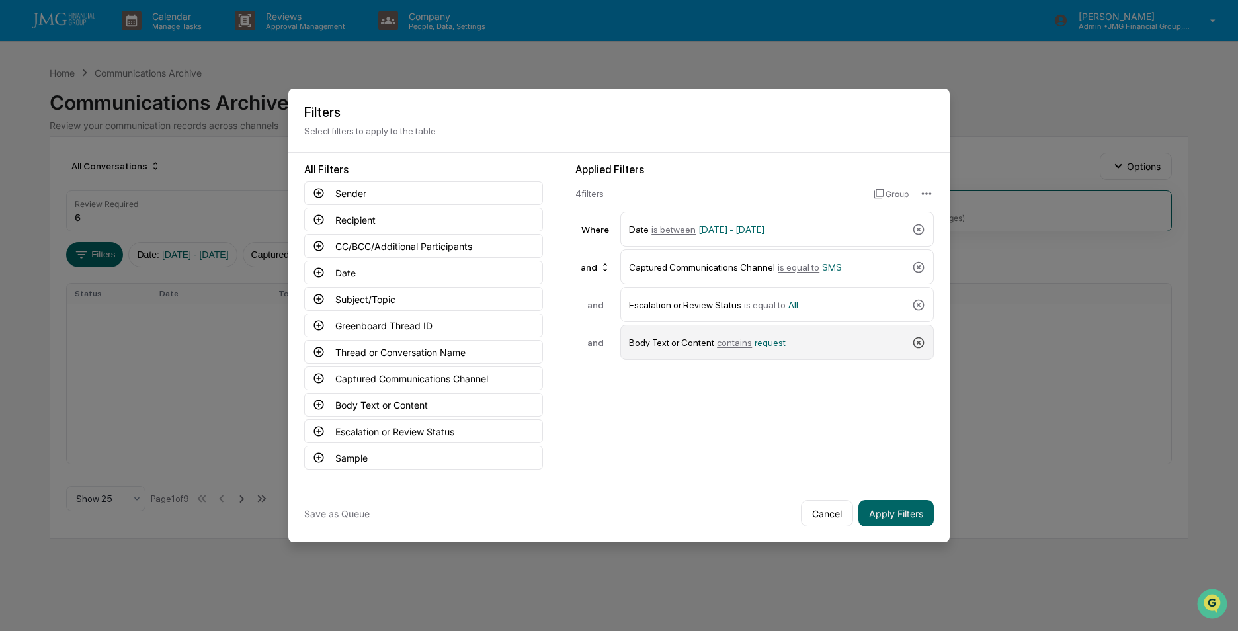
click at [918, 339] on icon at bounding box center [918, 342] width 13 height 13
click at [882, 509] on button "Apply Filters" at bounding box center [896, 513] width 75 height 26
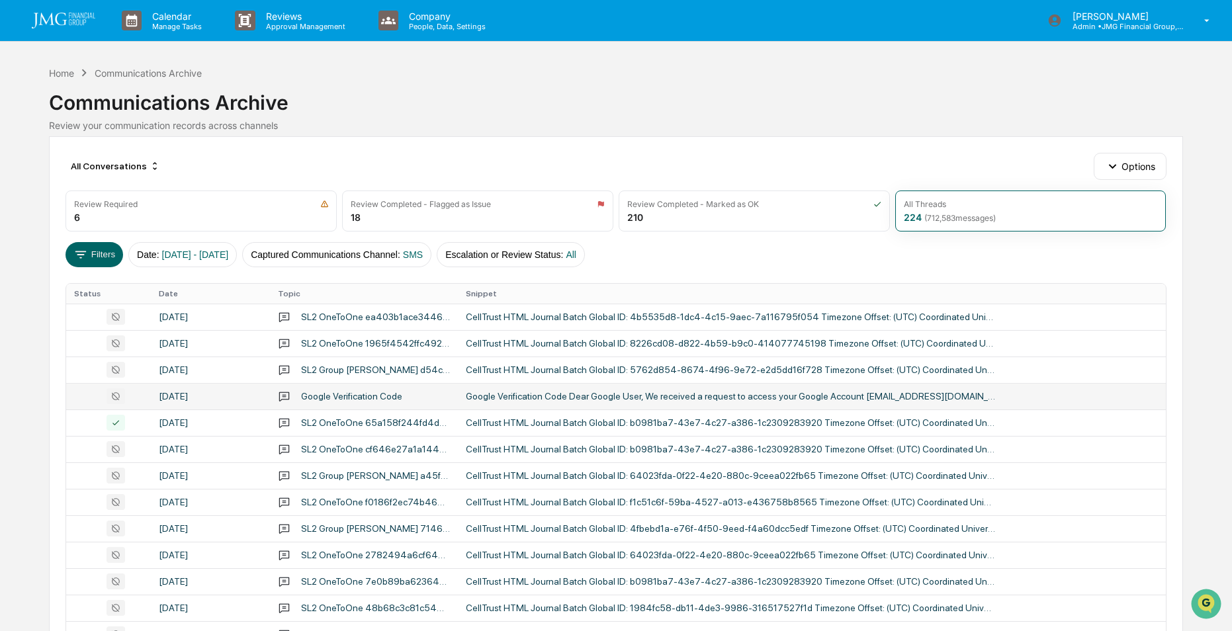
click at [525, 396] on div "Google Verification Code Dear Google User, We received a request to access your…" at bounding box center [730, 396] width 529 height 11
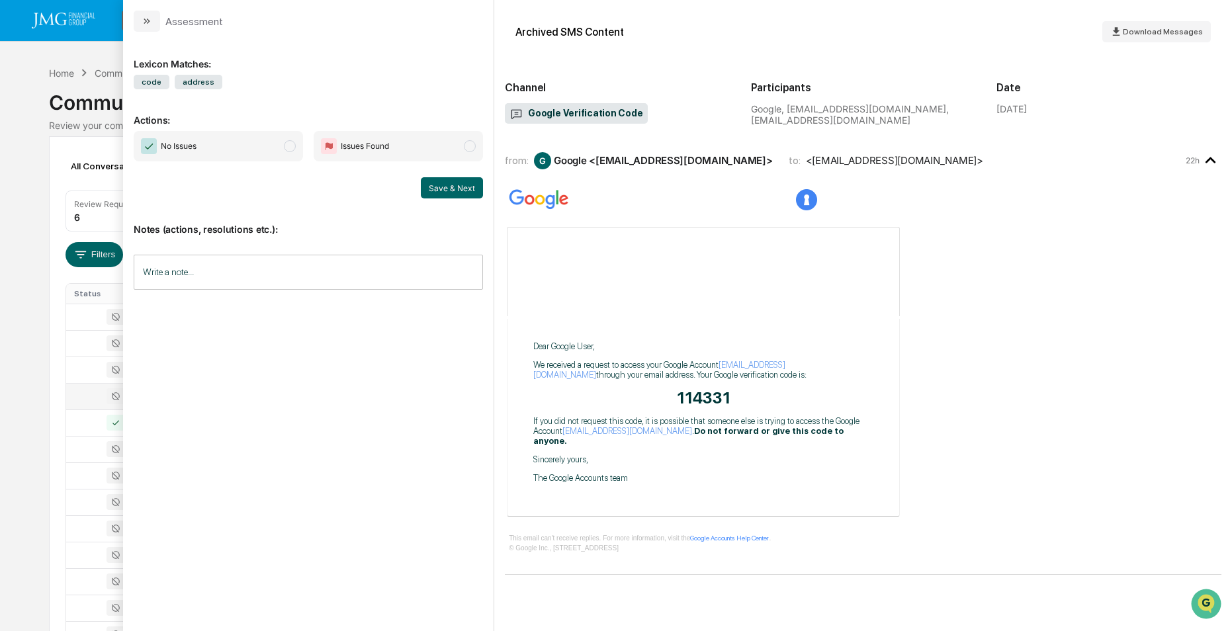
click at [23, 92] on div "Calendar Manage Tasks Reviews Approval Management Company People, Data, Setting…" at bounding box center [616, 520] width 1232 height 1041
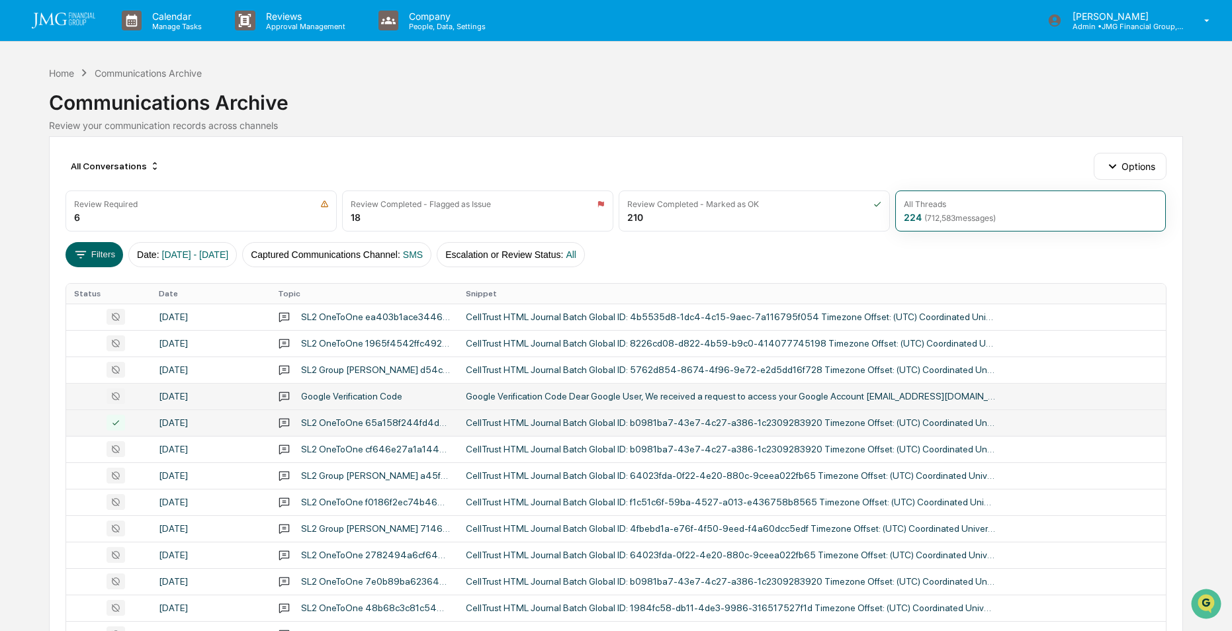
click at [509, 421] on div "CellTrust HTML Journal Batch Global ID: b0981ba7-43e7-4c27-a386-1c2309283920 Ti…" at bounding box center [730, 422] width 529 height 11
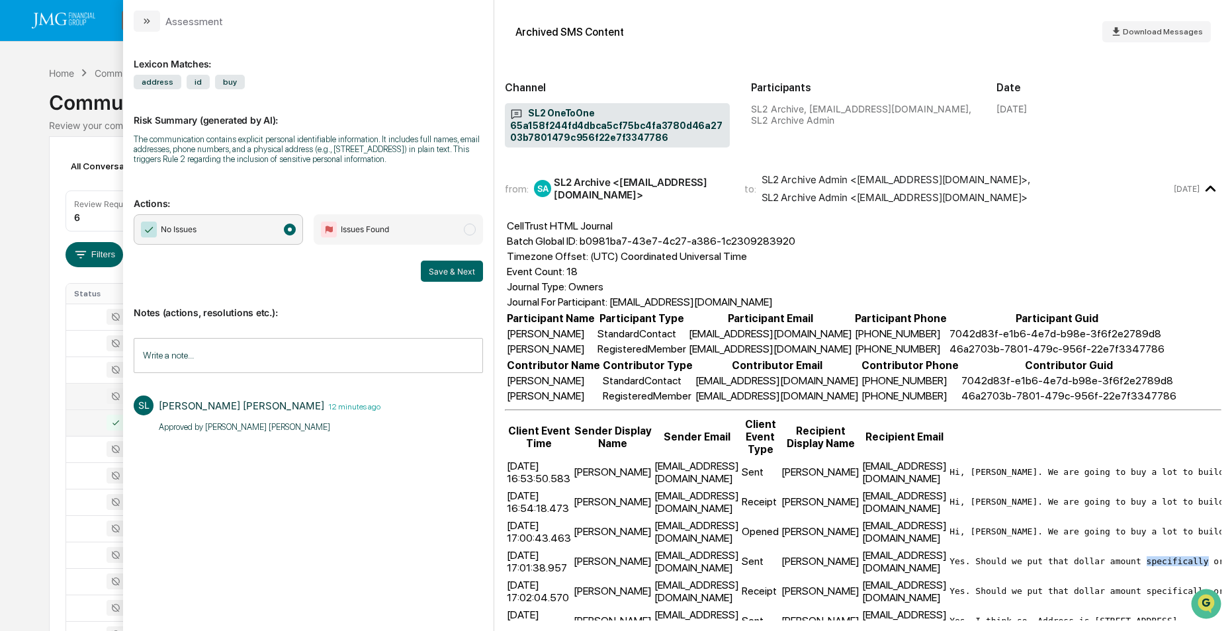
drag, startPoint x: 1136, startPoint y: 561, endPoint x: 1084, endPoint y: 561, distance: 52.9
copy pre "pecifically"
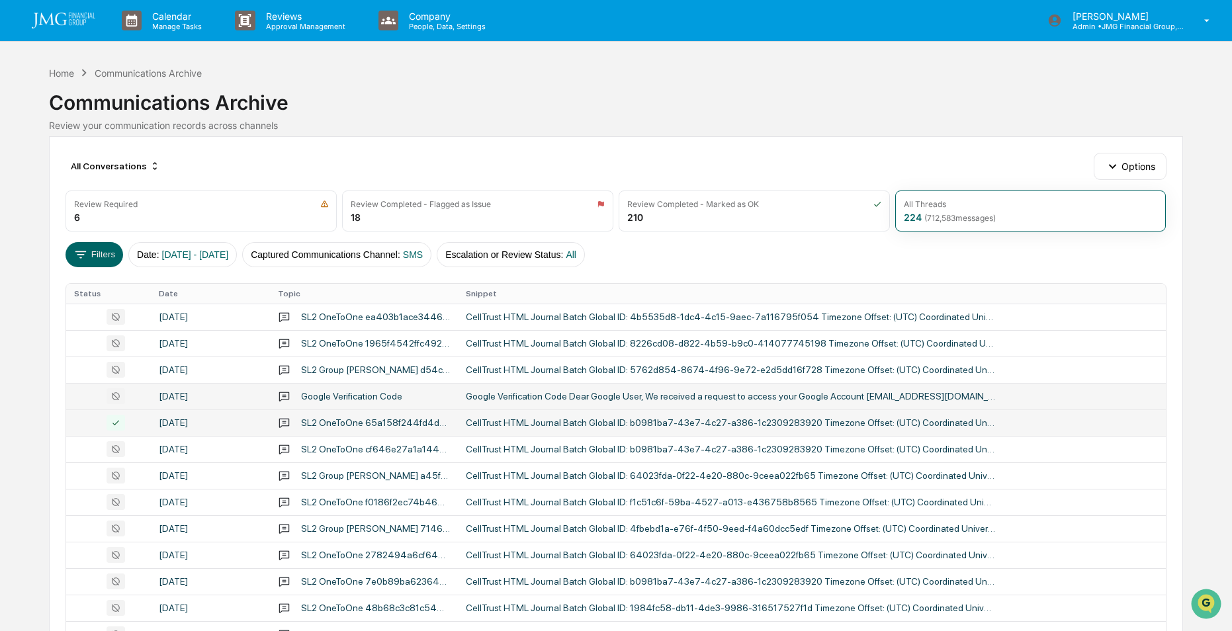
click at [24, 416] on div "Calendar Manage Tasks Reviews Approval Management Company People, Data, Setting…" at bounding box center [616, 520] width 1232 height 1041
click at [99, 257] on button "Filters" at bounding box center [94, 254] width 58 height 25
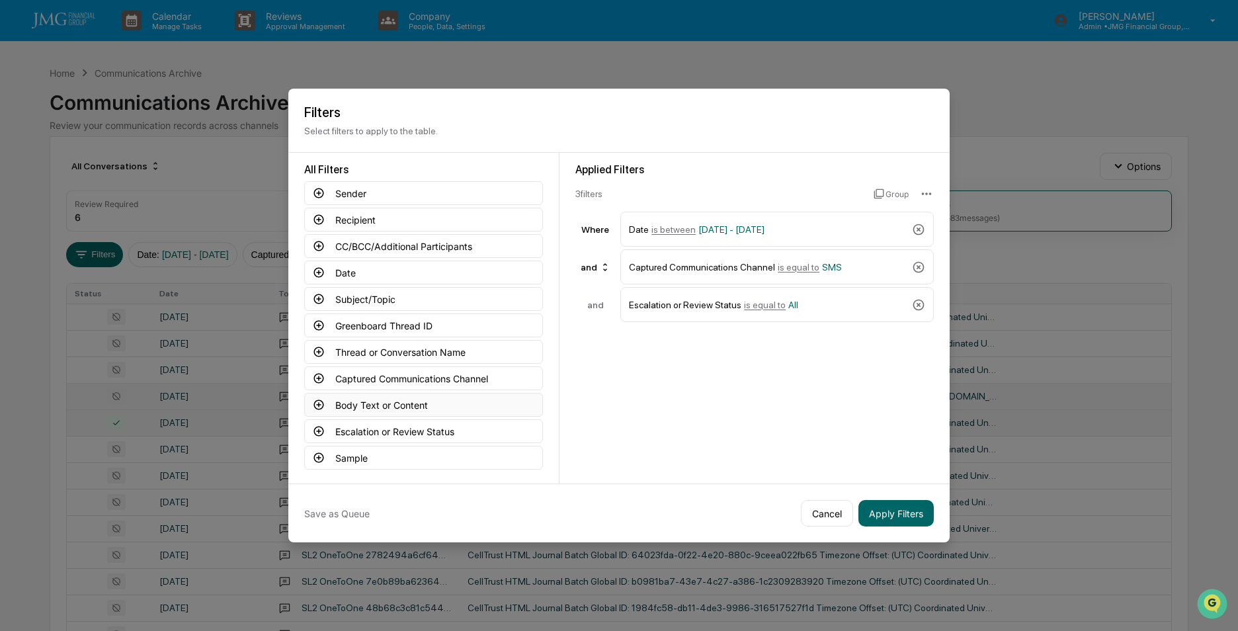
click at [349, 402] on button "Body Text or Content" at bounding box center [423, 405] width 239 height 24
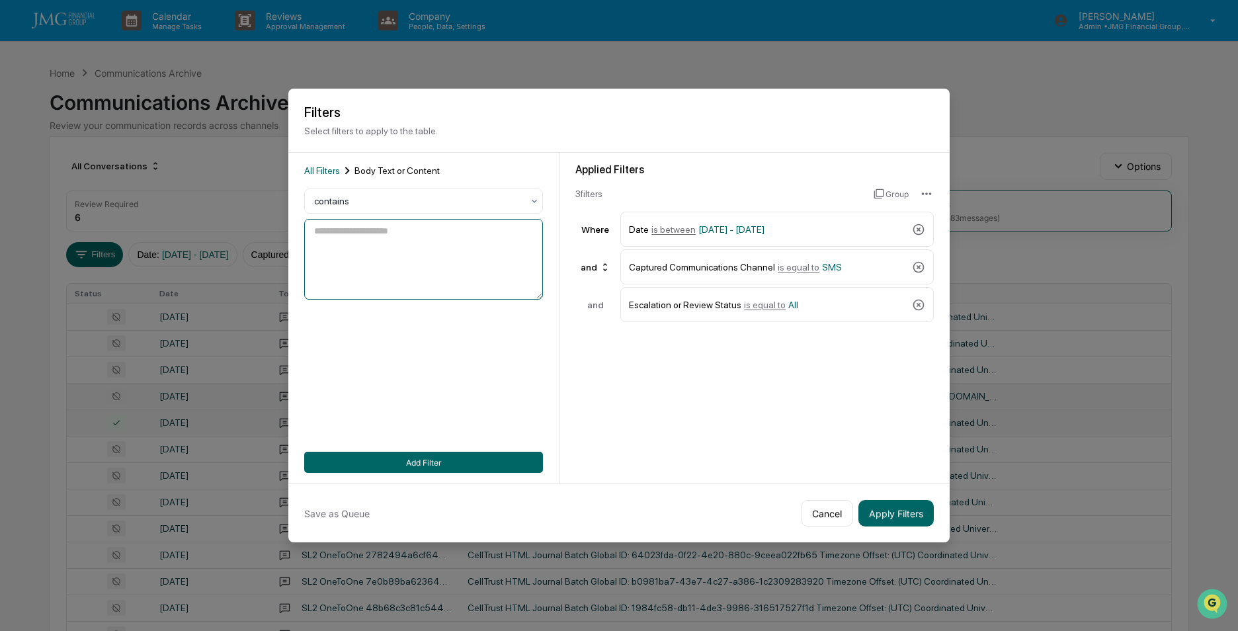
click at [429, 235] on textarea at bounding box center [423, 259] width 239 height 81
type textarea "**********"
click at [431, 463] on button "Add Filter" at bounding box center [423, 462] width 239 height 21
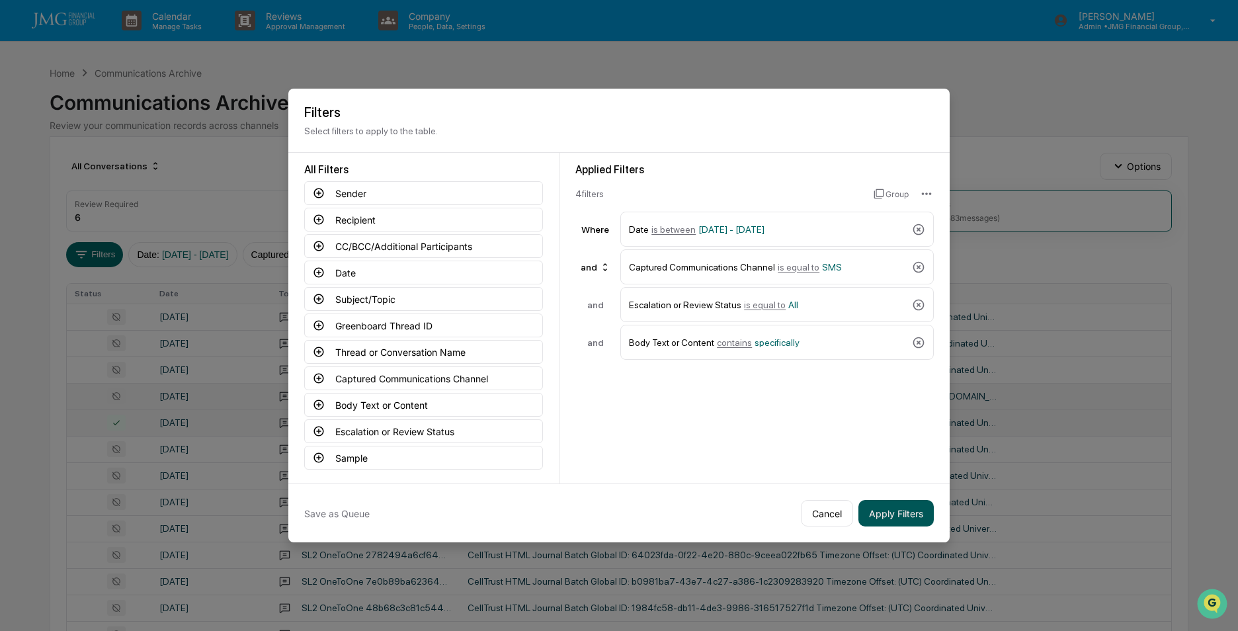
click at [884, 510] on button "Apply Filters" at bounding box center [896, 513] width 75 height 26
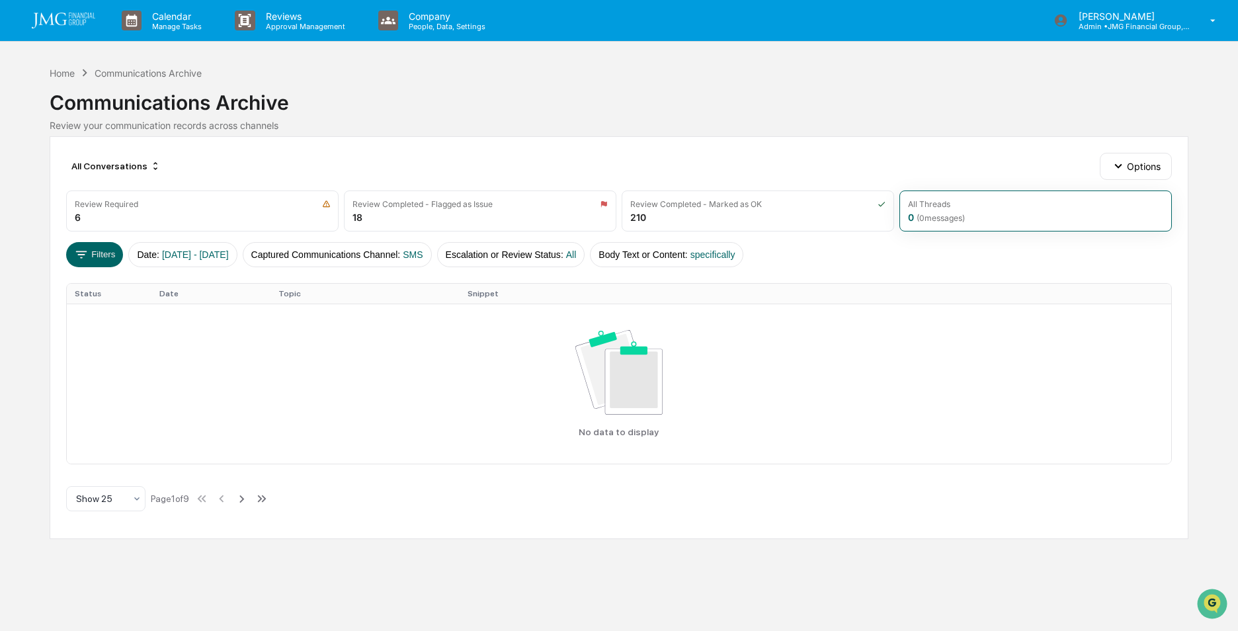
drag, startPoint x: 845, startPoint y: 503, endPoint x: 871, endPoint y: 505, distance: 25.9
click at [871, 505] on div "All Conversations Options Review Required 6 Review Completed - Flagged as Issue…" at bounding box center [619, 337] width 1139 height 403
click at [99, 254] on button "Filters" at bounding box center [95, 254] width 58 height 25
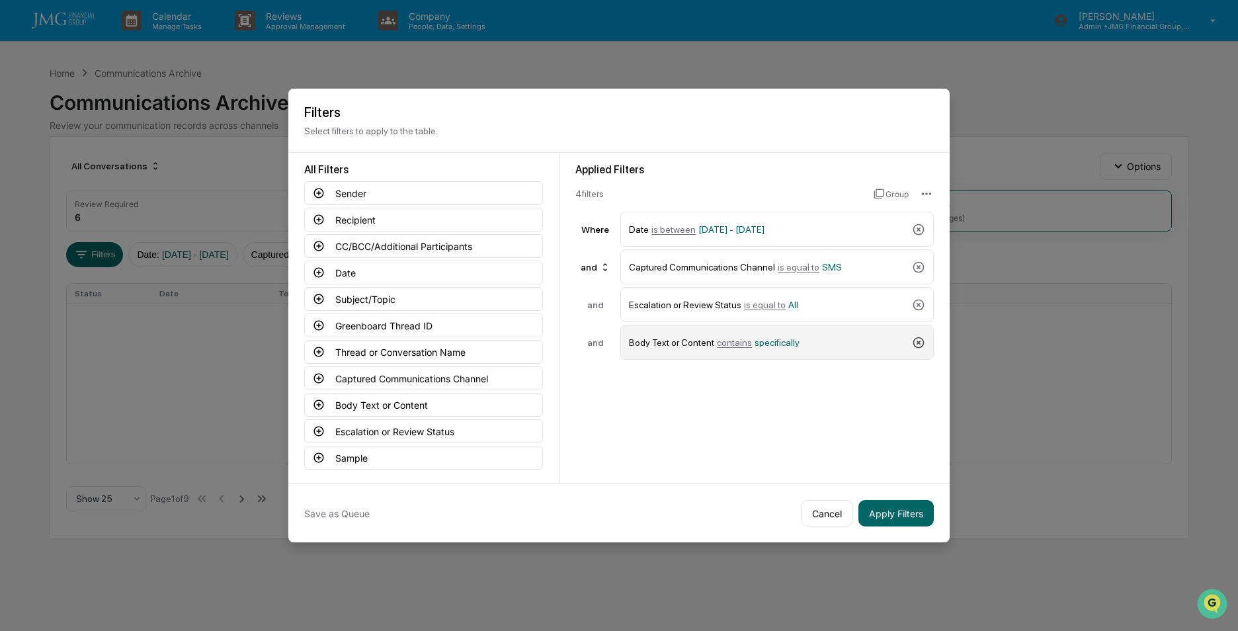
click at [916, 343] on icon at bounding box center [918, 342] width 13 height 13
click at [887, 517] on button "Apply Filters" at bounding box center [896, 513] width 75 height 26
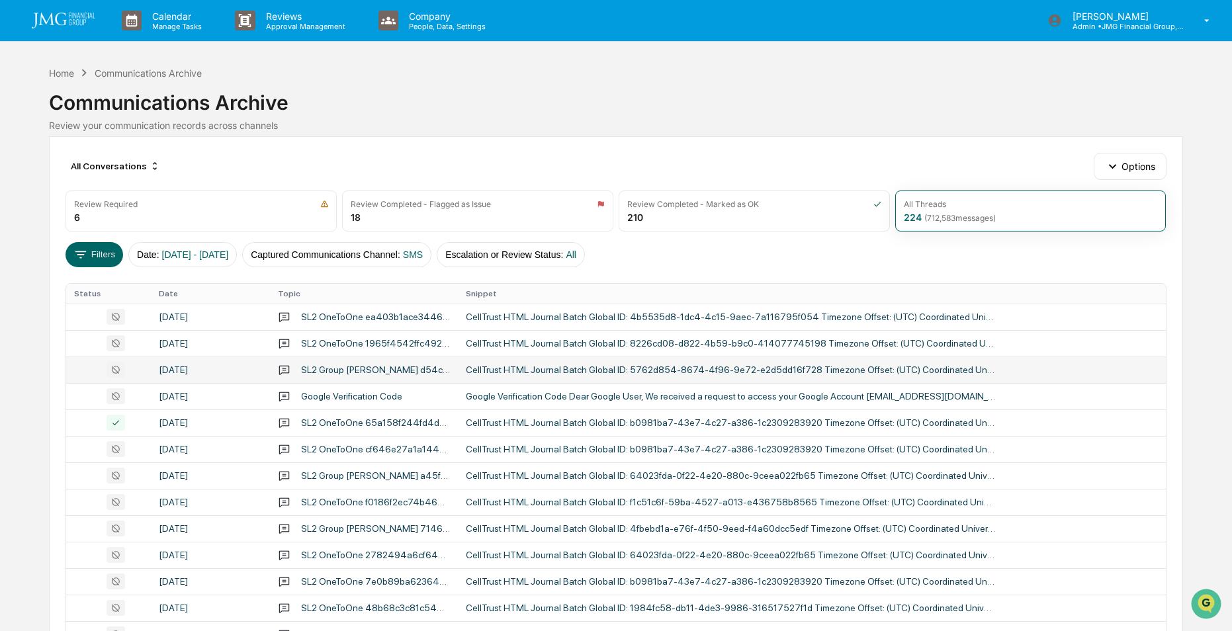
click at [523, 373] on div "CellTrust HTML Journal Batch Global ID: 5762d854-8674-4f96-9e72-e2d5dd16f728 Ti…" at bounding box center [730, 370] width 529 height 11
click at [17, 171] on div "Calendar Manage Tasks Reviews Approval Management Company People, Data, Setting…" at bounding box center [616, 520] width 1232 height 1041
click at [519, 423] on div "CellTrust HTML Journal Batch Global ID: b0981ba7-43e7-4c27-a386-1c2309283920 Ti…" at bounding box center [730, 422] width 529 height 11
click at [37, 323] on div "Calendar Manage Tasks Reviews Approval Management Company People, Data, Setting…" at bounding box center [616, 520] width 1232 height 1041
